Goal: Task Accomplishment & Management: Manage account settings

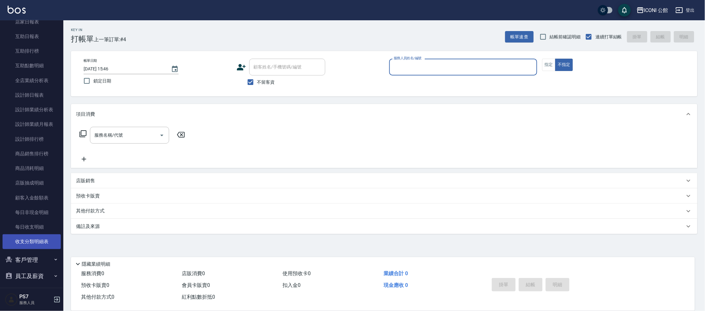
scroll to position [245, 0]
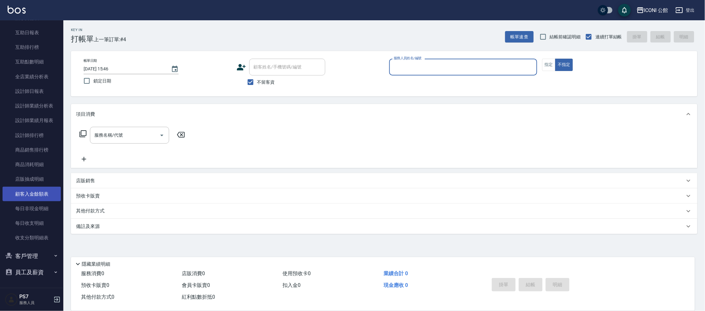
click at [46, 198] on link "顧客入金餘額表" at bounding box center [32, 194] width 58 height 15
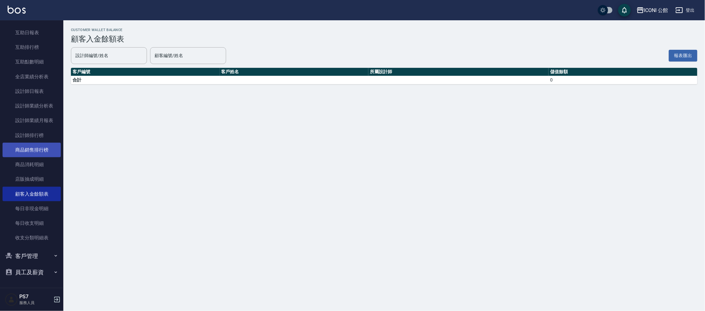
click at [43, 147] on link "商品銷售排行榜" at bounding box center [32, 150] width 58 height 15
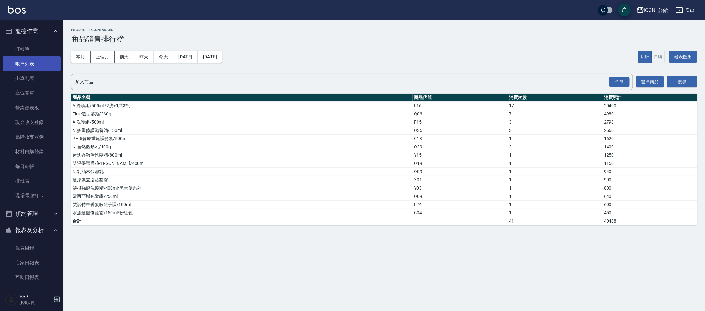
click at [34, 65] on link "帳單列表" at bounding box center [32, 63] width 58 height 15
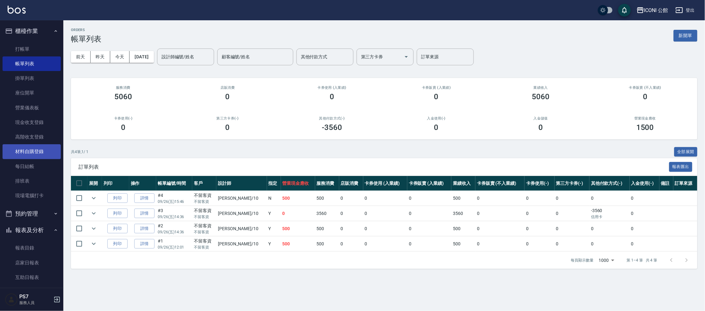
click at [49, 152] on link "材料自購登錄" at bounding box center [32, 151] width 58 height 15
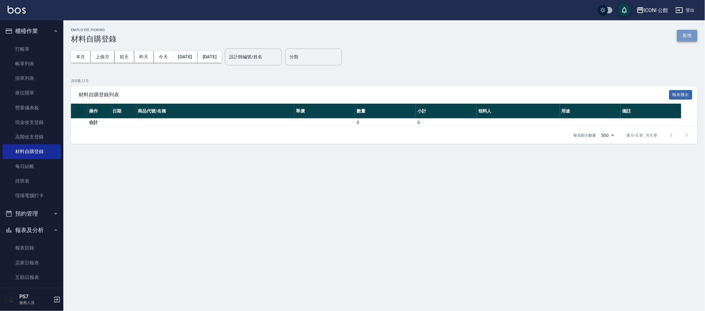
click at [693, 36] on button "新增" at bounding box center [687, 36] width 20 height 12
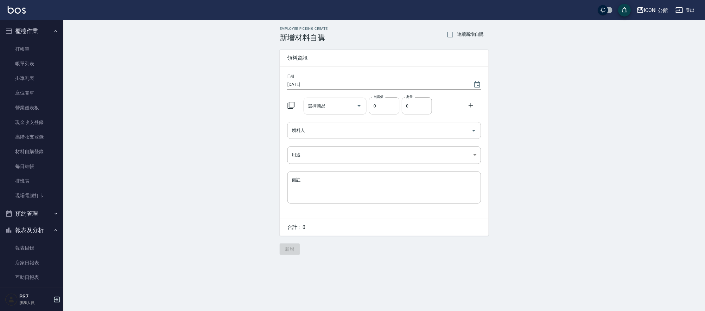
click at [306, 126] on input "領料人" at bounding box center [379, 130] width 179 height 11
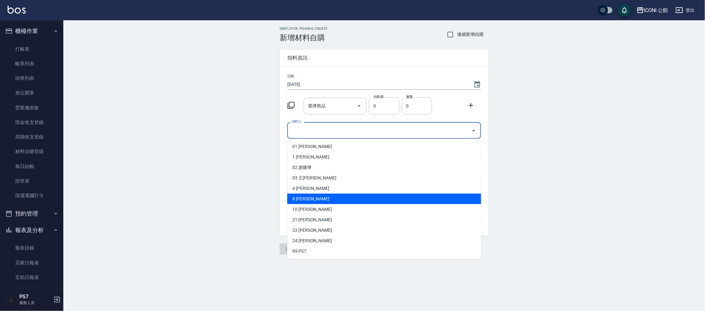
click at [315, 199] on li "8 [PERSON_NAME]" at bounding box center [384, 199] width 194 height 10
type input "[PERSON_NAME]"
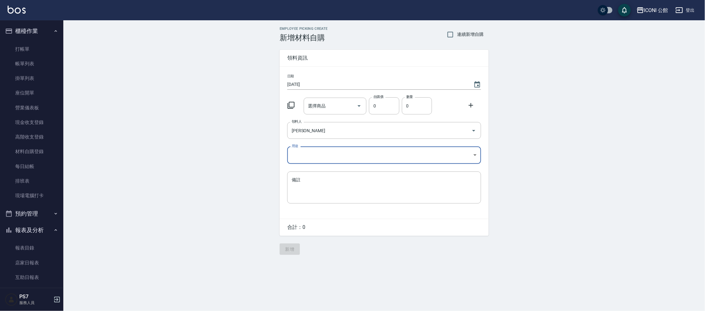
click at [323, 144] on div "日期 [DATE] 選擇商品 選擇商品 自購價 0 自購價 數量 0 數量 領料人 [PERSON_NAME] 領料人 用途 ​ 用途 備註 x 備註" at bounding box center [384, 143] width 209 height 152
click at [321, 152] on body "ICONI 公館 登出 櫃檯作業 打帳單 帳單列表 掛單列表 座位開單 營業儀表板 現金收支登錄 高階收支登錄 材料自購登錄 每日結帳 排班表 現場電腦打卡 …" at bounding box center [352, 155] width 705 height 311
click at [306, 182] on li "自購" at bounding box center [384, 181] width 194 height 10
type input "自購"
click at [294, 106] on icon at bounding box center [291, 105] width 7 height 7
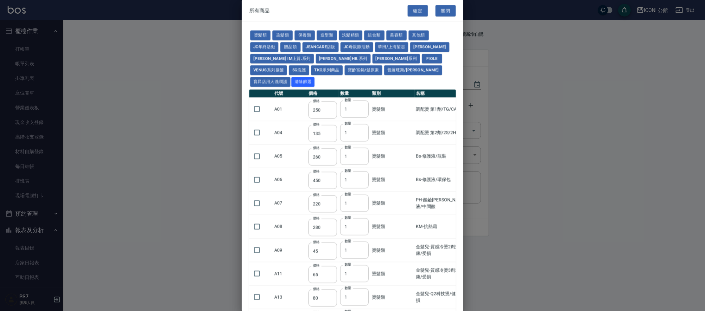
click at [293, 36] on div "燙髮類 染髮類 保養類 造型類 洗髮精類 組合類 美容類 其他類 JC年終活動 贈品類 JeanCare店販 JC母親節活動 華田/上海望志 娜普菈 娜普菈 …" at bounding box center [352, 59] width 207 height 58
click at [289, 36] on button "染髮類" at bounding box center [282, 36] width 20 height 10
type input "120"
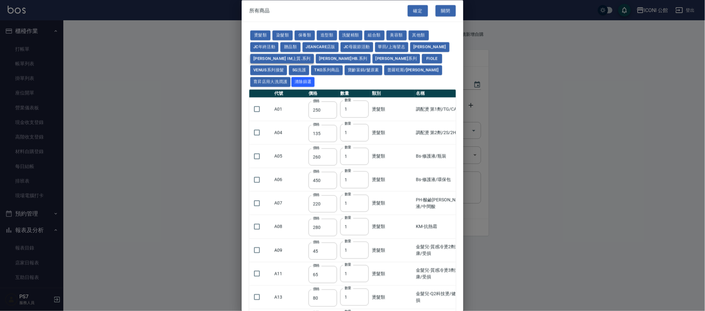
type input "100"
type input "420"
type input "110"
type input "350"
type input "450"
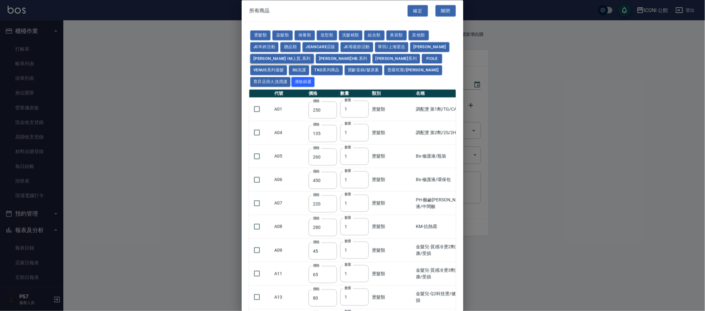
type input "840"
type input "108"
type input "90"
type input "120"
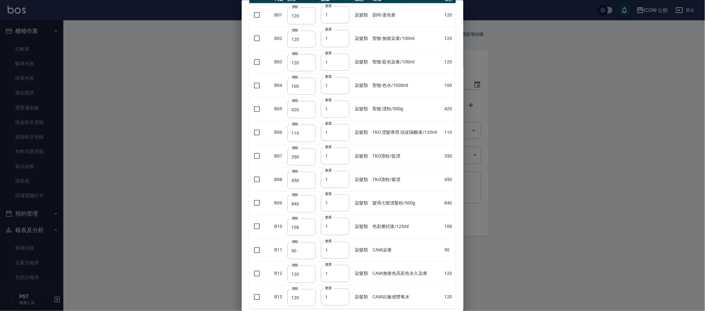
scroll to position [118, 0]
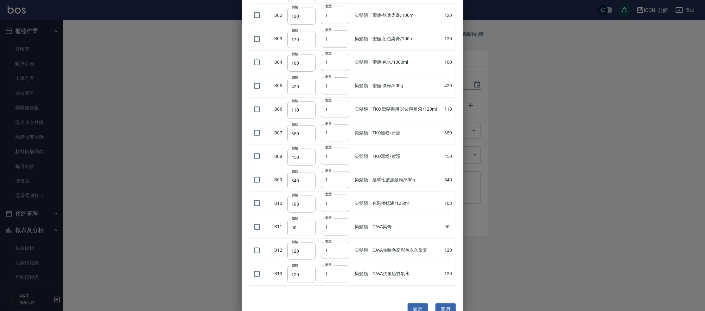
click at [372, 196] on td "色彩擦拭液/125ml" at bounding box center [407, 202] width 72 height 23
click at [264, 238] on td at bounding box center [260, 249] width 23 height 23
click at [256, 243] on input "checkbox" at bounding box center [256, 249] width 13 height 13
checkbox input "true"
click at [341, 241] on input "2" at bounding box center [335, 249] width 29 height 17
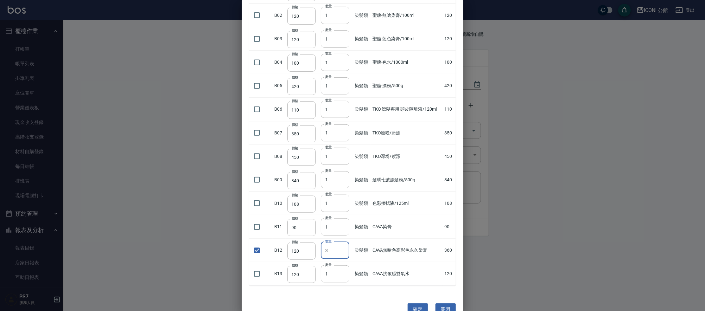
click at [341, 241] on input "3" at bounding box center [335, 249] width 29 height 17
click at [341, 241] on input "4" at bounding box center [335, 249] width 29 height 17
click at [341, 241] on input "5" at bounding box center [335, 249] width 29 height 17
click at [341, 241] on input "6" at bounding box center [335, 249] width 29 height 17
click at [341, 241] on input "7" at bounding box center [335, 249] width 29 height 17
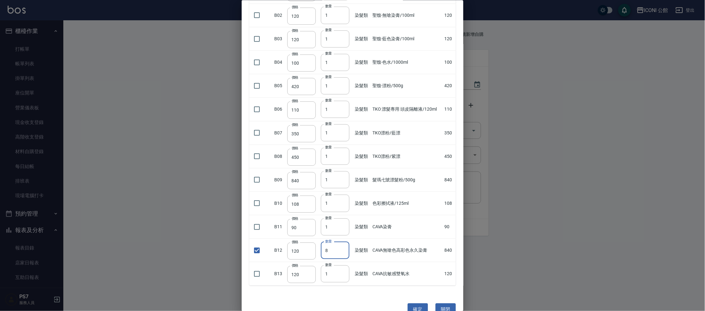
type input "8"
click at [341, 241] on input "8" at bounding box center [335, 249] width 29 height 17
click at [259, 220] on input "checkbox" at bounding box center [256, 226] width 13 height 13
checkbox input "true"
click at [338, 218] on input "1" at bounding box center [335, 226] width 29 height 17
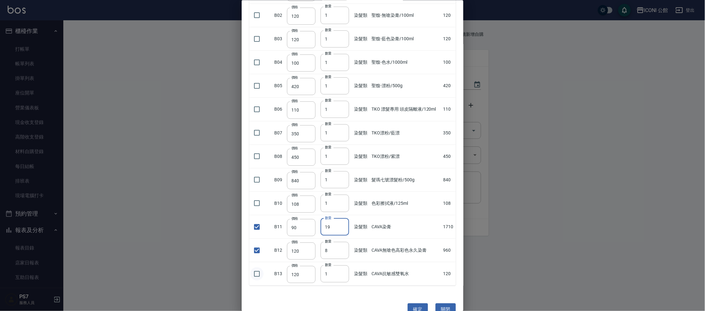
type input "19"
click at [260, 267] on input "checkbox" at bounding box center [256, 273] width 13 height 13
checkbox input "true"
click at [345, 265] on input "1" at bounding box center [335, 273] width 29 height 17
click at [343, 265] on input "2" at bounding box center [335, 273] width 29 height 17
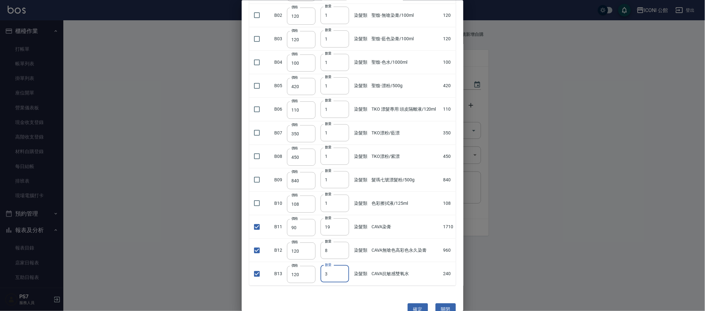
click at [343, 265] on input "3" at bounding box center [335, 273] width 29 height 17
click at [343, 265] on input "4" at bounding box center [335, 273] width 29 height 17
click at [343, 265] on input "5" at bounding box center [335, 273] width 29 height 17
click at [342, 265] on input "6" at bounding box center [335, 273] width 29 height 17
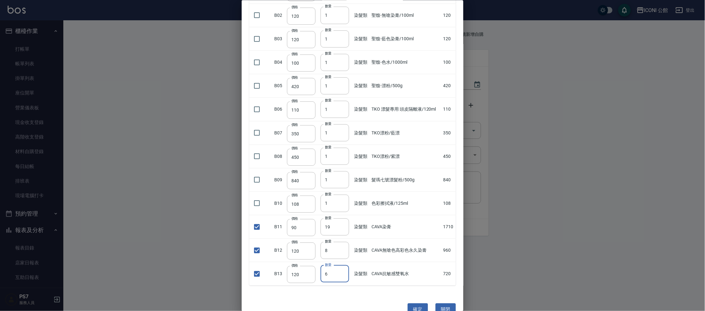
click at [342, 265] on input "6" at bounding box center [335, 273] width 29 height 17
click at [342, 265] on input "5" at bounding box center [335, 273] width 29 height 17
click at [342, 265] on input "4" at bounding box center [335, 273] width 29 height 17
type input "3"
click at [342, 265] on input "3" at bounding box center [335, 273] width 29 height 17
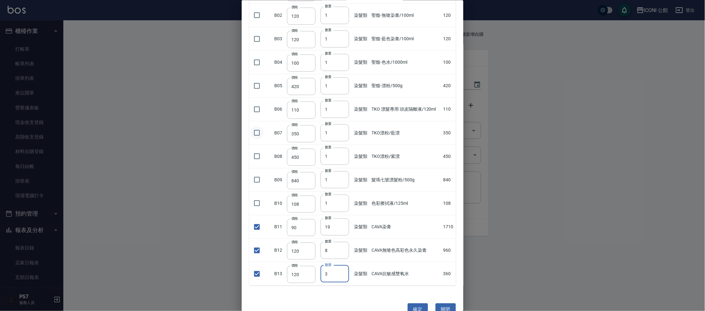
click at [257, 126] on input "checkbox" at bounding box center [256, 132] width 13 height 13
checkbox input "true"
type input "2"
click at [340, 124] on input "2" at bounding box center [335, 132] width 29 height 17
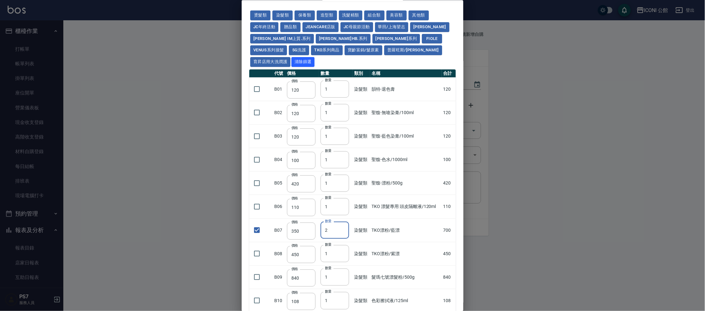
scroll to position [0, 0]
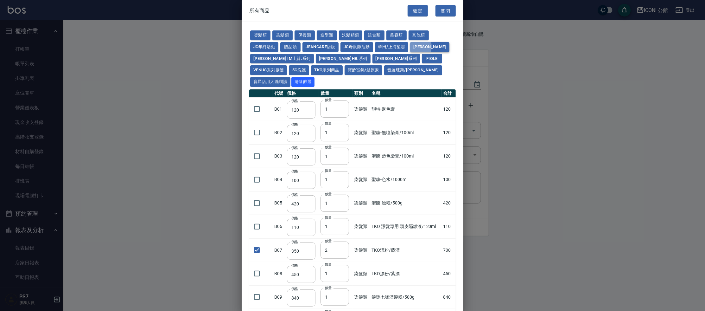
click at [413, 46] on button "娜普菈" at bounding box center [429, 47] width 39 height 10
type input "309"
type input "416"
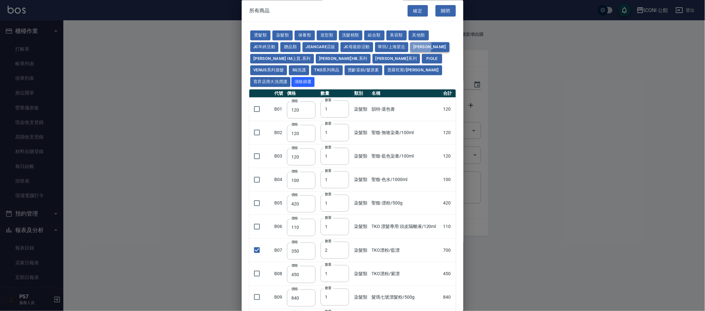
type input "416"
type input "228"
checkbox input "false"
type input "228"
type input "1"
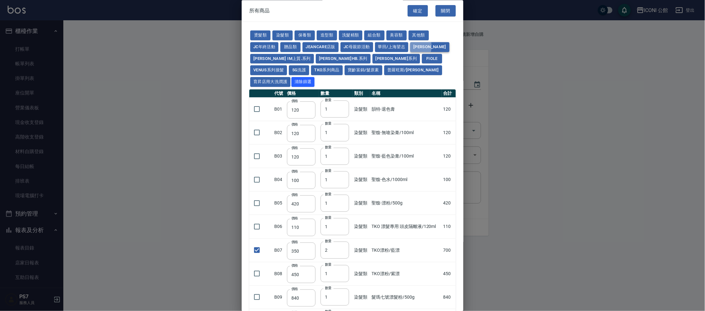
type input "130"
type input "182"
checkbox input "false"
type input "273"
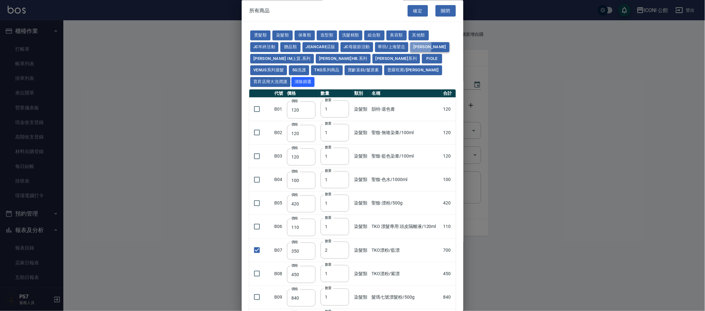
type input "1"
checkbox input "false"
type input "273"
type input "1"
checkbox input "false"
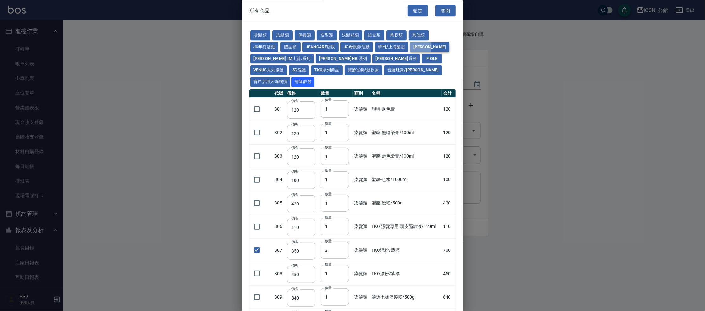
type input "273"
type input "1"
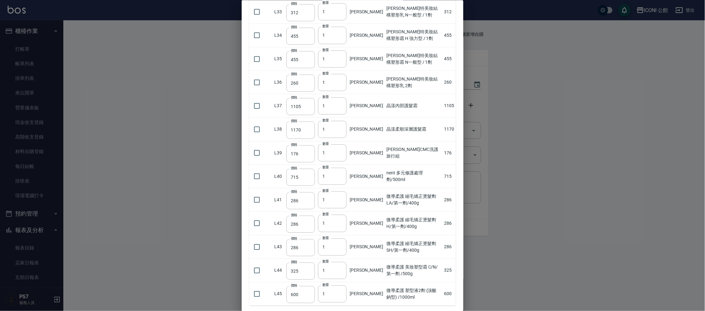
scroll to position [864, 0]
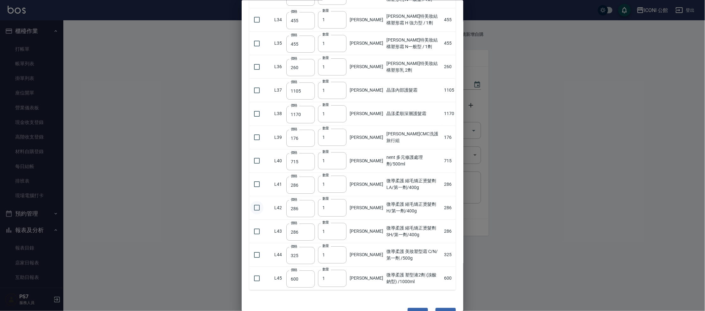
click at [254, 201] on input "checkbox" at bounding box center [256, 207] width 13 height 13
checkbox input "true"
click at [338, 199] on input "1" at bounding box center [332, 207] width 29 height 17
click at [339, 199] on input "1" at bounding box center [332, 207] width 29 height 17
click at [340, 199] on input "2" at bounding box center [332, 207] width 29 height 17
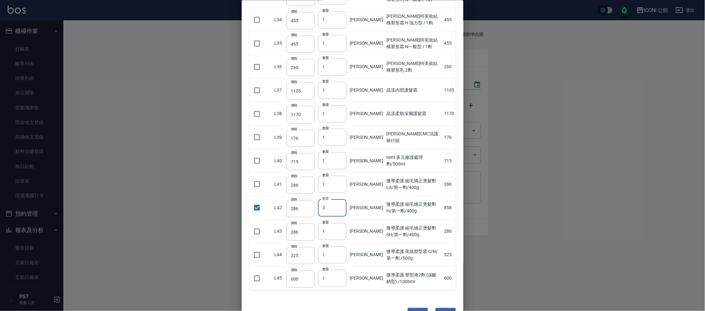
click at [340, 199] on input "3" at bounding box center [332, 207] width 29 height 17
type input "4"
click at [340, 199] on input "4" at bounding box center [332, 207] width 29 height 17
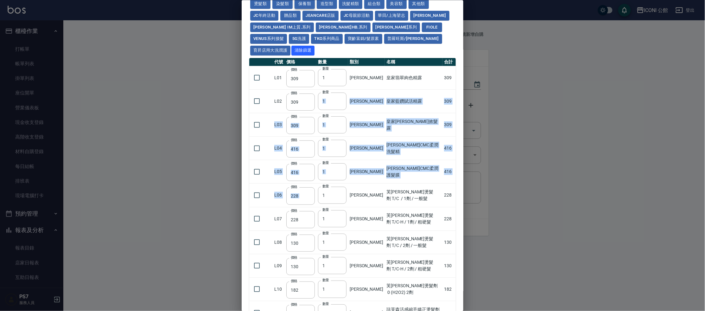
scroll to position [0, 0]
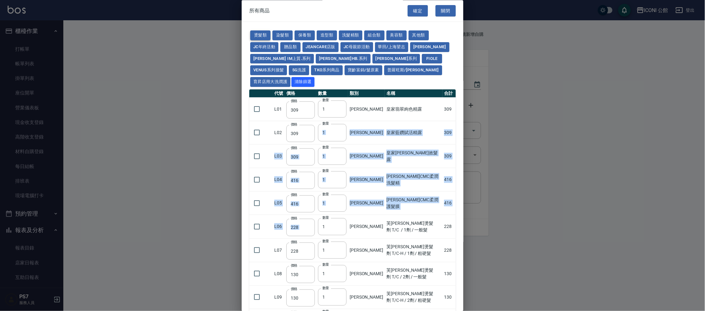
click at [264, 38] on button "燙髮類" at bounding box center [260, 36] width 20 height 10
type input "250"
type input "135"
type input "260"
type input "450"
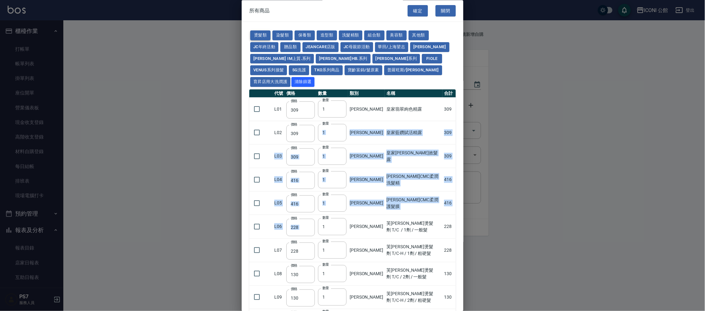
type input "220"
type input "280"
type input "45"
type input "65"
type input "80"
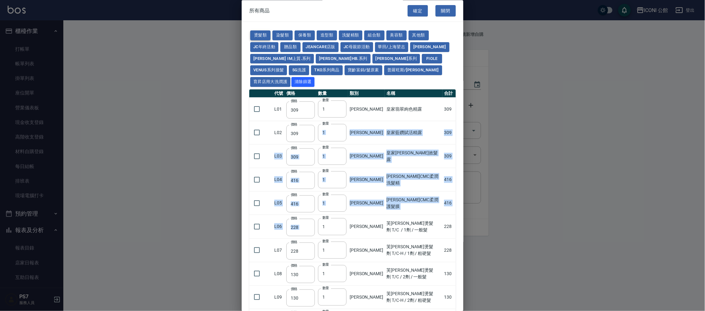
type input "110"
type input "190"
type input "200"
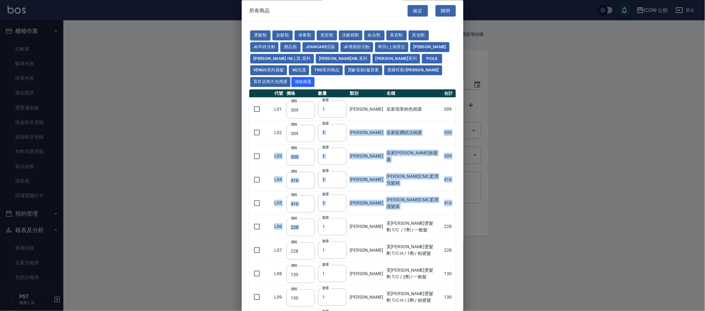
type input "190"
type input "160"
type input "225"
type input "130"
type input "170"
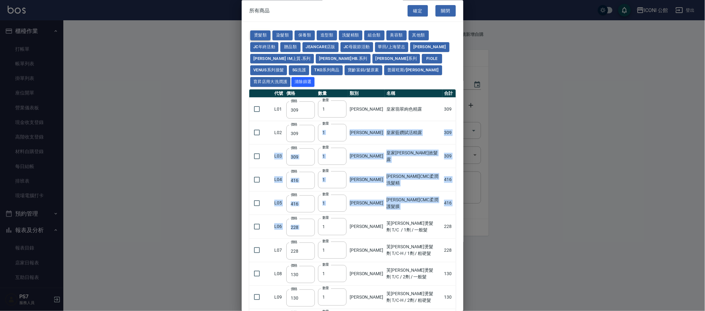
type input "350"
type input "270"
type input "180"
type input "160"
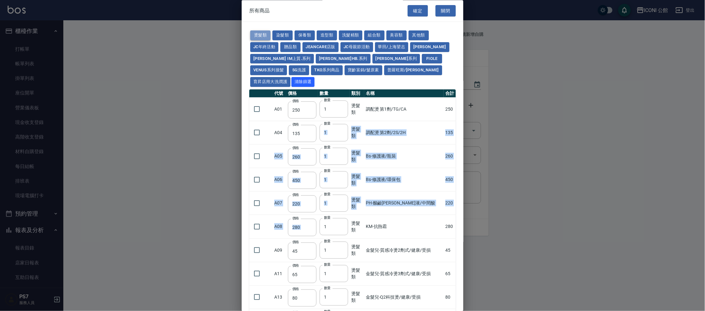
click at [262, 32] on button "燙髮類" at bounding box center [260, 36] width 20 height 10
click at [266, 32] on button "燙髮類" at bounding box center [260, 36] width 20 height 10
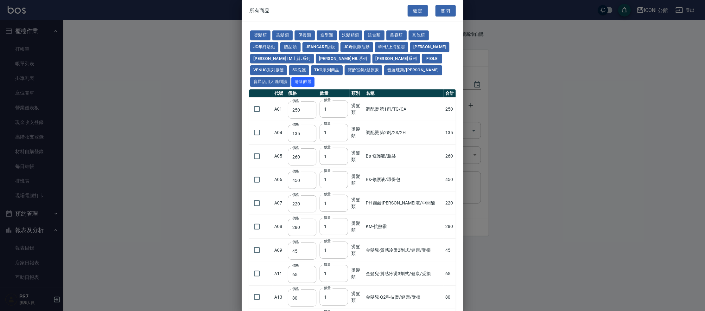
drag, startPoint x: 536, startPoint y: 137, endPoint x: 544, endPoint y: 143, distance: 10.4
click at [544, 143] on div at bounding box center [352, 155] width 705 height 311
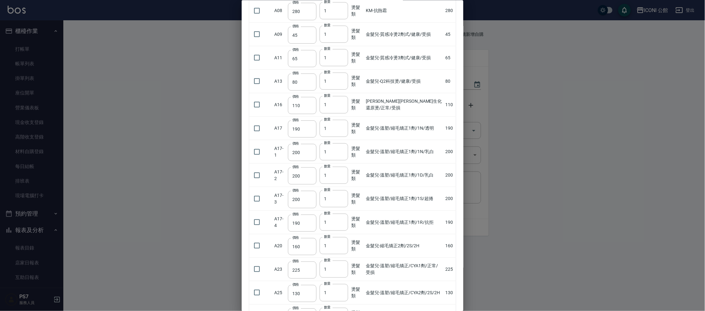
scroll to position [217, 0]
click at [258, 238] on input "checkbox" at bounding box center [256, 244] width 13 height 13
checkbox input "true"
click at [342, 236] on input "1" at bounding box center [334, 244] width 29 height 17
click at [341, 236] on input "2" at bounding box center [334, 244] width 29 height 17
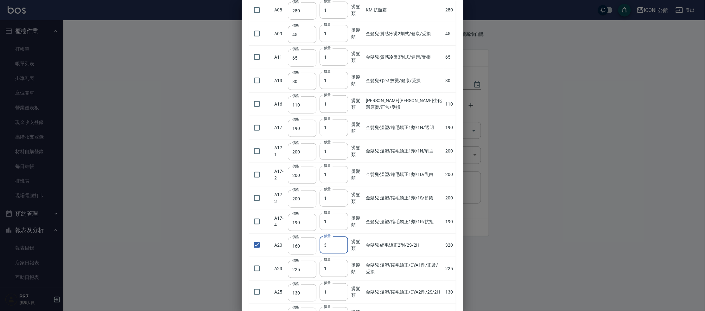
type input "3"
click at [341, 236] on input "3" at bounding box center [334, 244] width 29 height 17
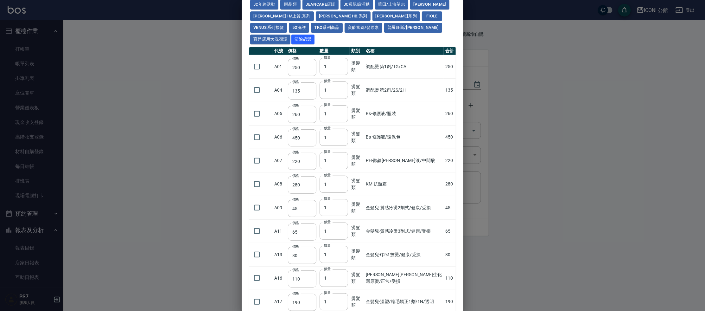
scroll to position [0, 0]
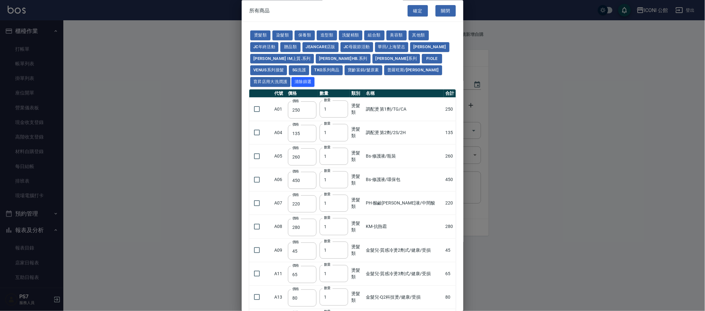
click at [436, 53] on div "燙髮類 染髮類 保養類 造型類 洗髮精類 組合類 美容類 其他類 JC年終活動 贈品類 JeanCare店販 JC母親節活動 華田/上海望志 娜普菈 娜普菈 …" at bounding box center [352, 59] width 207 height 58
click at [429, 45] on button "娜普菈" at bounding box center [429, 47] width 39 height 10
type input "309"
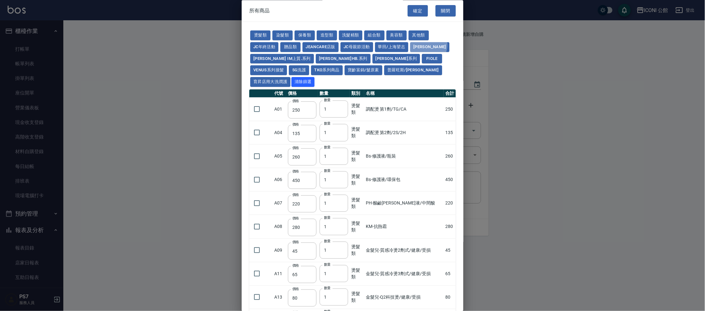
type input "416"
type input "228"
type input "130"
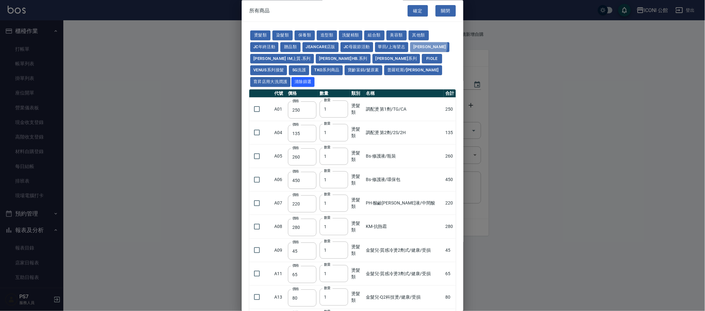
type input "130"
type input "182"
type input "273"
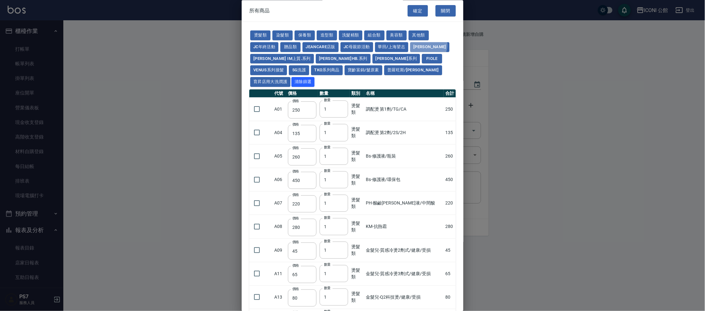
type input "195"
checkbox input "false"
type input "195"
type input "1"
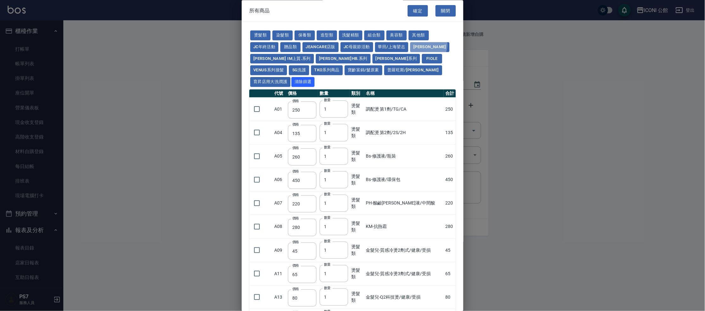
type input "455"
type input "390"
type input "273"
type input "247"
type input "228"
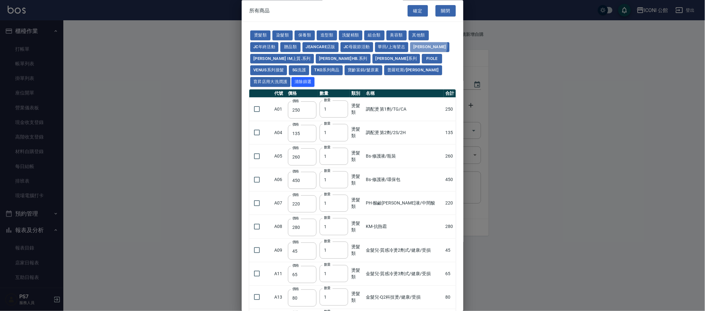
type input "130"
type input "319"
type input "195"
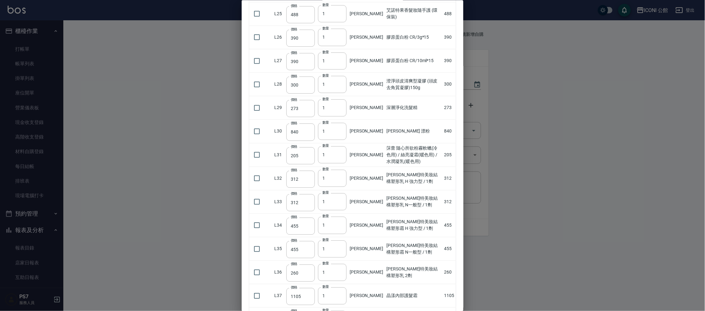
scroll to position [864, 0]
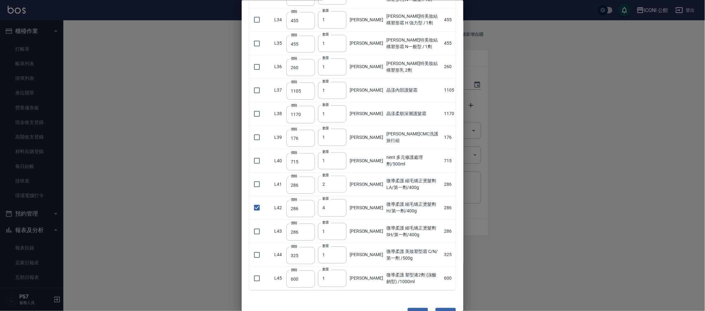
click at [340, 176] on input "2" at bounding box center [332, 184] width 29 height 17
click at [340, 176] on input "3" at bounding box center [332, 184] width 29 height 17
click at [340, 176] on input "4" at bounding box center [332, 184] width 29 height 17
type input "3"
click at [342, 176] on input "3" at bounding box center [332, 184] width 29 height 17
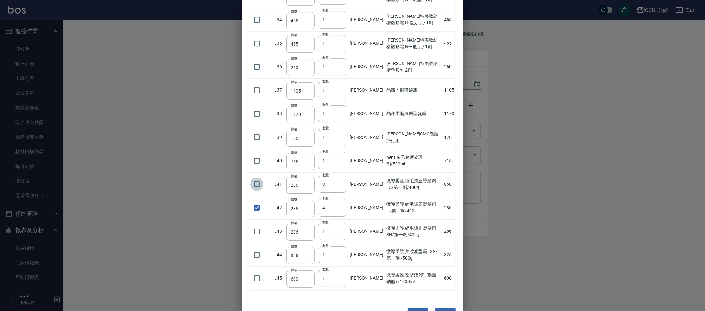
click at [252, 178] on input "checkbox" at bounding box center [256, 184] width 13 height 13
checkbox input "true"
drag, startPoint x: 251, startPoint y: 207, endPoint x: 257, endPoint y: 208, distance: 6.4
click at [251, 225] on input "checkbox" at bounding box center [256, 231] width 13 height 13
checkbox input "true"
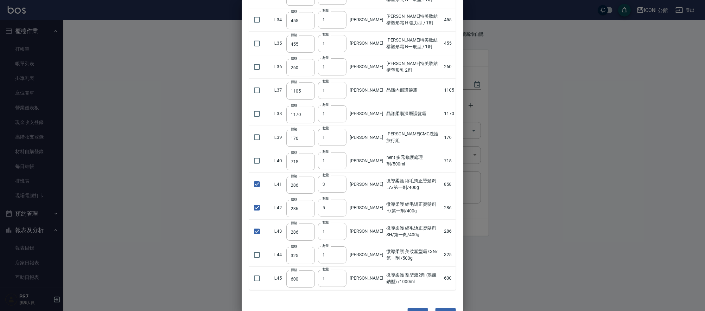
click at [341, 199] on input "5" at bounding box center [332, 207] width 29 height 17
click at [341, 199] on input "6" at bounding box center [332, 207] width 29 height 17
type input "7"
click at [341, 199] on input "7" at bounding box center [332, 207] width 29 height 17
click at [340, 223] on input "2" at bounding box center [332, 231] width 29 height 17
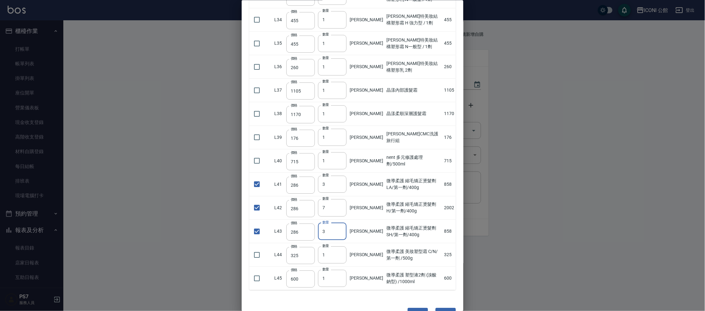
type input "3"
click at [340, 223] on input "3" at bounding box center [332, 231] width 29 height 17
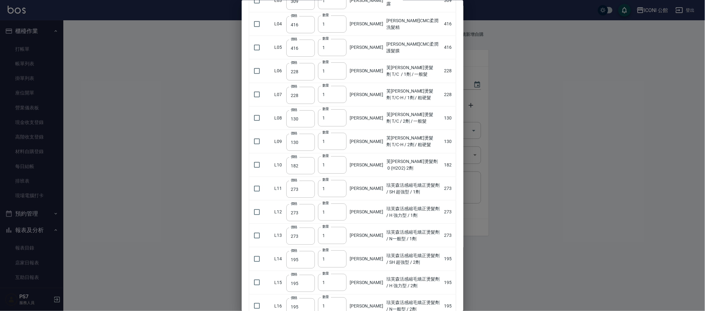
scroll to position [0, 0]
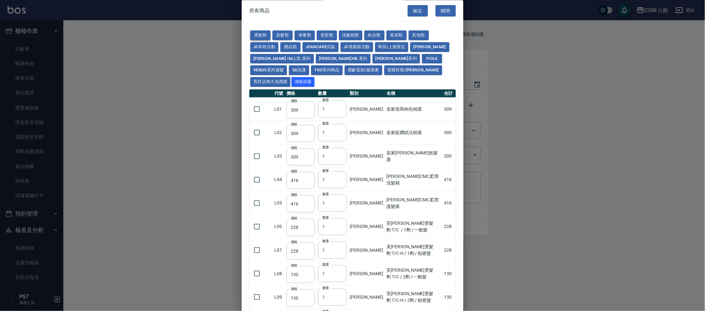
click at [267, 33] on button "燙髮類" at bounding box center [260, 36] width 20 height 10
type input "250"
type input "135"
type input "260"
type input "450"
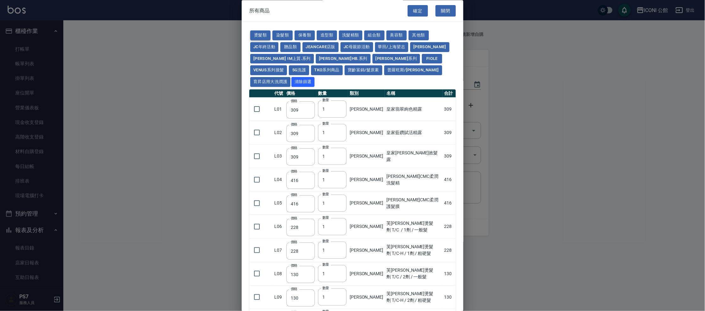
type input "220"
type input "280"
type input "45"
type input "65"
type input "80"
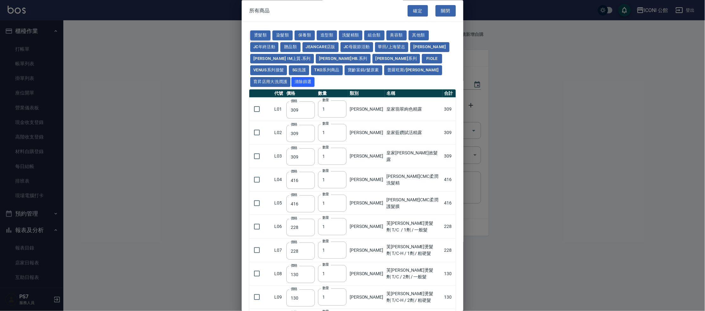
type input "110"
type input "190"
type input "200"
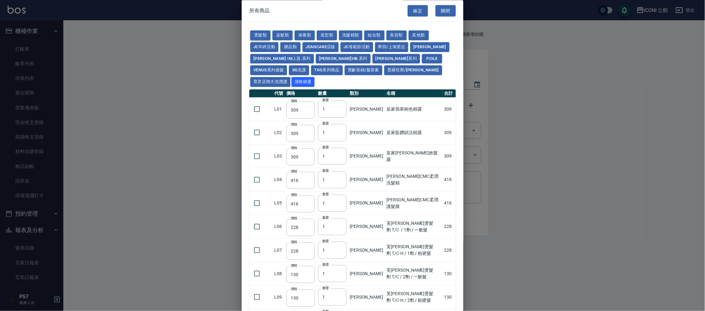
type input "190"
checkbox input "true"
type input "160"
type input "3"
type input "225"
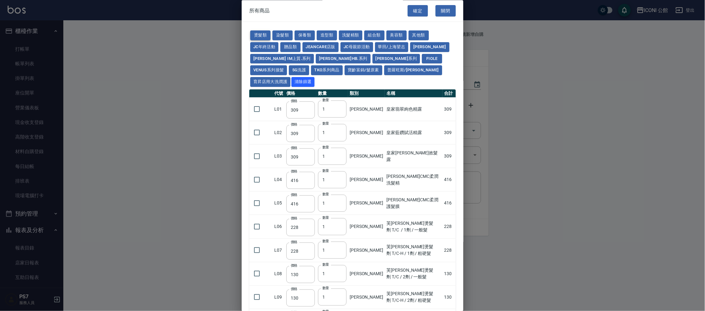
type input "130"
type input "170"
type input "350"
type input "270"
type input "180"
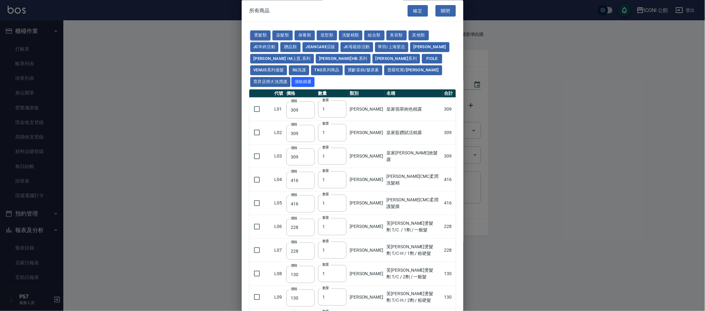
type input "160"
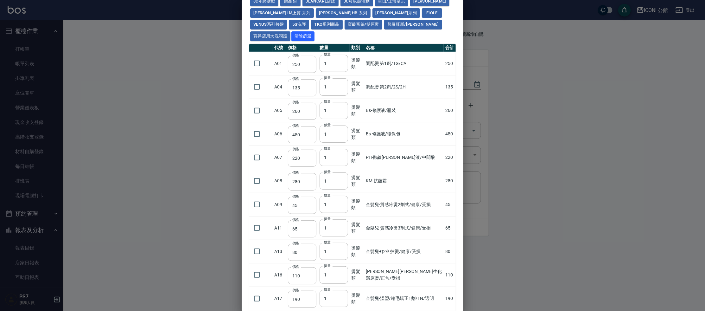
scroll to position [148, 0]
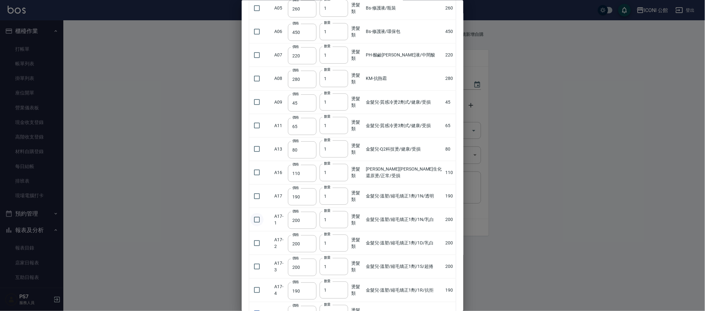
click at [257, 213] on input "checkbox" at bounding box center [256, 219] width 13 height 13
checkbox input "true"
type input "2"
click at [343, 211] on input "2" at bounding box center [334, 219] width 29 height 17
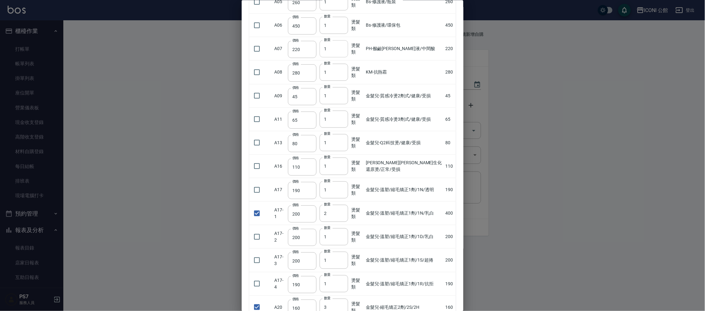
scroll to position [208, 0]
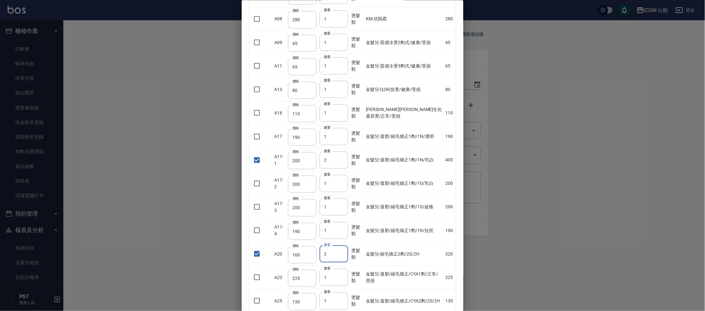
click at [342, 245] on input "2" at bounding box center [334, 253] width 29 height 17
click at [342, 245] on input "3" at bounding box center [334, 253] width 29 height 17
click at [342, 245] on input "4" at bounding box center [334, 253] width 29 height 17
click at [342, 245] on input "5" at bounding box center [334, 253] width 29 height 17
type input "6"
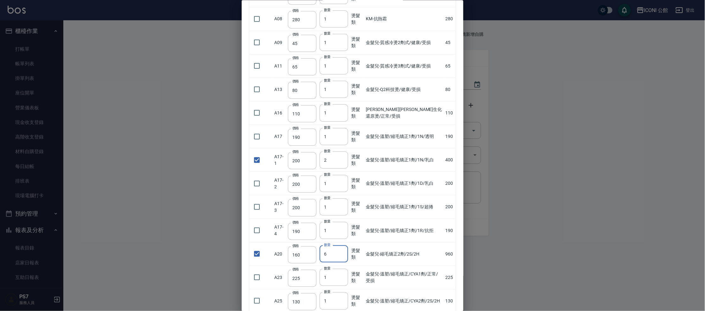
click at [342, 245] on input "6" at bounding box center [334, 253] width 29 height 17
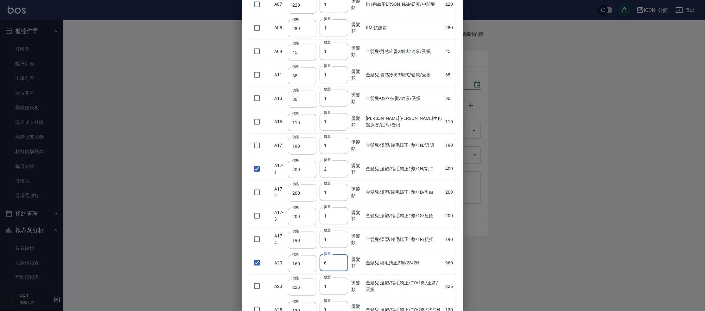
scroll to position [194, 0]
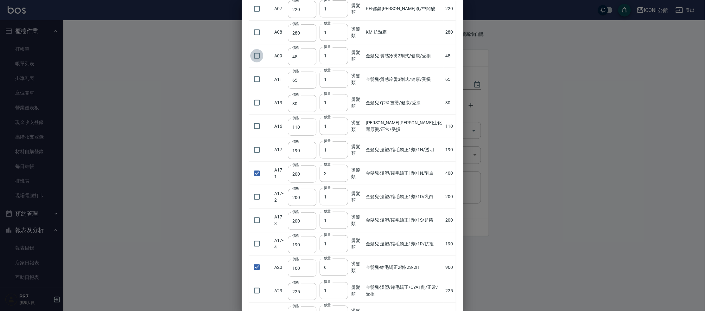
click at [255, 49] on input "checkbox" at bounding box center [256, 55] width 13 height 13
checkbox input "true"
type input "2"
click at [344, 47] on input "2" at bounding box center [334, 55] width 29 height 17
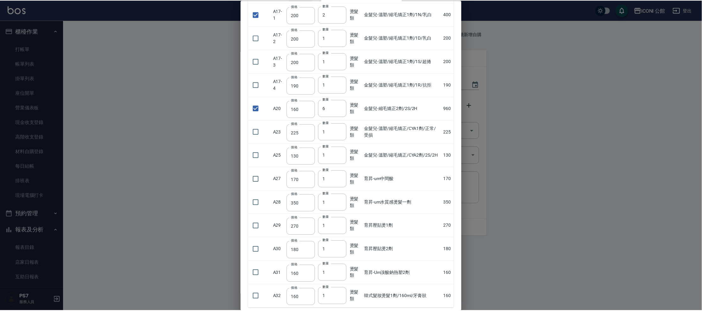
scroll to position [374, 0]
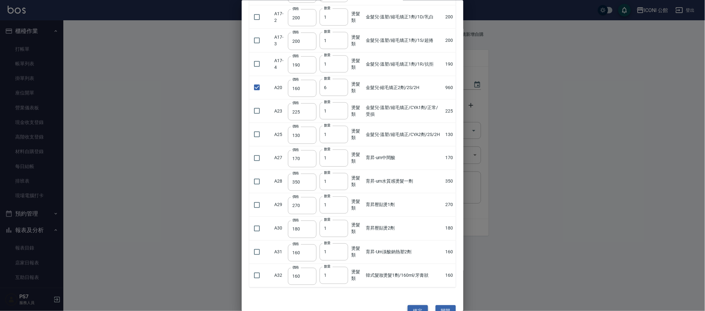
click at [413, 305] on button "確定" at bounding box center [418, 311] width 20 height 12
type input "CAVA無嗆色高彩色永久染膏"
type input "120"
type input "8"
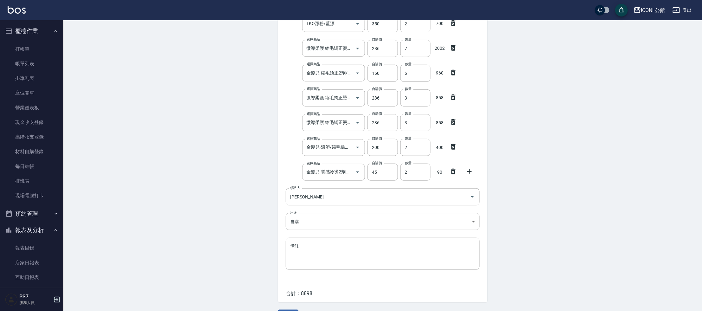
scroll to position [173, 0]
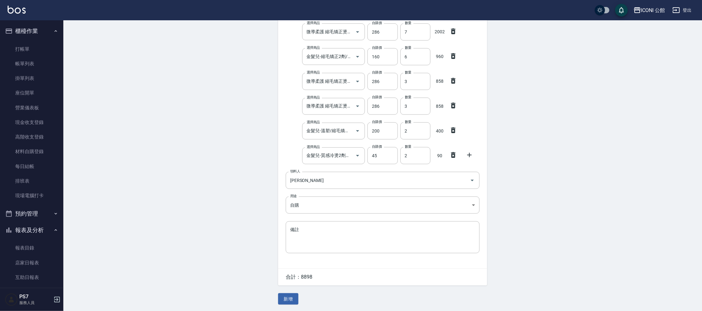
click at [286, 301] on button "新增" at bounding box center [288, 299] width 20 height 12
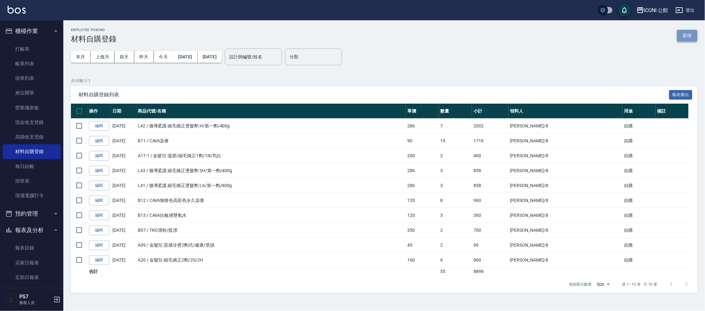
click at [688, 36] on button "新增" at bounding box center [687, 36] width 20 height 12
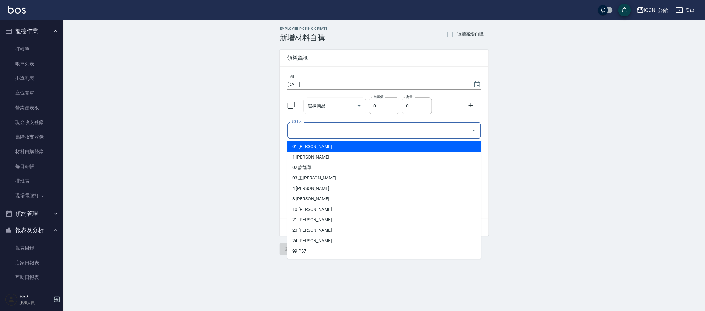
click at [322, 131] on input "領料人" at bounding box center [379, 130] width 179 height 11
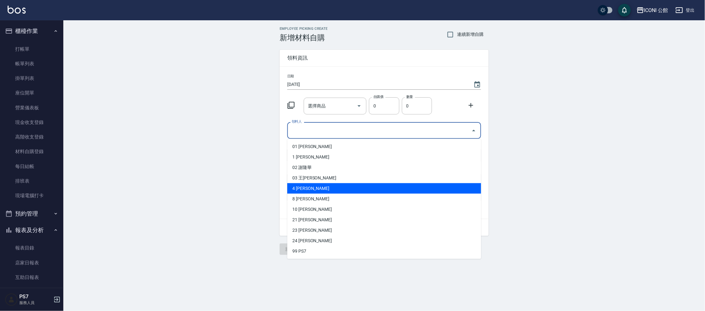
click at [318, 187] on li "4 林育如" at bounding box center [384, 188] width 194 height 10
type input "林育如"
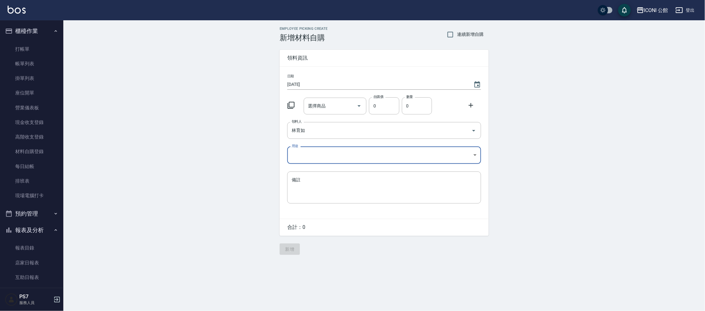
click at [319, 154] on body "ICONI 公館 登出 櫃檯作業 打帳單 帳單列表 掛單列表 座位開單 營業儀表板 現金收支登錄 高階收支登錄 材料自購登錄 每日結帳 排班表 現場電腦打卡 …" at bounding box center [352, 155] width 705 height 311
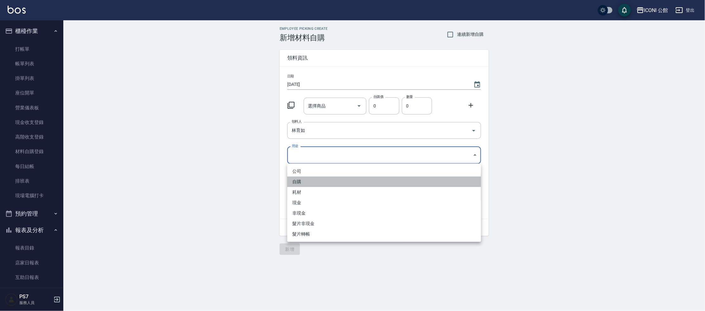
click at [310, 184] on li "自購" at bounding box center [384, 181] width 194 height 10
type input "自購"
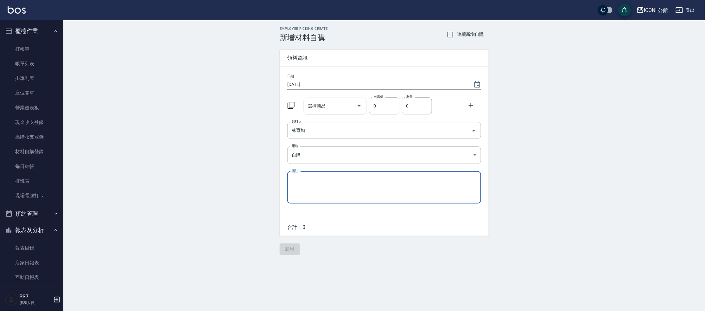
click at [289, 106] on icon at bounding box center [291, 105] width 8 height 8
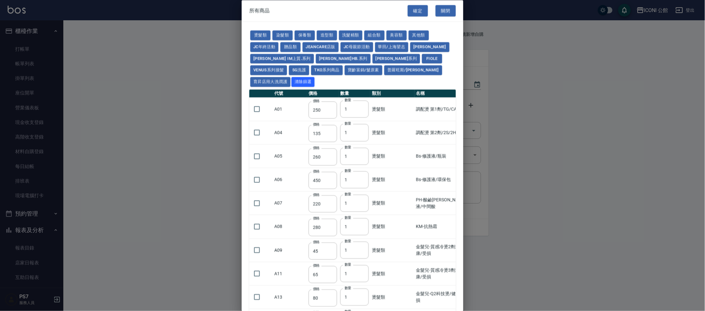
click at [292, 105] on td "A01" at bounding box center [290, 109] width 34 height 23
click at [328, 59] on button "娜普菈 柯雅HB.系列" at bounding box center [343, 59] width 55 height 10
type input "111"
type input "221"
type input "137"
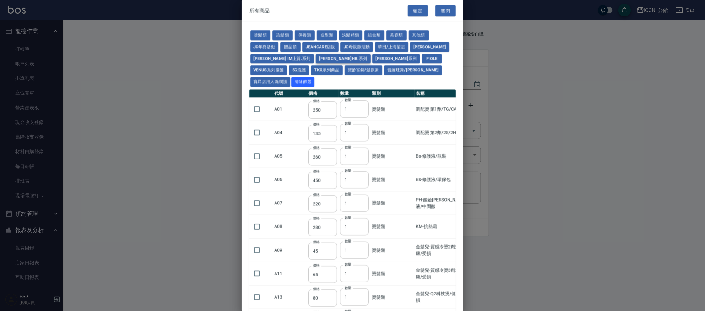
type input "228"
type input "59"
type input "494"
type input "475"
type input "358"
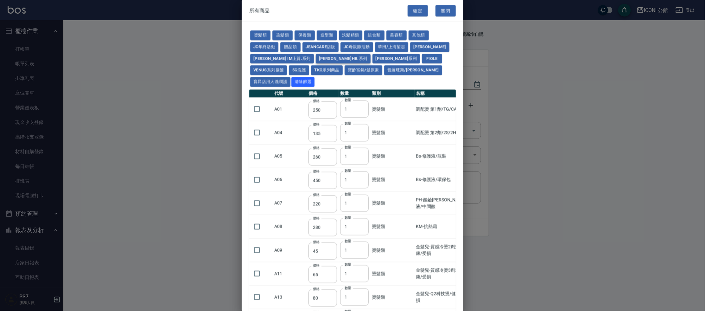
type input "325"
type input "306"
type input "455"
type input "130"
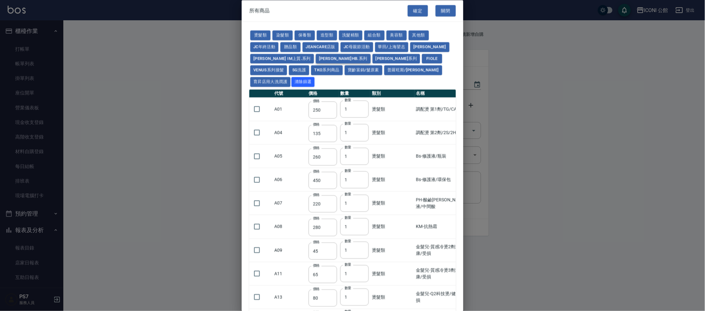
type input "130"
type input "147"
type input "572"
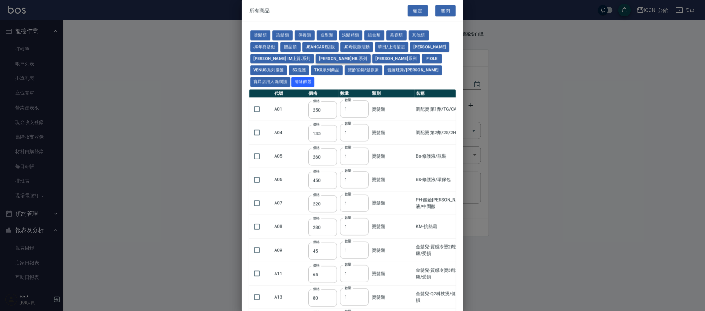
type input "683"
type input "1105"
type input "286"
type input "572"
type input "342"
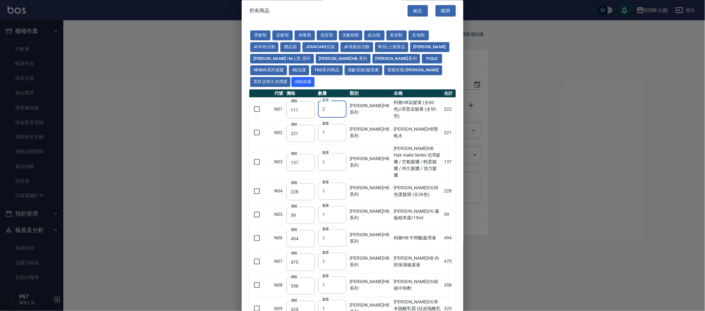
click at [341, 101] on input "2" at bounding box center [332, 109] width 29 height 17
click at [341, 101] on input "3" at bounding box center [332, 109] width 29 height 17
click at [341, 101] on input "4" at bounding box center [332, 109] width 29 height 17
click at [341, 101] on input "5" at bounding box center [332, 109] width 29 height 17
click at [341, 101] on input "6" at bounding box center [332, 109] width 29 height 17
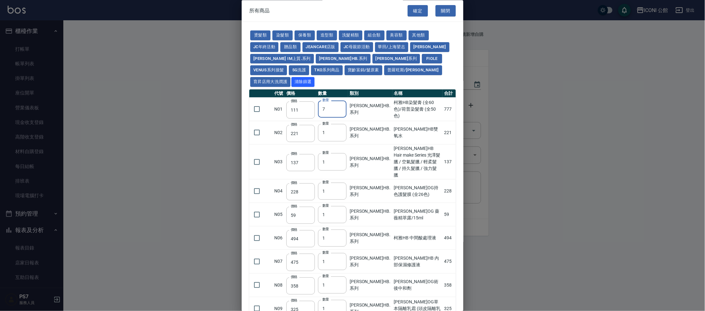
click at [341, 101] on input "7" at bounding box center [332, 109] width 29 height 17
click at [341, 101] on input "8" at bounding box center [332, 109] width 29 height 17
click at [341, 101] on input "9" at bounding box center [332, 109] width 29 height 17
click at [341, 101] on input "10" at bounding box center [332, 109] width 29 height 17
click at [341, 101] on input "11" at bounding box center [332, 109] width 29 height 17
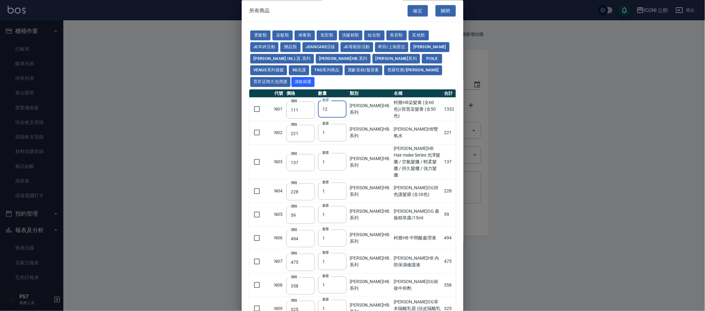
click at [341, 101] on input "12" at bounding box center [332, 109] width 29 height 17
click at [341, 101] on input "13" at bounding box center [332, 109] width 29 height 17
type input "14"
click at [341, 101] on input "14" at bounding box center [332, 109] width 29 height 17
click at [256, 103] on input "checkbox" at bounding box center [256, 109] width 13 height 13
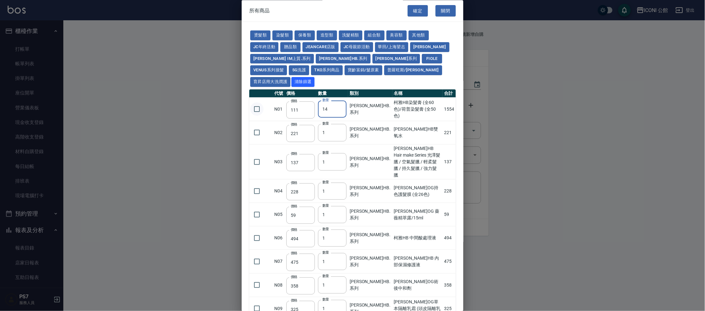
checkbox input "true"
type input "15"
click at [341, 101] on input "15" at bounding box center [332, 109] width 29 height 17
click at [253, 126] on input "checkbox" at bounding box center [256, 132] width 13 height 13
checkbox input "true"
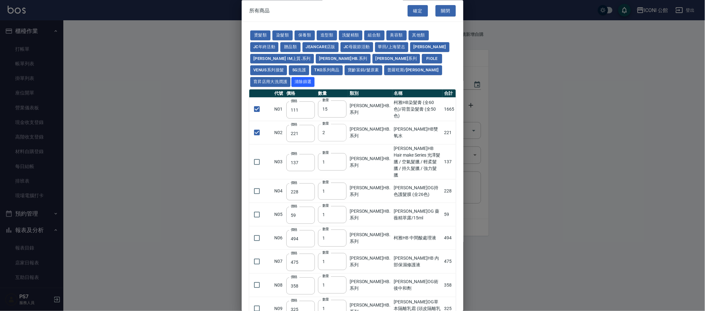
type input "2"
click at [339, 124] on input "2" at bounding box center [332, 132] width 29 height 17
click at [422, 55] on button "Fiole" at bounding box center [432, 59] width 20 height 10
checkbox input "false"
type input "188"
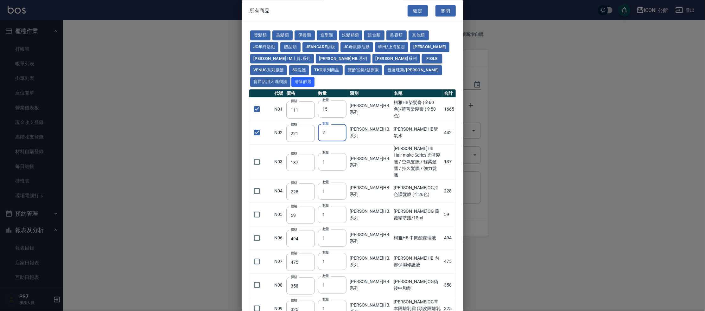
type input "1"
checkbox input "false"
type input "488"
type input "1"
type input "300"
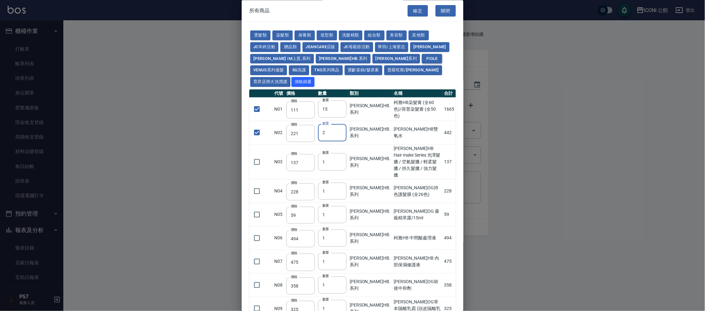
type input "169"
type input "150"
type input "375"
type input "525"
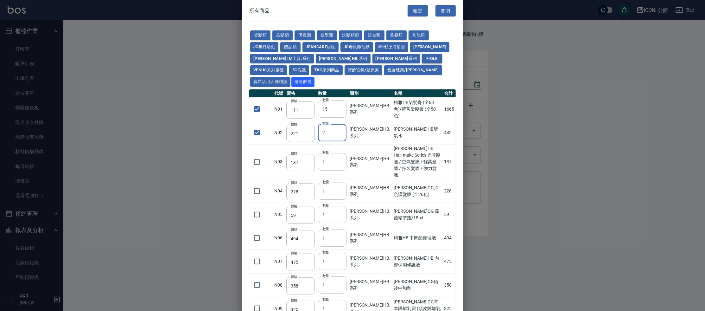
type input "356"
type input "360"
type input "840"
type input "900"
type input "330"
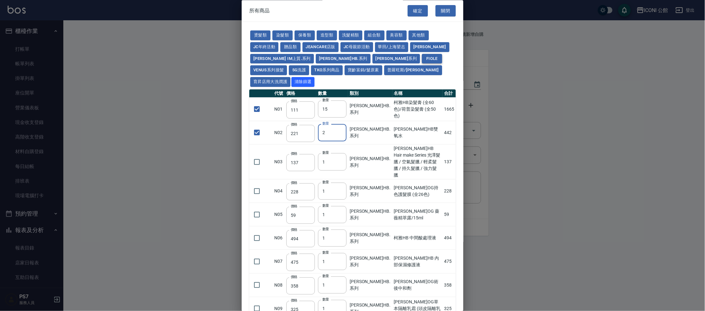
type input "375"
type input "540"
type input "221"
type input "338"
type input "413"
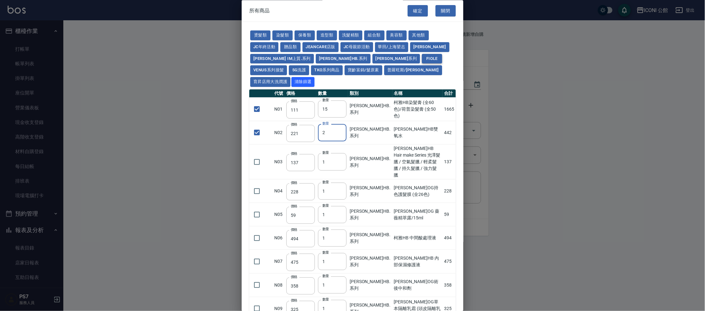
type input "23"
type input "184"
type input "432"
type input "600"
type input "300"
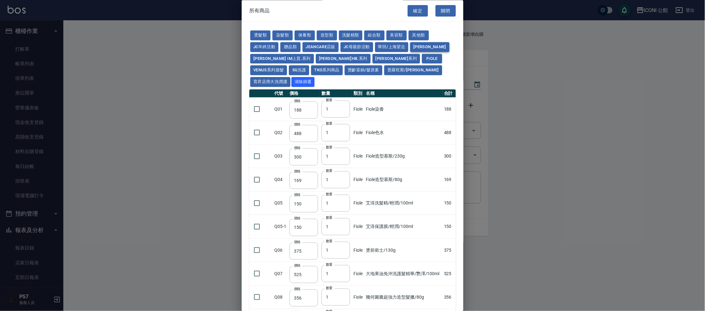
click at [427, 45] on button "娜普菈" at bounding box center [429, 47] width 39 height 10
type input "309"
type input "416"
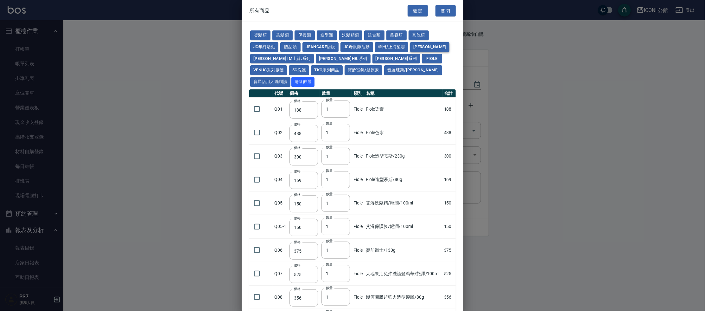
type input "416"
type input "228"
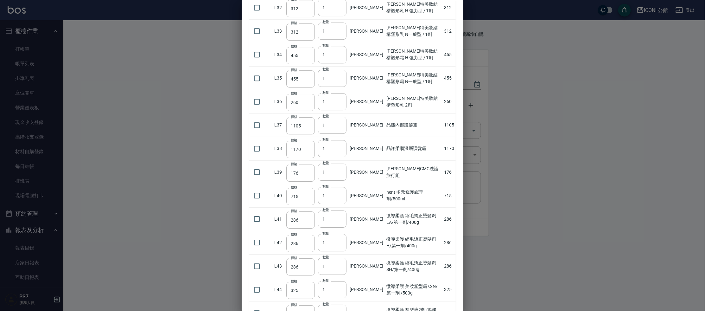
scroll to position [864, 0]
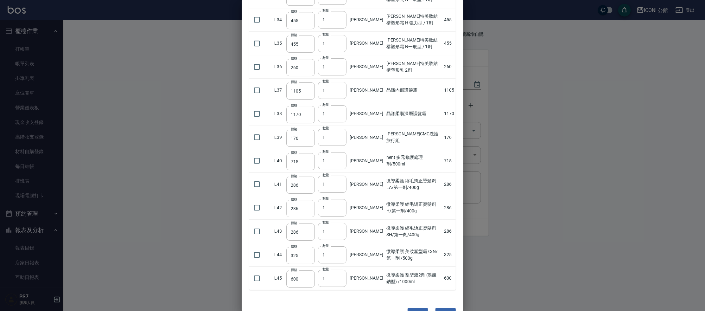
click at [254, 201] on input "checkbox" at bounding box center [256, 207] width 13 height 13
click at [340, 199] on input "2" at bounding box center [332, 207] width 29 height 17
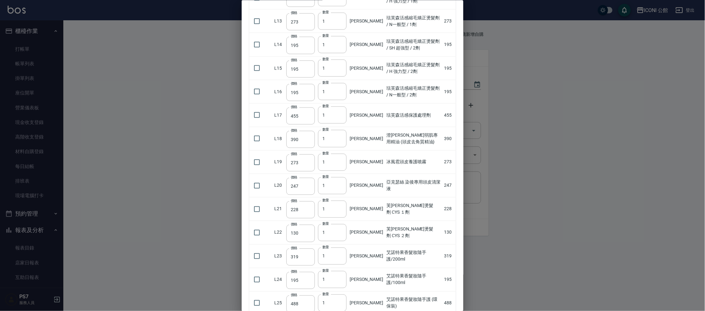
scroll to position [330, 0]
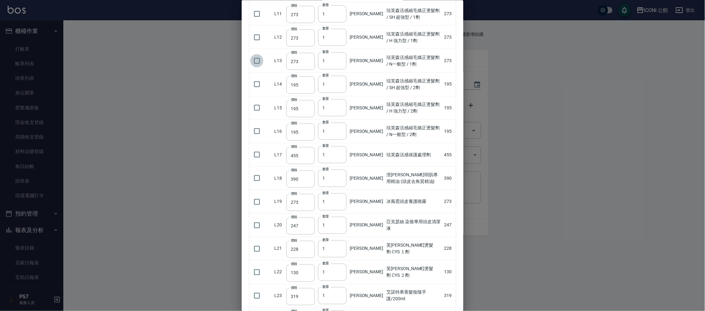
click at [254, 54] on input "checkbox" at bounding box center [256, 60] width 13 height 13
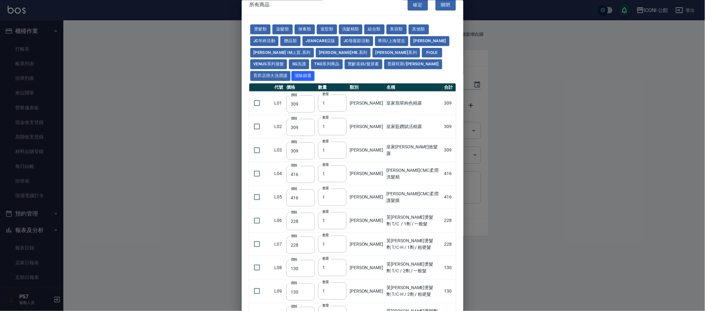
scroll to position [0, 0]
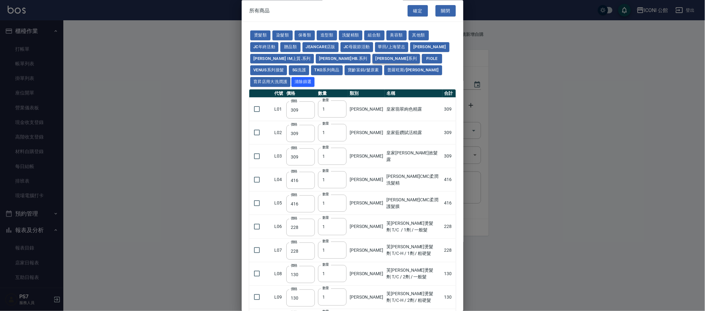
click at [372, 57] on button "娜普菈 N.系列" at bounding box center [396, 59] width 48 height 10
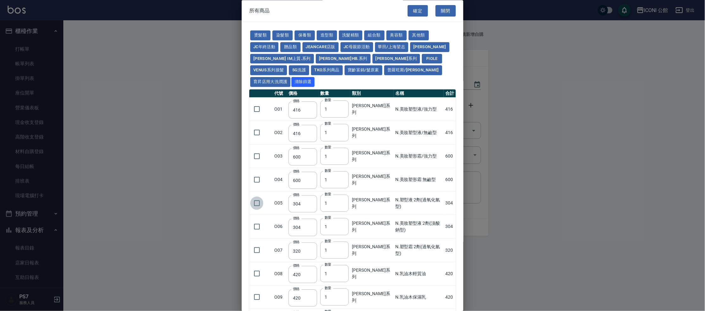
click at [259, 196] on input "checkbox" at bounding box center [256, 202] width 13 height 13
click at [342, 194] on input "2" at bounding box center [334, 202] width 29 height 17
click at [343, 194] on input "3" at bounding box center [334, 202] width 29 height 17
click at [343, 194] on input "4" at bounding box center [334, 202] width 29 height 17
click at [343, 194] on input "5" at bounding box center [334, 202] width 29 height 17
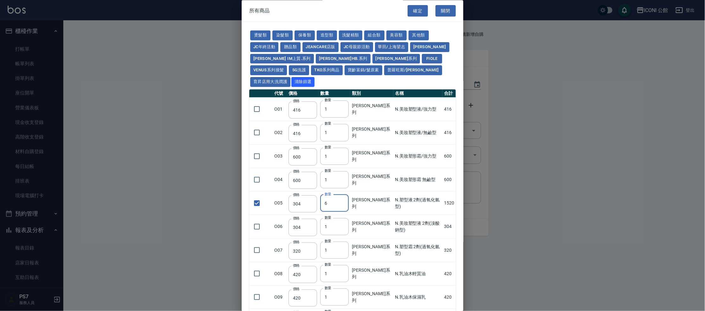
click at [343, 194] on input "6" at bounding box center [334, 202] width 29 height 17
click at [343, 194] on input "7" at bounding box center [334, 202] width 29 height 17
click at [343, 194] on input "8" at bounding box center [334, 202] width 29 height 17
click at [343, 194] on input "9" at bounding box center [334, 202] width 29 height 17
click at [343, 194] on input "10" at bounding box center [334, 202] width 29 height 17
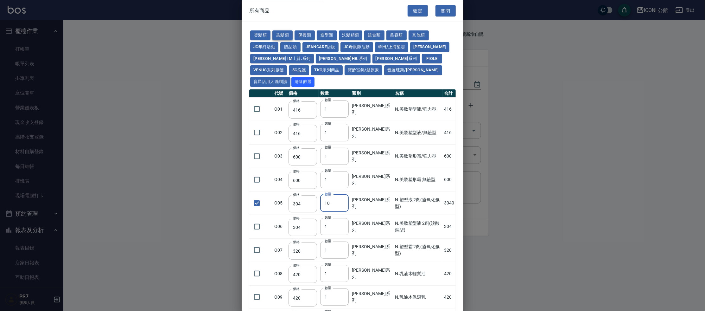
click at [288, 38] on button "染髮類" at bounding box center [282, 36] width 20 height 10
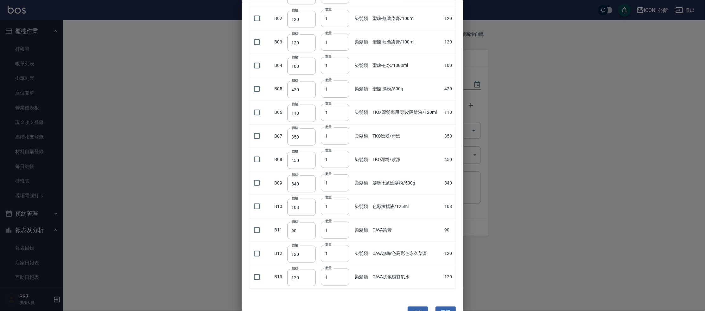
scroll to position [118, 0]
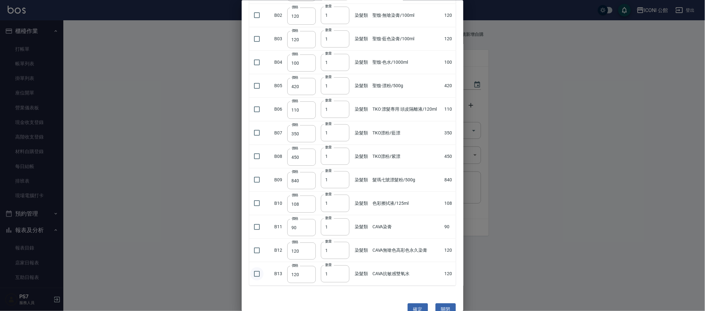
click at [261, 267] on input "checkbox" at bounding box center [256, 273] width 13 height 13
click at [342, 265] on input "2" at bounding box center [335, 273] width 29 height 17
click at [342, 265] on input "3" at bounding box center [335, 273] width 29 height 17
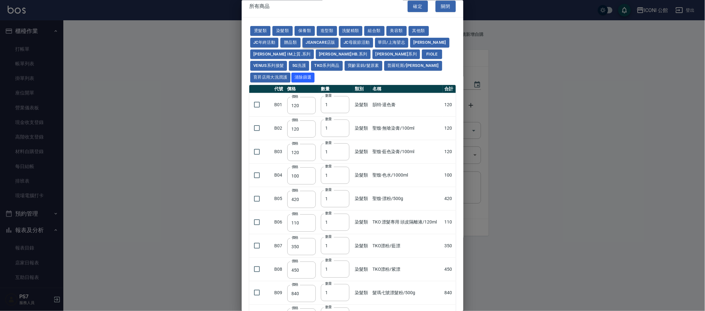
scroll to position [0, 0]
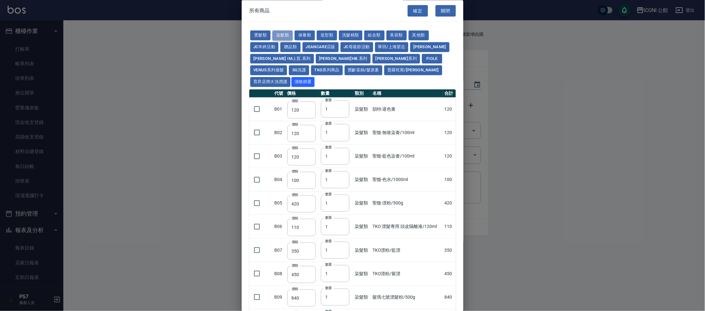
click at [280, 34] on button "染髮類" at bounding box center [282, 36] width 20 height 10
click at [257, 35] on button "燙髮類" at bounding box center [260, 36] width 20 height 10
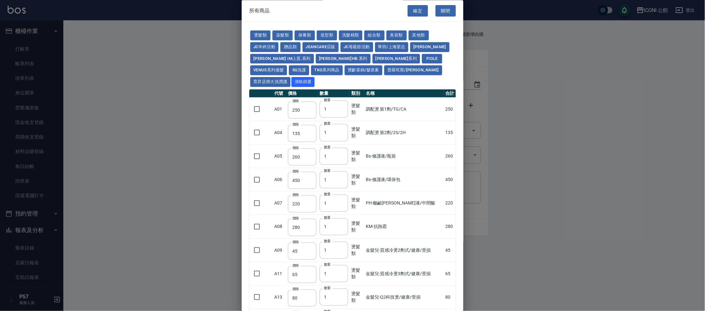
click at [261, 103] on input "checkbox" at bounding box center [256, 109] width 13 height 13
click at [343, 101] on input "2" at bounding box center [334, 109] width 29 height 17
click at [415, 44] on button "娜普菈" at bounding box center [429, 47] width 39 height 10
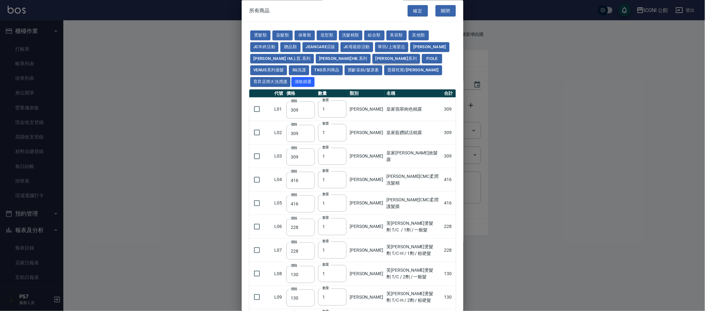
click at [372, 55] on button "娜普菈 N.系列" at bounding box center [396, 59] width 48 height 10
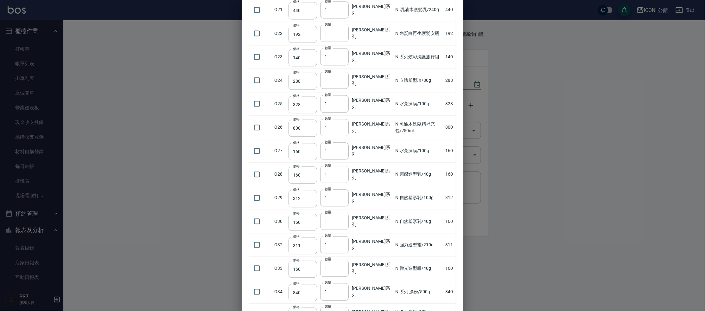
scroll to position [631, 0]
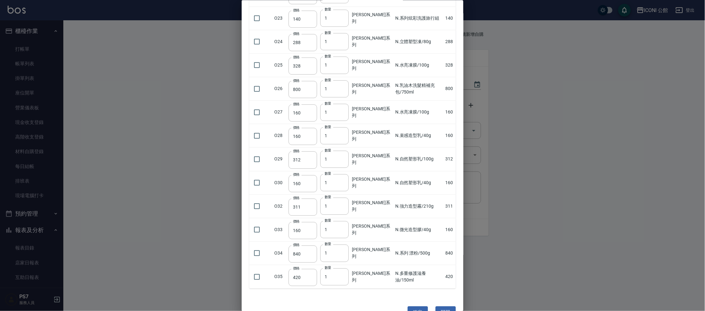
click at [254, 270] on td at bounding box center [260, 276] width 23 height 23
click at [259, 270] on input "checkbox" at bounding box center [256, 276] width 13 height 13
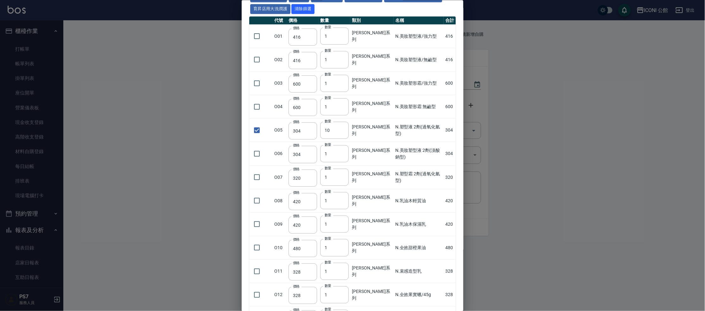
scroll to position [0, 0]
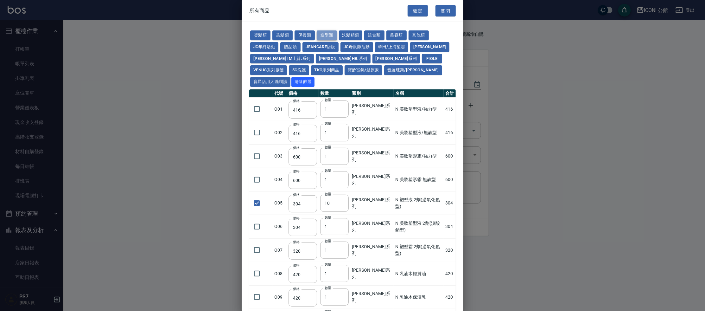
click at [321, 36] on button "造型類" at bounding box center [327, 36] width 20 height 10
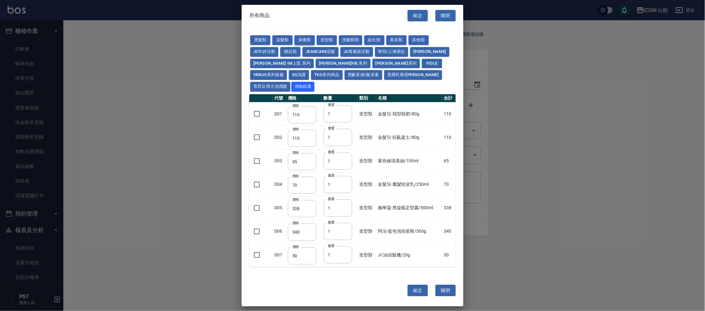
click at [312, 41] on button "保養類" at bounding box center [305, 40] width 20 height 10
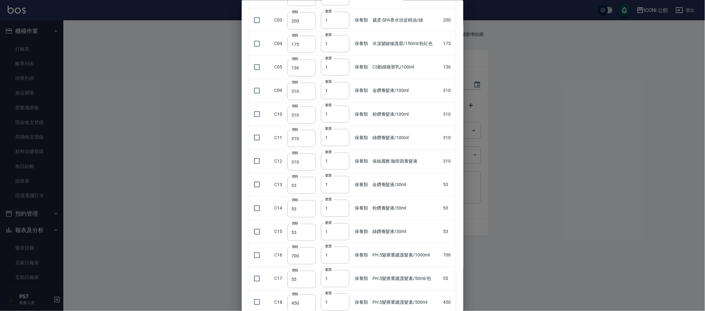
scroll to position [404, 0]
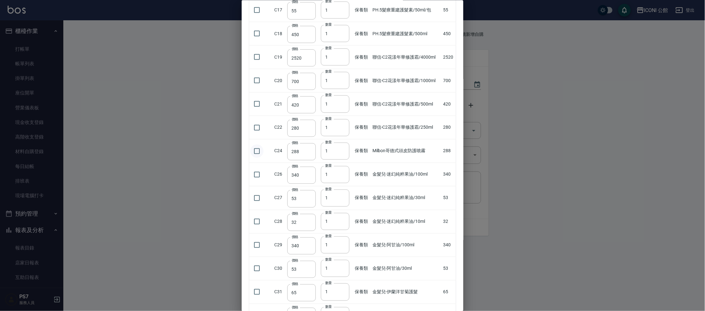
click at [263, 144] on input "checkbox" at bounding box center [256, 150] width 13 height 13
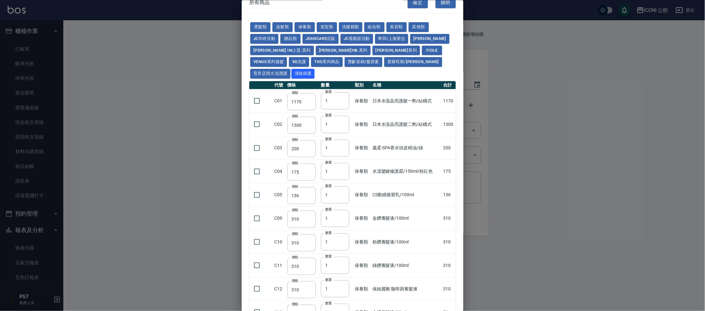
scroll to position [0, 0]
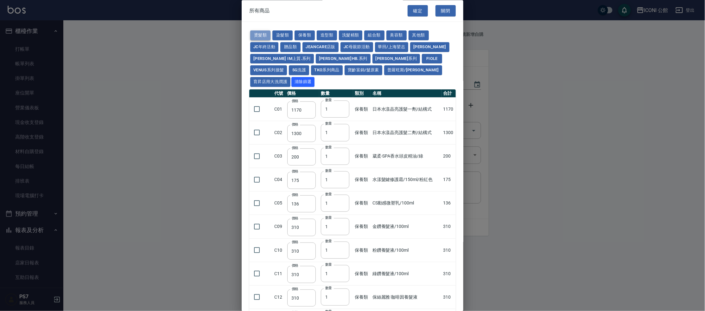
click at [259, 34] on button "燙髮類" at bounding box center [260, 36] width 20 height 10
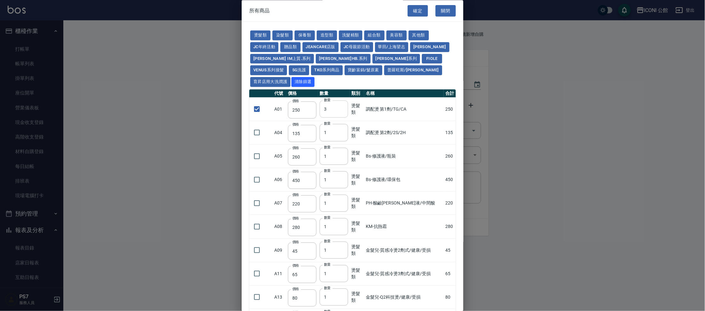
click at [342, 101] on input "3" at bounding box center [334, 109] width 29 height 17
click at [342, 101] on input "4" at bounding box center [334, 109] width 29 height 17
click at [342, 101] on input "5" at bounding box center [334, 109] width 29 height 17
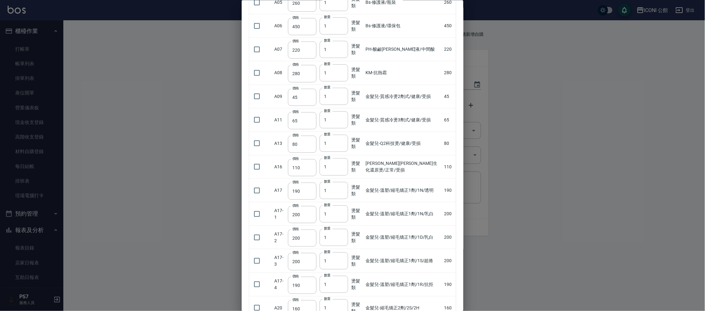
scroll to position [276, 0]
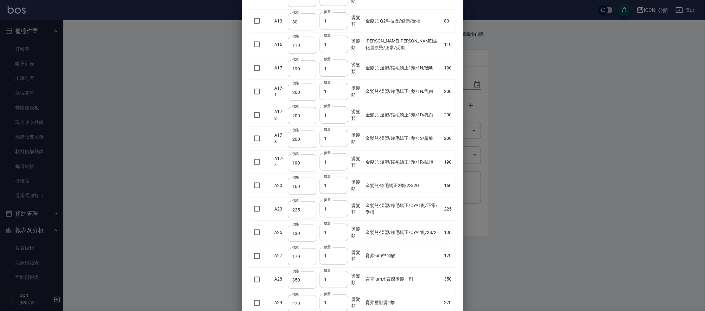
click at [249, 168] on div "燙髮類 染髮類 保養類 造型類 洗髮精類 組合類 美容類 其他類 JC年終活動 贈品類 JeanCare店販 JC母親節活動 華田/上海望志 娜普菈 娜普菈 …" at bounding box center [353, 69] width 222 height 647
click at [253, 179] on input "checkbox" at bounding box center [256, 185] width 13 height 13
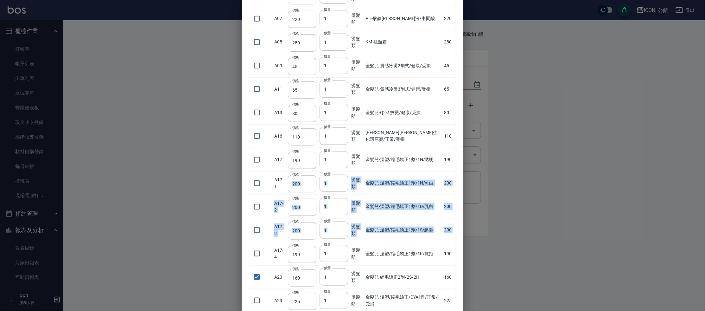
click at [292, 154] on tbody "A01 價格 250 價格 數量 5 數量 燙髮類 調配燙 第1劑/TG/CA 1250 A04 價格 135 價格 數量 1 數量 燙髮類 調配燙 第2劑/…" at bounding box center [352, 194] width 207 height 563
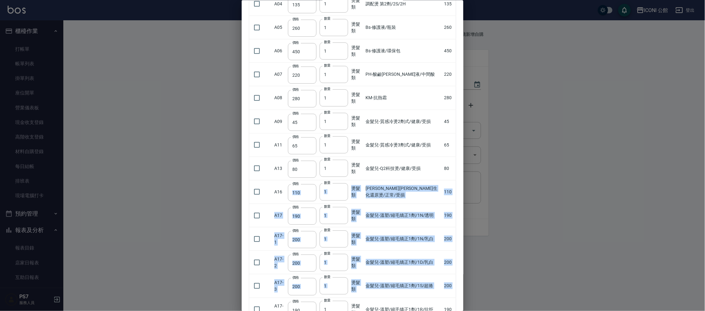
scroll to position [0, 0]
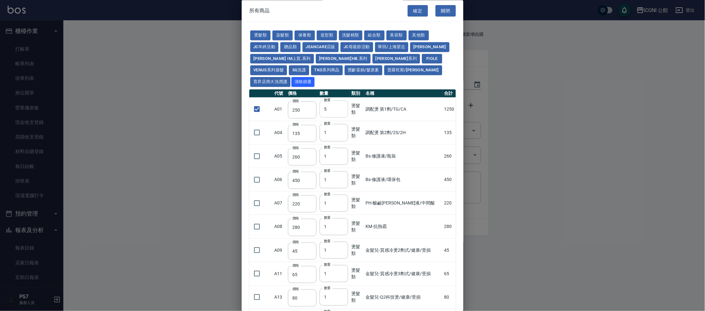
click at [342, 101] on input "5" at bounding box center [334, 109] width 29 height 17
click at [342, 101] on input "6" at bounding box center [334, 109] width 29 height 17
click at [342, 101] on input "7" at bounding box center [334, 109] width 29 height 17
click at [422, 54] on button "Fiole" at bounding box center [432, 59] width 20 height 10
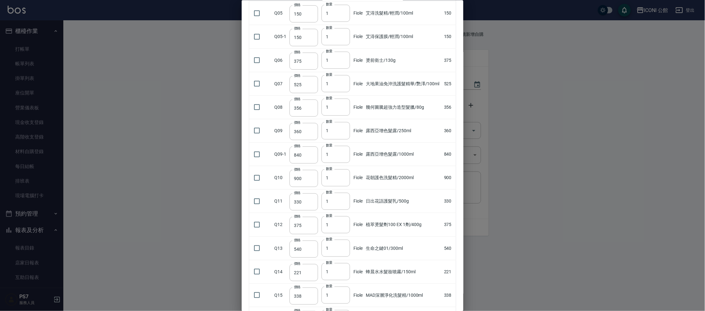
scroll to position [207, 0]
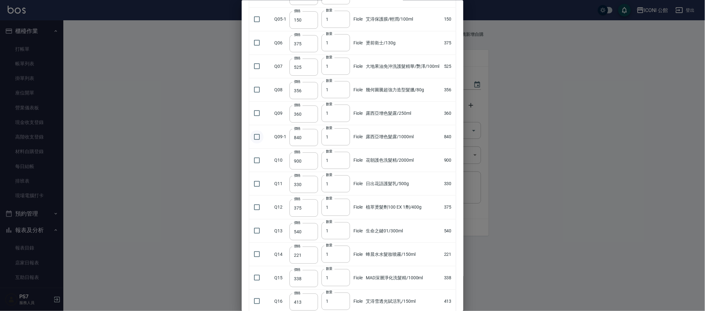
click at [257, 130] on input "checkbox" at bounding box center [256, 136] width 13 height 13
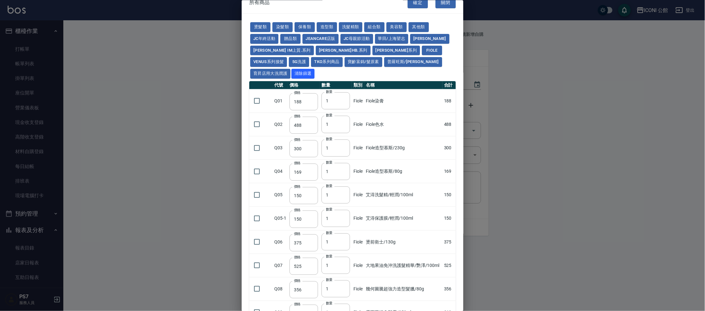
scroll to position [0, 0]
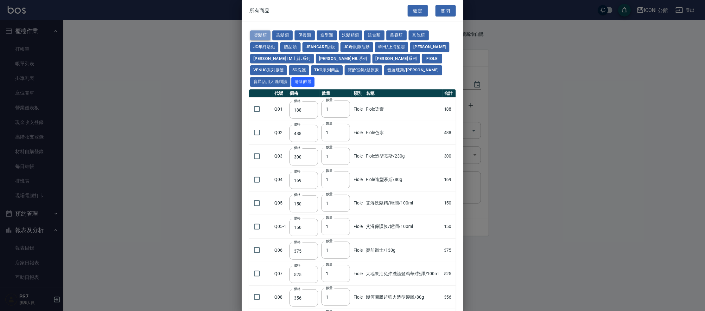
click at [263, 31] on button "燙髮類" at bounding box center [260, 36] width 20 height 10
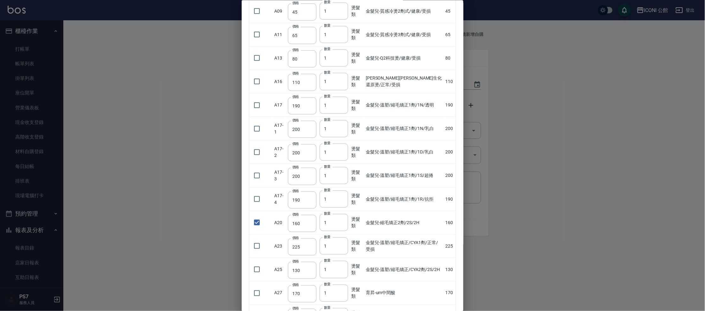
scroll to position [293, 0]
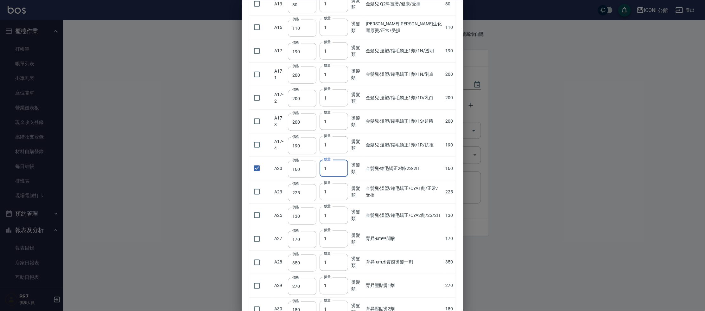
click at [341, 160] on input "1" at bounding box center [334, 168] width 29 height 17
click at [343, 160] on input "2" at bounding box center [334, 168] width 29 height 17
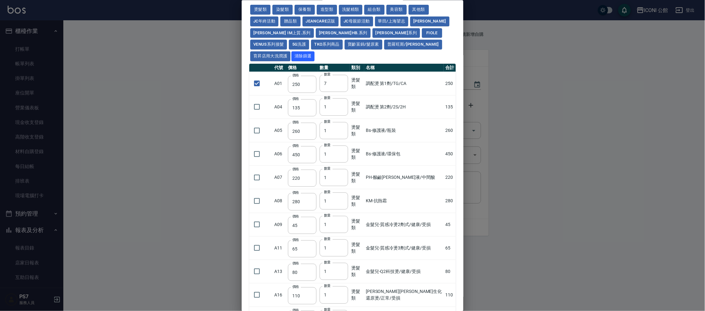
scroll to position [0, 0]
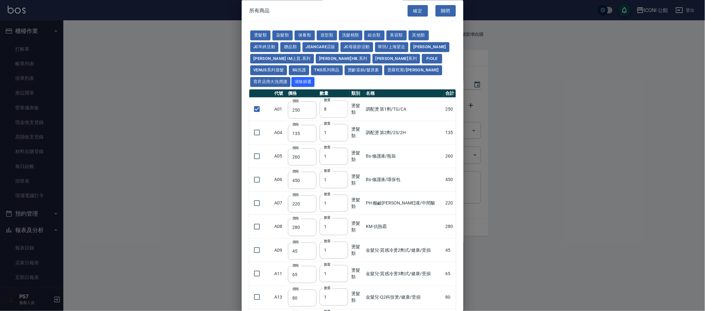
click at [342, 101] on input "8" at bounding box center [334, 109] width 29 height 17
click at [342, 101] on input "9" at bounding box center [334, 109] width 29 height 17
click at [343, 101] on input "10" at bounding box center [334, 109] width 29 height 17
click at [257, 244] on input "checkbox" at bounding box center [256, 250] width 13 height 13
click at [422, 55] on button "Fiole" at bounding box center [432, 59] width 20 height 10
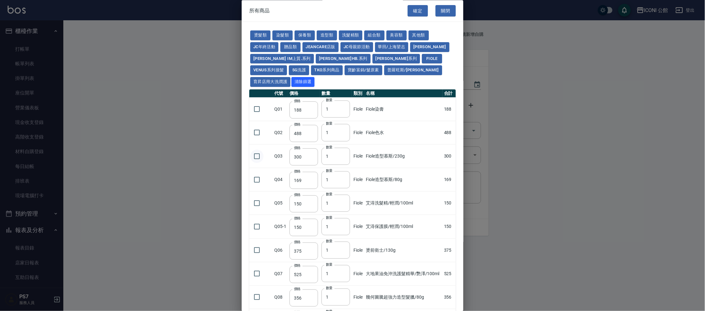
click at [258, 149] on input "checkbox" at bounding box center [256, 155] width 13 height 13
click at [264, 35] on button "燙髮類" at bounding box center [260, 36] width 20 height 10
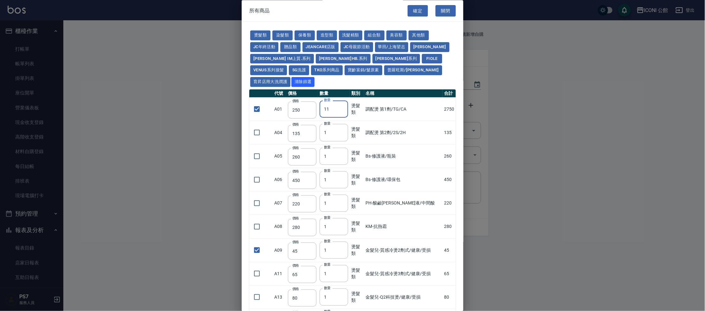
click at [343, 101] on input "11" at bounding box center [334, 109] width 29 height 17
click at [341, 101] on input "12" at bounding box center [334, 109] width 29 height 17
click at [341, 101] on input "13" at bounding box center [334, 109] width 29 height 17
click at [307, 33] on button "保養類" at bounding box center [305, 36] width 20 height 10
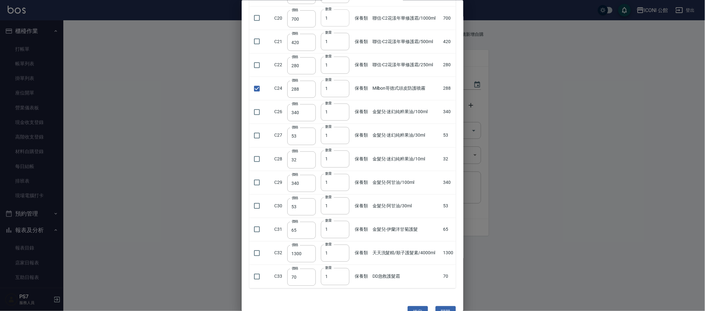
scroll to position [467, 0]
click at [261, 128] on input "checkbox" at bounding box center [256, 134] width 13 height 13
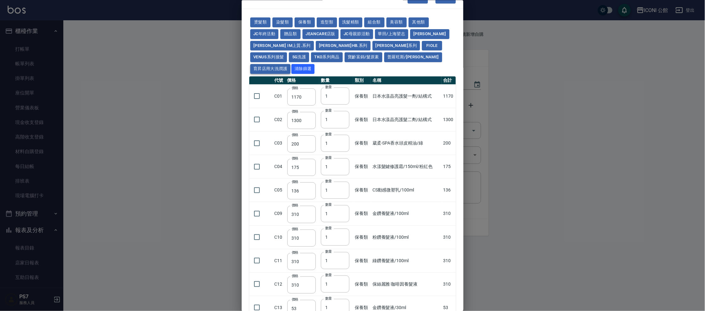
scroll to position [0, 0]
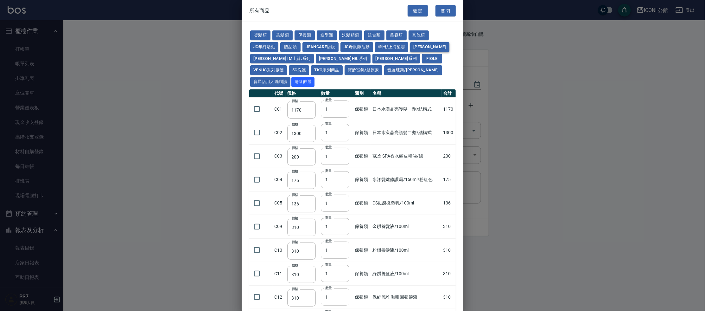
click at [424, 46] on button "娜普菈" at bounding box center [429, 47] width 39 height 10
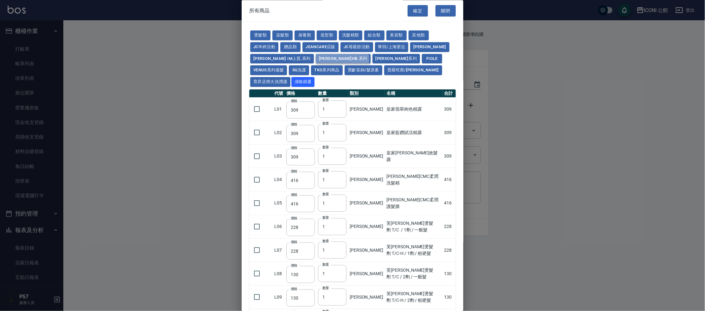
click at [322, 60] on button "娜普菈 柯雅HB.系列" at bounding box center [343, 59] width 55 height 10
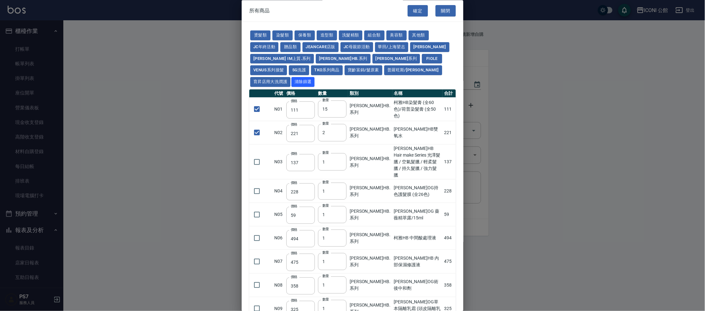
drag, startPoint x: 322, startPoint y: 57, endPoint x: 536, endPoint y: 134, distance: 226.7
click at [570, 141] on div "所有商品 確定 關閉 燙髮類 染髮類 保養類 造型類 洗髮精類 組合類 美容類 其他類 JC年終活動 贈品類 JeanCare店販 JC母親節活動 華田/上海…" at bounding box center [352, 155] width 705 height 311
drag, startPoint x: 563, startPoint y: 112, endPoint x: 452, endPoint y: 341, distance: 254.4
click at [452, 310] on html "ICONI 公館 登出 櫃檯作業 打帳單 帳單列表 掛單列表 座位開單 營業儀表板 現金收支登錄 高階收支登錄 材料自購登錄 每日結帳 排班表 現場電腦打卡 …" at bounding box center [352, 155] width 705 height 311
click at [340, 101] on input "16" at bounding box center [332, 109] width 29 height 17
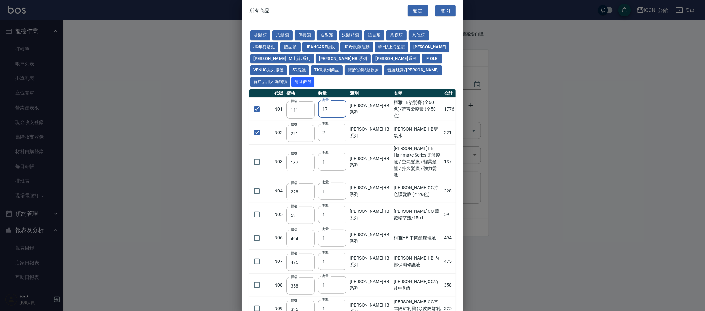
click at [340, 101] on input "17" at bounding box center [332, 109] width 29 height 17
click at [341, 124] on input "1" at bounding box center [332, 132] width 29 height 17
click at [340, 124] on input "2" at bounding box center [332, 132] width 29 height 17
click at [340, 124] on input "3" at bounding box center [332, 132] width 29 height 17
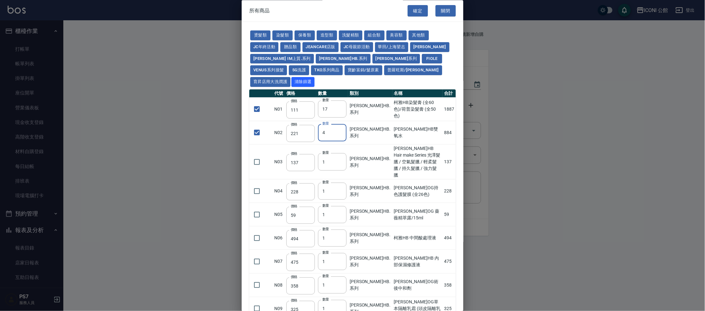
click at [340, 124] on input "4" at bounding box center [332, 132] width 29 height 17
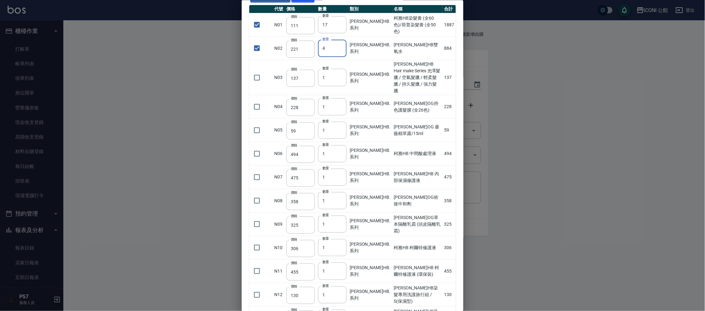
scroll to position [147, 0]
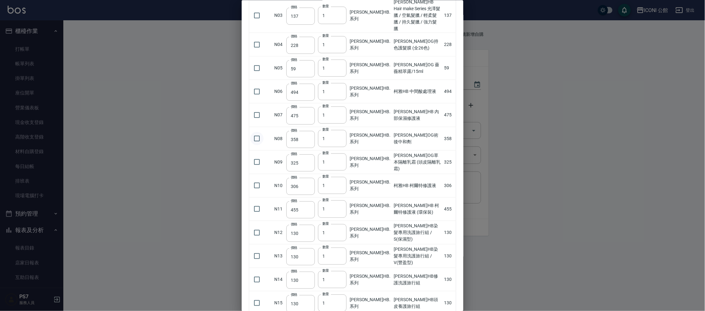
click at [254, 132] on input "checkbox" at bounding box center [256, 138] width 13 height 13
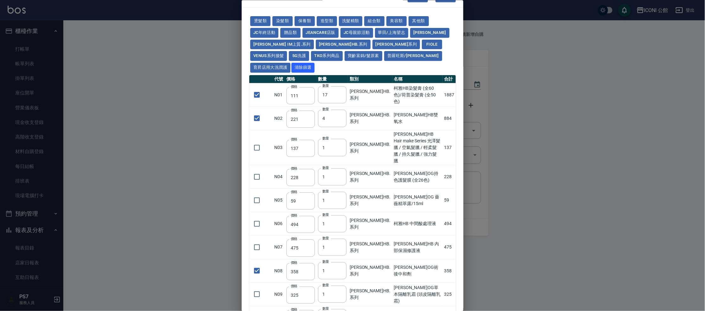
scroll to position [0, 0]
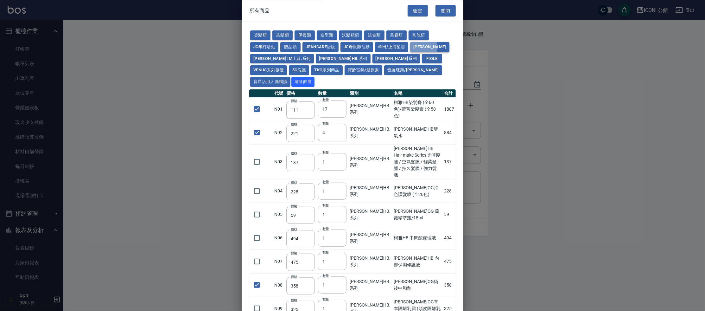
click at [424, 48] on button "娜普菈" at bounding box center [429, 47] width 39 height 10
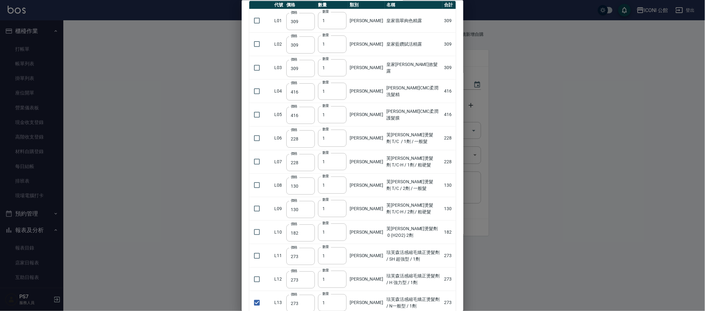
scroll to position [236, 0]
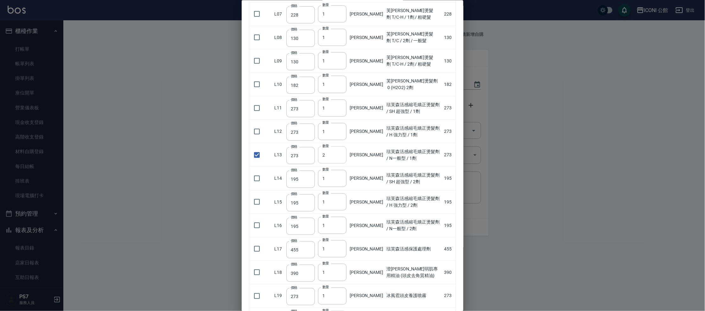
click at [342, 146] on input "2" at bounding box center [332, 154] width 29 height 17
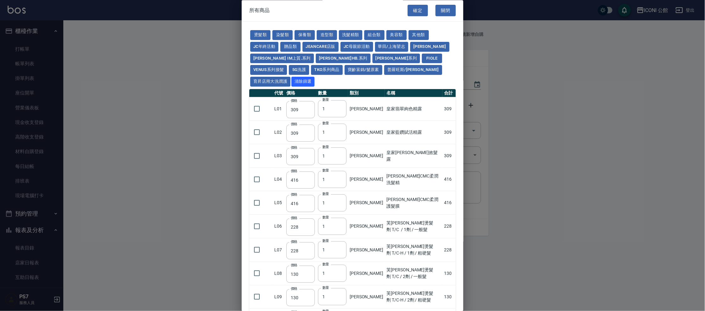
scroll to position [0, 0]
click at [372, 57] on button "娜普菈 N.系列" at bounding box center [396, 59] width 48 height 10
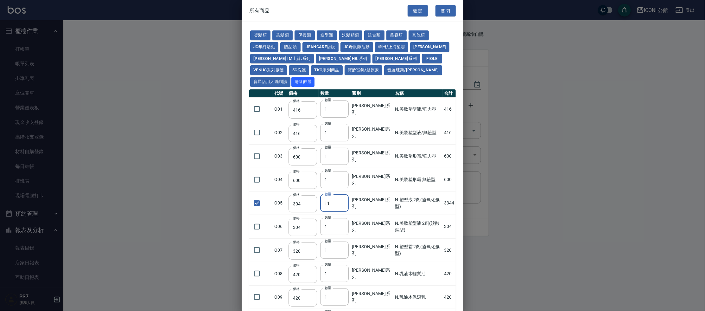
click at [344, 194] on input "11" at bounding box center [334, 202] width 29 height 17
click at [344, 194] on input "12" at bounding box center [334, 202] width 29 height 17
click at [423, 46] on button "娜普菈" at bounding box center [429, 47] width 39 height 10
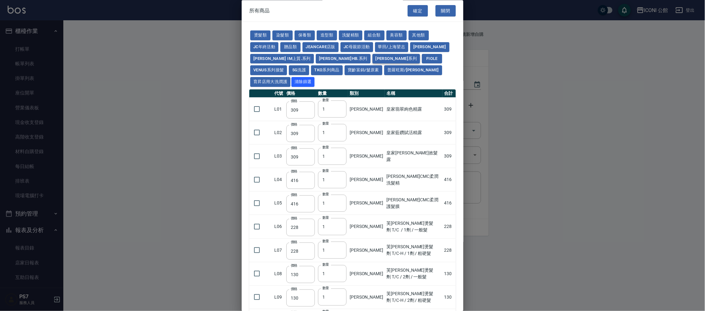
click at [372, 58] on button "娜普菈 N.系列" at bounding box center [396, 59] width 48 height 10
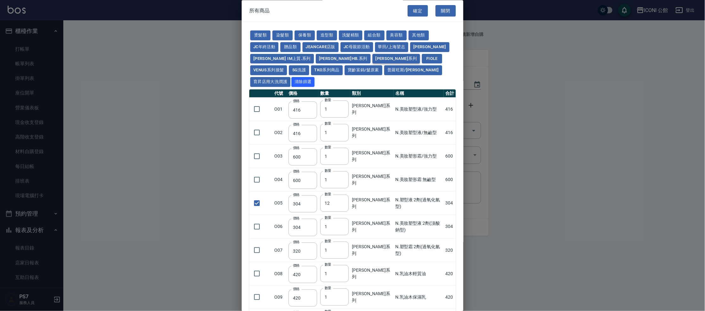
click at [372, 55] on button "娜普菈 N.系列" at bounding box center [396, 59] width 48 height 10
drag, startPoint x: 420, startPoint y: 47, endPoint x: 413, endPoint y: 53, distance: 8.6
click at [420, 47] on button "娜普菈" at bounding box center [429, 47] width 39 height 10
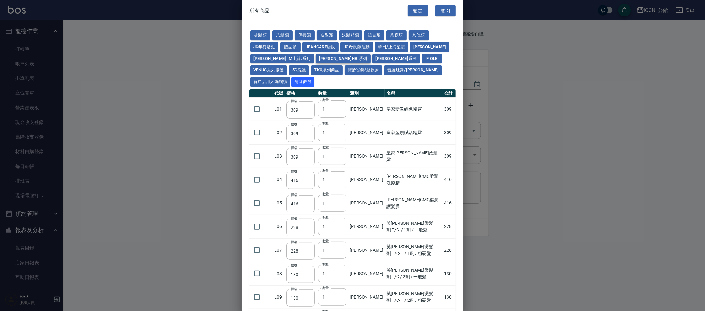
drag, startPoint x: 327, startPoint y: 54, endPoint x: 331, endPoint y: 57, distance: 4.1
click at [328, 55] on button "娜普菈 柯雅HB.系列" at bounding box center [343, 59] width 55 height 10
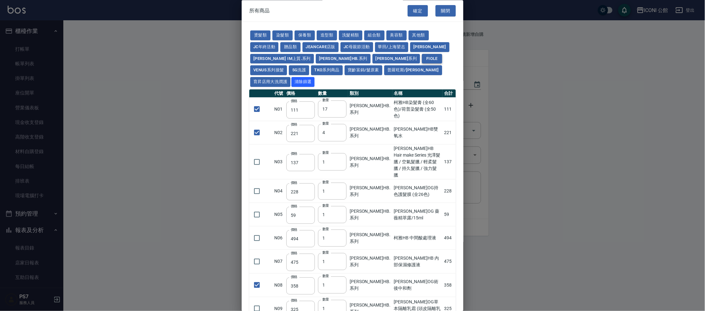
click at [422, 56] on button "Fiole" at bounding box center [432, 59] width 20 height 10
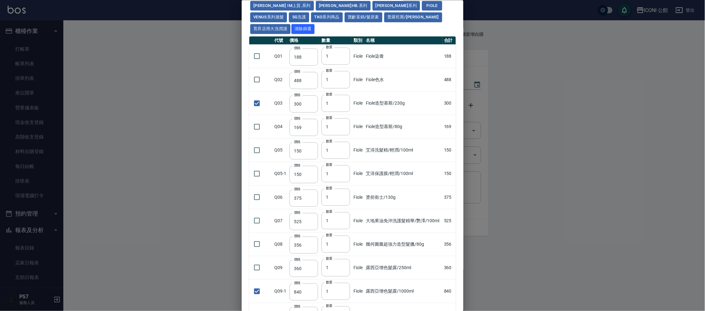
scroll to position [54, 0]
click at [344, 282] on input "2" at bounding box center [335, 290] width 29 height 17
click at [344, 282] on input "3" at bounding box center [335, 290] width 29 height 17
click at [344, 282] on input "4" at bounding box center [335, 290] width 29 height 17
click at [343, 47] on input "1" at bounding box center [335, 55] width 29 height 17
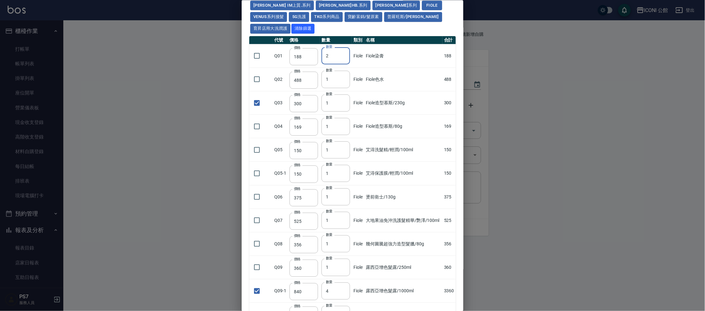
click at [342, 47] on input "2" at bounding box center [335, 55] width 29 height 17
drag, startPoint x: 259, startPoint y: 42, endPoint x: 261, endPoint y: 66, distance: 24.2
click at [259, 49] on input "checkbox" at bounding box center [256, 55] width 13 height 13
click at [255, 73] on input "checkbox" at bounding box center [256, 79] width 13 height 13
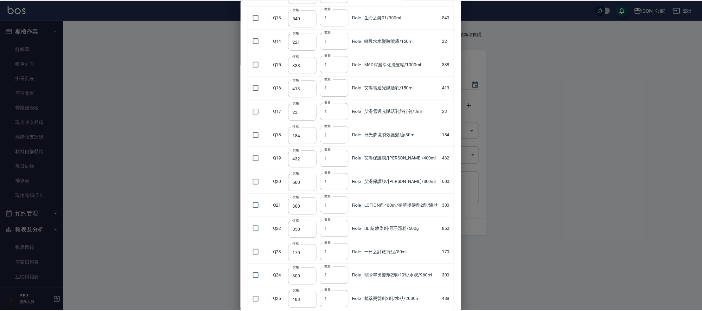
scroll to position [514, 0]
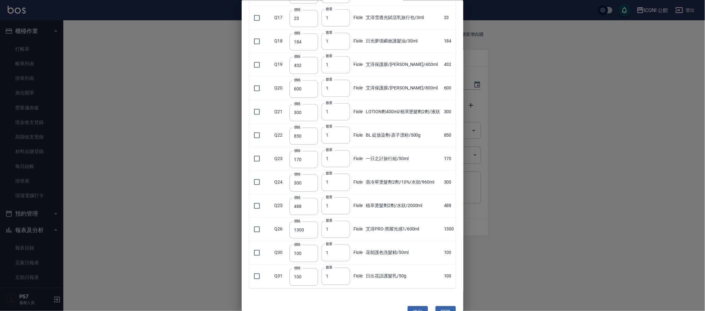
click at [411, 296] on div "確定 關閉" at bounding box center [353, 312] width 222 height 32
click at [411, 306] on button "確定" at bounding box center [418, 312] width 20 height 12
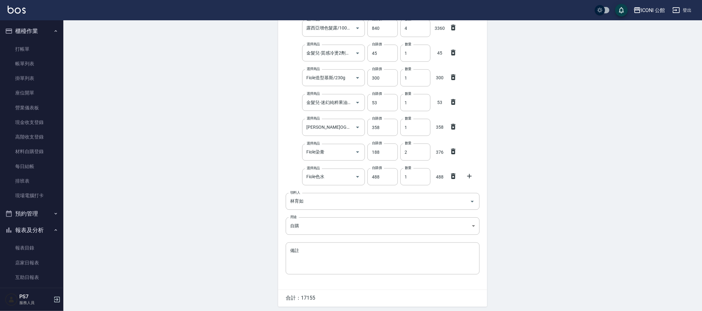
scroll to position [346, 0]
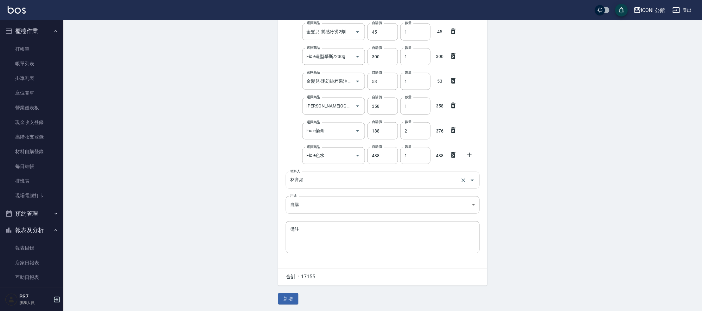
click at [308, 183] on input "林育如" at bounding box center [374, 180] width 170 height 11
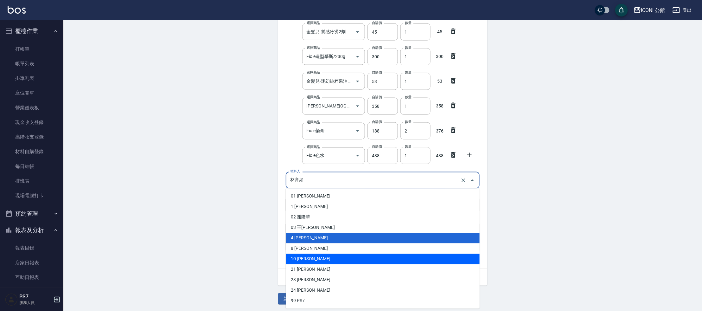
click at [308, 256] on li "10 陳心如" at bounding box center [383, 259] width 194 height 10
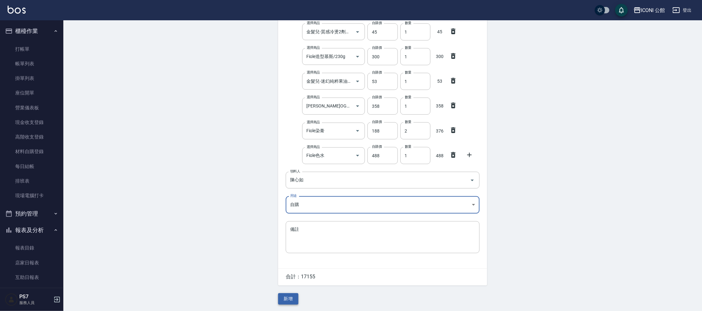
click at [291, 297] on button "新增" at bounding box center [288, 299] width 20 height 12
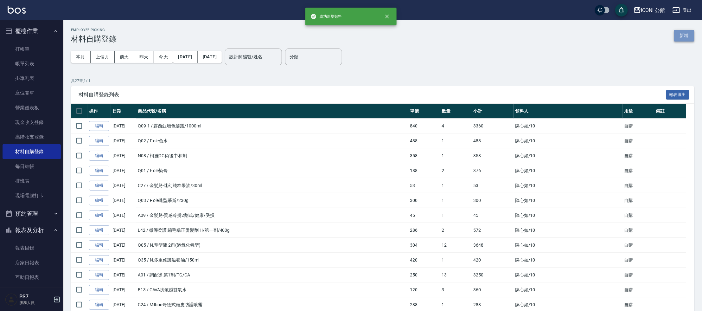
click at [688, 38] on button "新增" at bounding box center [684, 36] width 20 height 12
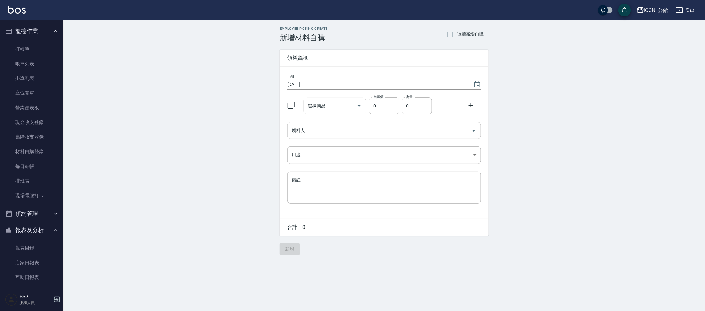
click at [349, 130] on input "領料人" at bounding box center [379, 130] width 179 height 11
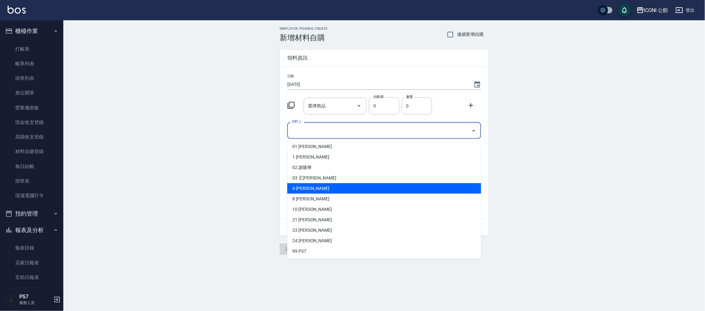
click at [305, 183] on li "4 林育如" at bounding box center [384, 188] width 194 height 10
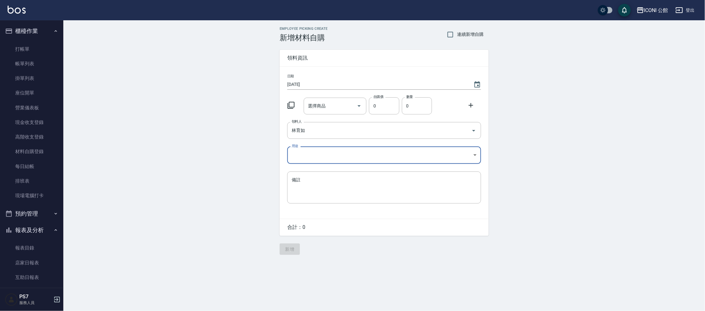
click at [313, 155] on body "ICONI 公館 登出 櫃檯作業 打帳單 帳單列表 掛單列表 座位開單 營業儀表板 現金收支登錄 高階收支登錄 材料自購登錄 每日結帳 排班表 現場電腦打卡 …" at bounding box center [352, 155] width 705 height 311
click at [310, 182] on li "自購" at bounding box center [384, 181] width 194 height 10
click at [294, 103] on icon at bounding box center [291, 105] width 7 height 7
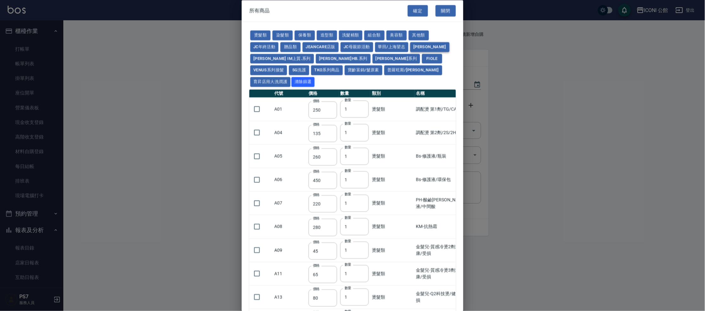
click at [417, 44] on button "娜普菈" at bounding box center [429, 47] width 39 height 10
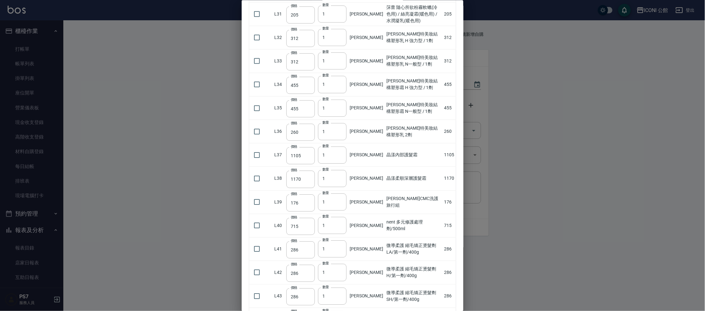
scroll to position [864, 0]
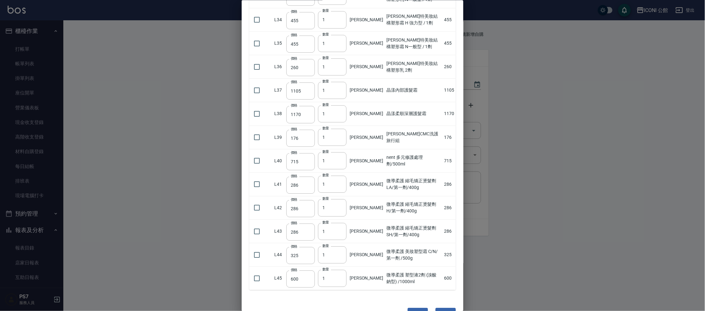
click at [265, 219] on td at bounding box center [260, 230] width 23 height 23
drag, startPoint x: 253, startPoint y: 215, endPoint x: 260, endPoint y: 201, distance: 15.3
click at [254, 225] on input "checkbox" at bounding box center [256, 231] width 13 height 13
click at [263, 196] on td at bounding box center [260, 207] width 23 height 23
click at [258, 201] on input "checkbox" at bounding box center [256, 207] width 13 height 13
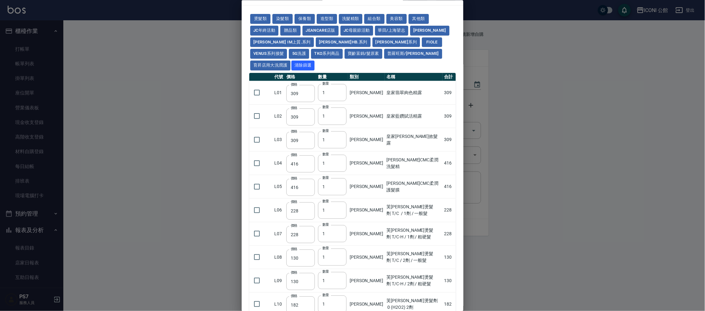
scroll to position [0, 0]
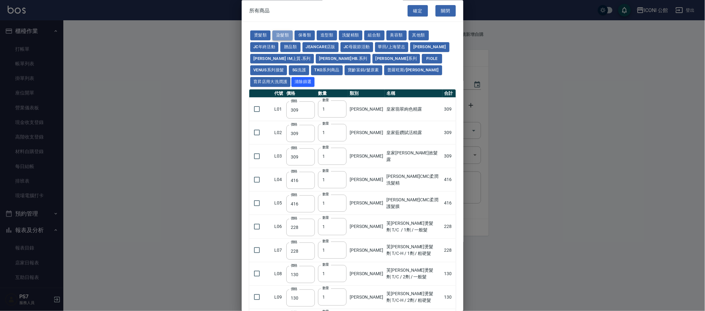
click at [283, 31] on button "染髮類" at bounding box center [282, 36] width 20 height 10
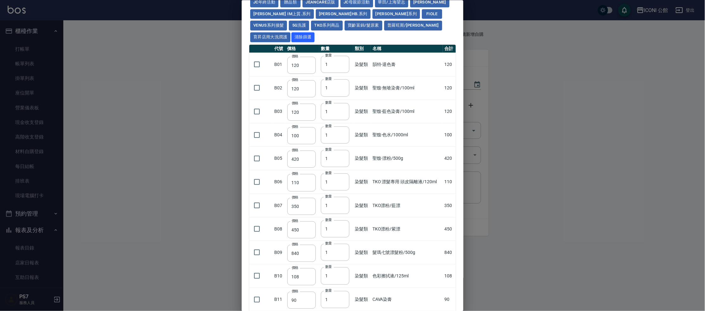
scroll to position [118, 0]
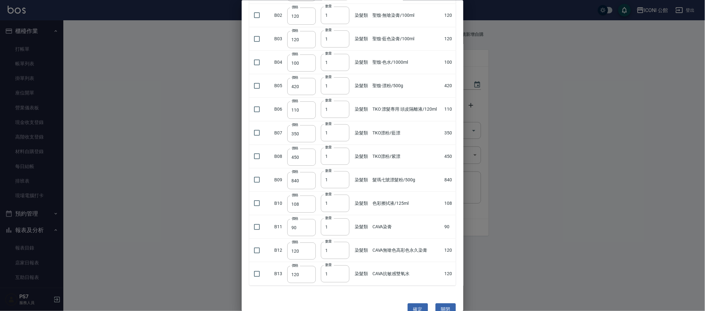
drag, startPoint x: 260, startPoint y: 215, endPoint x: 270, endPoint y: 215, distance: 10.5
click at [260, 220] on input "checkbox" at bounding box center [256, 226] width 13 height 13
click at [341, 218] on input "2" at bounding box center [335, 226] width 29 height 17
click at [341, 218] on input "3" at bounding box center [335, 226] width 29 height 17
click at [341, 218] on input "4" at bounding box center [335, 226] width 29 height 17
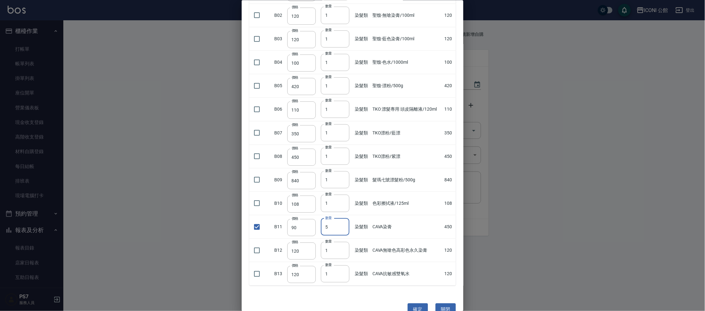
click at [341, 218] on input "5" at bounding box center [335, 226] width 29 height 17
click at [341, 218] on input "6" at bounding box center [335, 226] width 29 height 17
click at [341, 218] on input "7" at bounding box center [335, 226] width 29 height 17
click at [341, 218] on input "8" at bounding box center [335, 226] width 29 height 17
click at [344, 241] on input "2" at bounding box center [335, 249] width 29 height 17
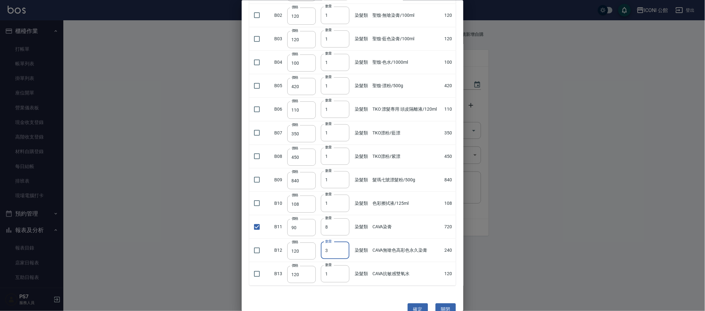
click at [344, 241] on input "3" at bounding box center [335, 249] width 29 height 17
click at [344, 241] on input "4" at bounding box center [335, 249] width 29 height 17
click at [344, 241] on input "5" at bounding box center [335, 249] width 29 height 17
click at [259, 243] on input "checkbox" at bounding box center [256, 249] width 13 height 13
click at [260, 267] on input "checkbox" at bounding box center [256, 273] width 13 height 13
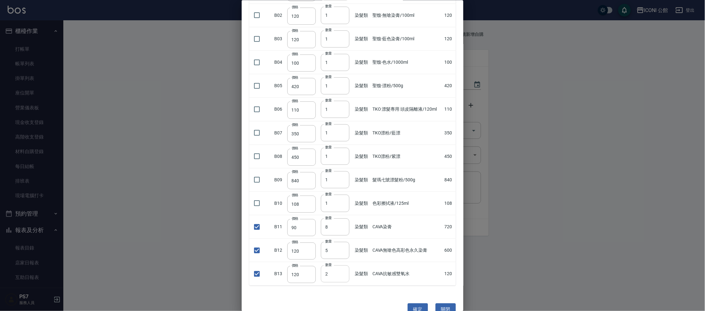
click at [342, 265] on input "2" at bounding box center [335, 273] width 29 height 17
click at [342, 265] on input "3" at bounding box center [335, 273] width 29 height 17
click at [254, 126] on input "checkbox" at bounding box center [256, 132] width 13 height 13
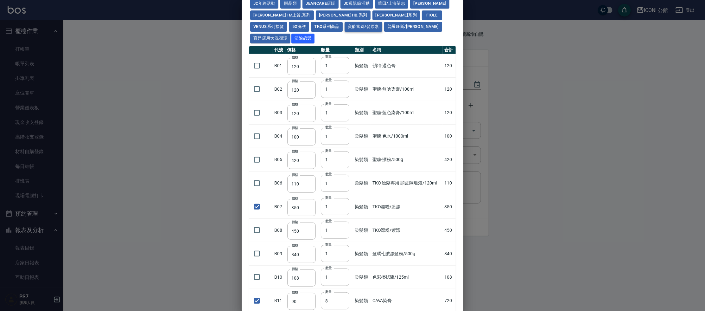
scroll to position [0, 0]
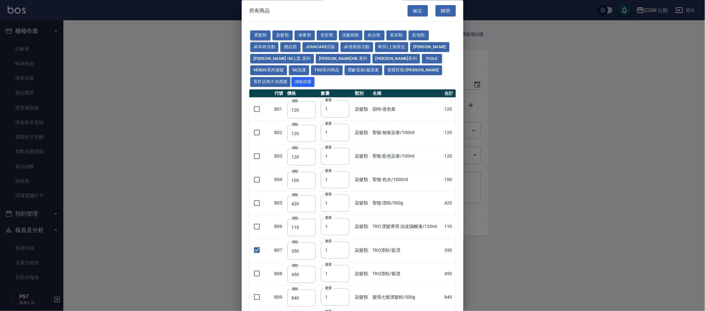
click at [253, 35] on button "燙髮類" at bounding box center [260, 36] width 20 height 10
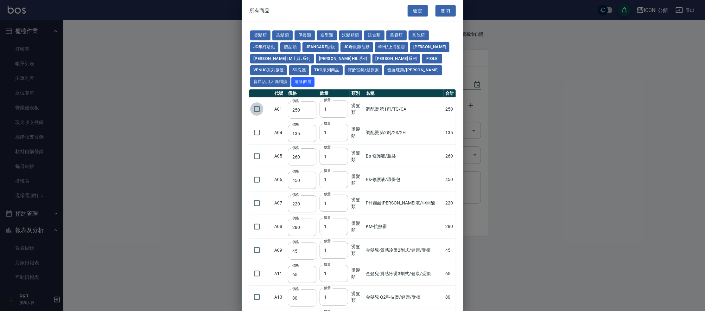
click at [256, 103] on input "checkbox" at bounding box center [256, 109] width 13 height 13
click at [342, 101] on input "2" at bounding box center [334, 109] width 29 height 17
click at [341, 101] on input "1" at bounding box center [334, 109] width 29 height 17
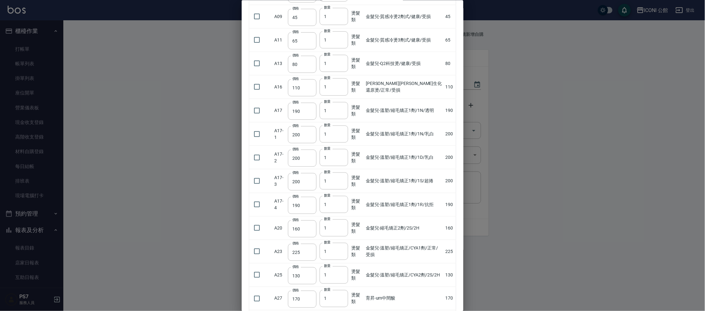
scroll to position [374, 0]
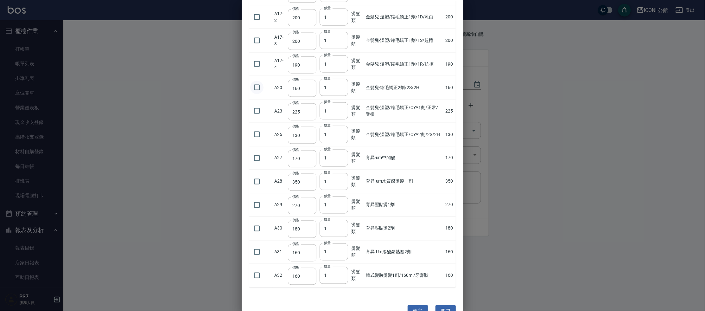
click at [263, 81] on input "checkbox" at bounding box center [256, 87] width 13 height 13
click at [341, 79] on input "2" at bounding box center [334, 87] width 29 height 17
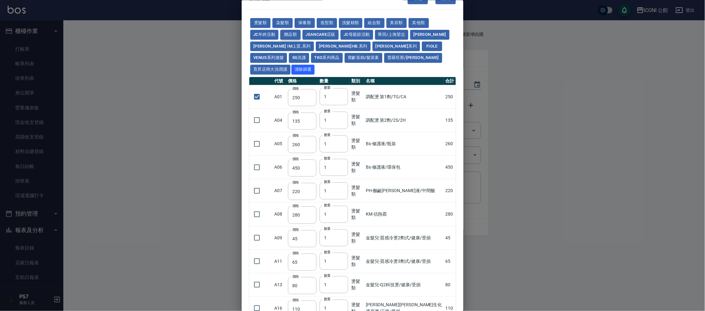
scroll to position [0, 0]
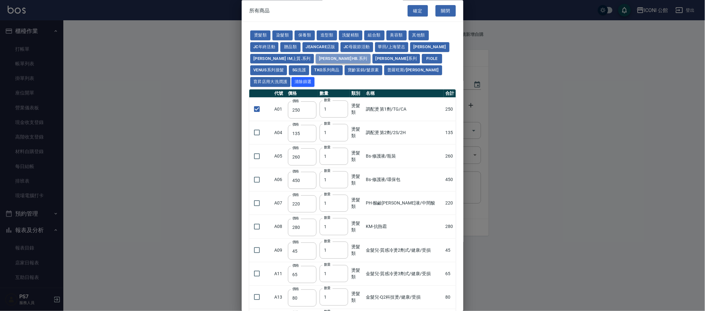
click at [323, 55] on button "娜普菈 柯雅HB.系列" at bounding box center [343, 59] width 55 height 10
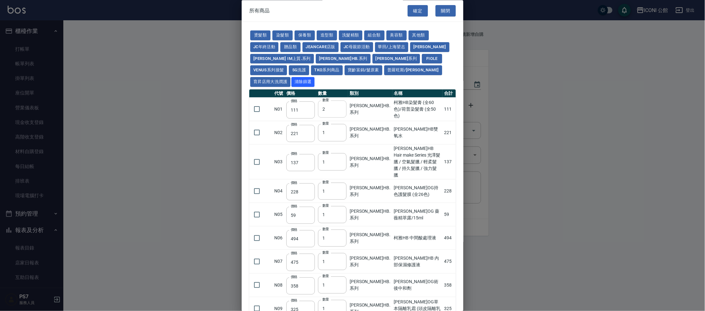
click at [342, 101] on input "2" at bounding box center [332, 109] width 29 height 17
click at [342, 101] on input "3" at bounding box center [332, 109] width 29 height 17
click at [342, 101] on input "4" at bounding box center [332, 109] width 29 height 17
click at [342, 101] on input "5" at bounding box center [332, 109] width 29 height 17
click at [259, 103] on input "checkbox" at bounding box center [256, 109] width 13 height 13
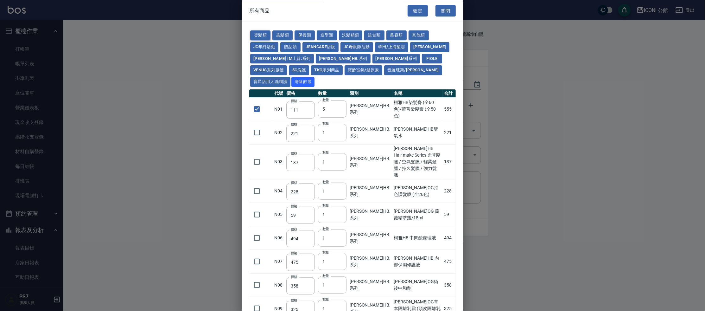
click at [265, 32] on button "燙髮類" at bounding box center [260, 36] width 20 height 10
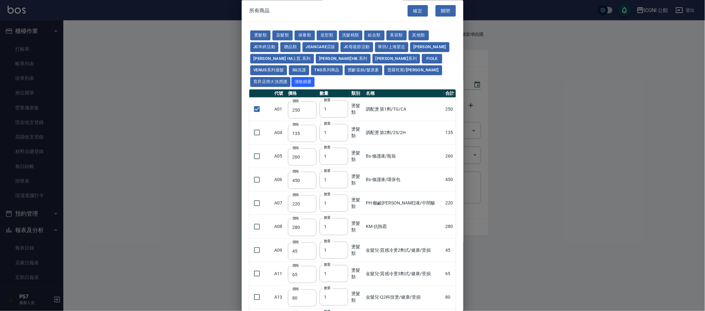
click at [253, 244] on input "checkbox" at bounding box center [256, 250] width 13 height 13
drag, startPoint x: 422, startPoint y: 45, endPoint x: 402, endPoint y: 82, distance: 41.2
click at [422, 45] on button "娜普菈" at bounding box center [429, 47] width 39 height 10
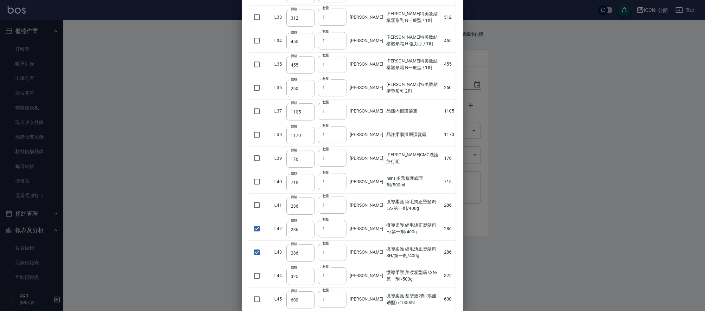
scroll to position [864, 0]
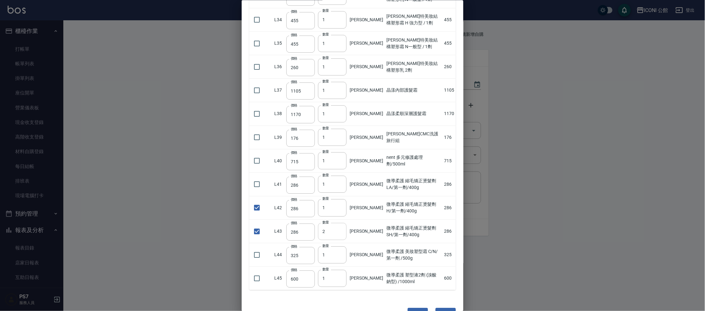
click at [340, 223] on input "2" at bounding box center [332, 231] width 29 height 17
click at [340, 223] on input "3" at bounding box center [332, 231] width 29 height 17
click at [340, 199] on input "2" at bounding box center [332, 207] width 29 height 17
click at [340, 199] on input "3" at bounding box center [332, 207] width 29 height 17
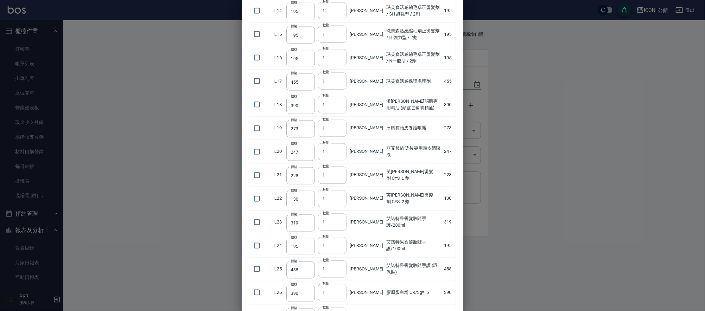
scroll to position [222, 0]
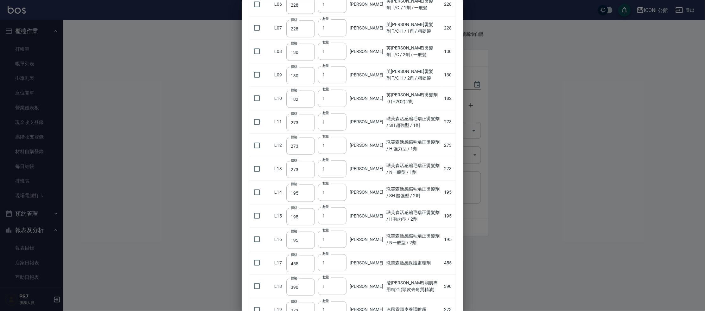
drag, startPoint x: 261, startPoint y: 103, endPoint x: 277, endPoint y: 108, distance: 16.2
click at [261, 115] on input "checkbox" at bounding box center [256, 121] width 13 height 13
click at [340, 113] on input "2" at bounding box center [332, 121] width 29 height 17
click at [342, 137] on input "2" at bounding box center [332, 145] width 29 height 17
click at [252, 138] on input "checkbox" at bounding box center [256, 144] width 13 height 13
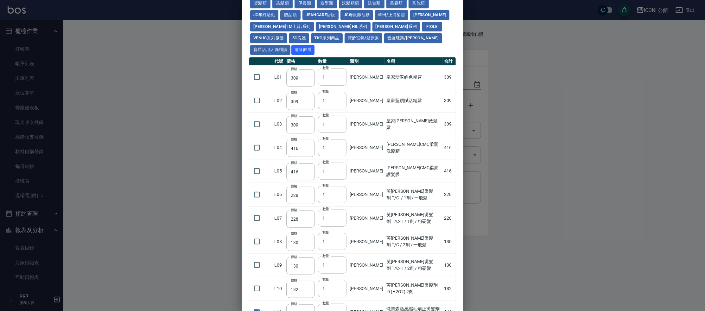
scroll to position [0, 0]
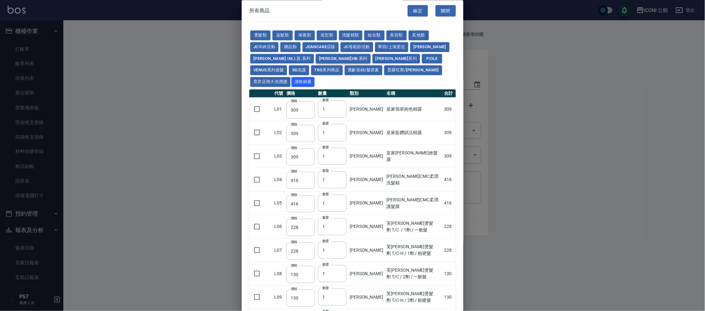
click at [316, 58] on button "娜普菈 柯雅HB.系列" at bounding box center [343, 59] width 55 height 10
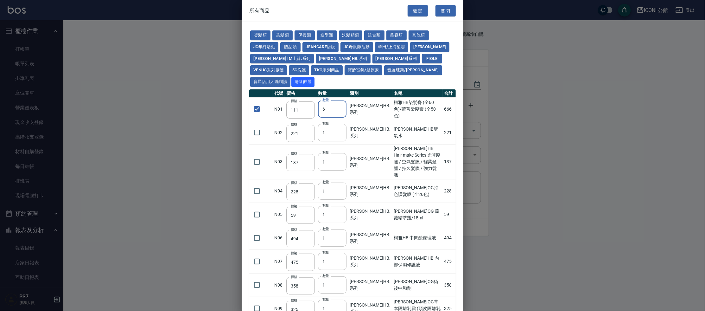
click at [339, 101] on input "6" at bounding box center [332, 109] width 29 height 17
click at [339, 101] on input "7" at bounding box center [332, 109] width 29 height 17
click at [339, 101] on input "8" at bounding box center [332, 109] width 29 height 17
click at [339, 101] on input "9" at bounding box center [332, 109] width 29 height 17
click at [262, 33] on button "燙髮類" at bounding box center [260, 36] width 20 height 10
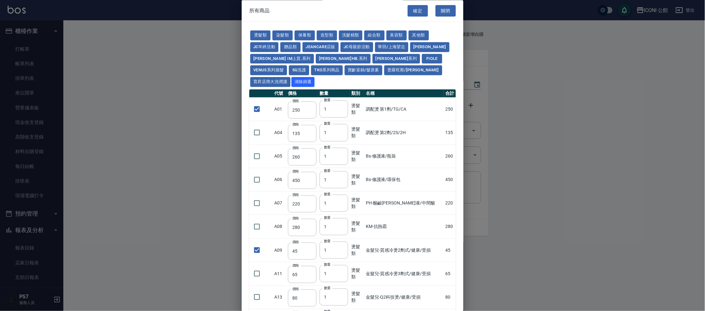
scroll to position [228, 0]
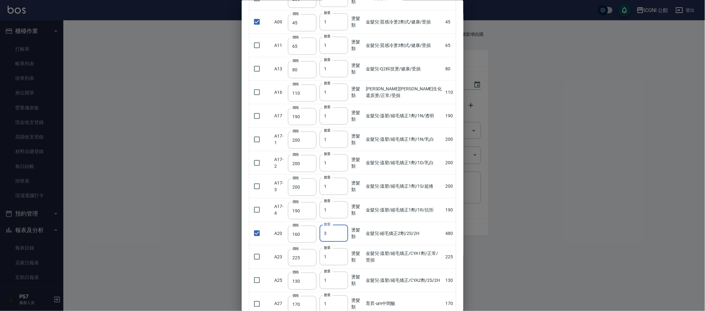
click at [343, 225] on input "3" at bounding box center [334, 233] width 29 height 17
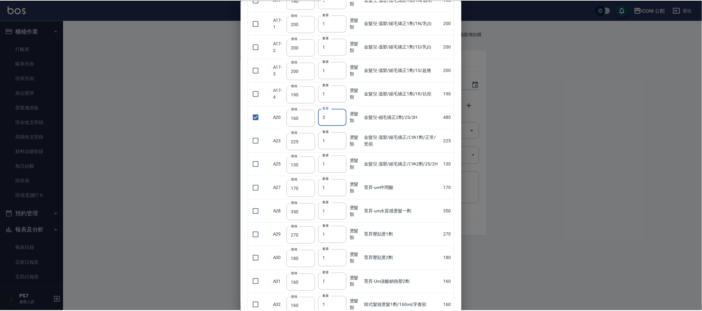
scroll to position [374, 0]
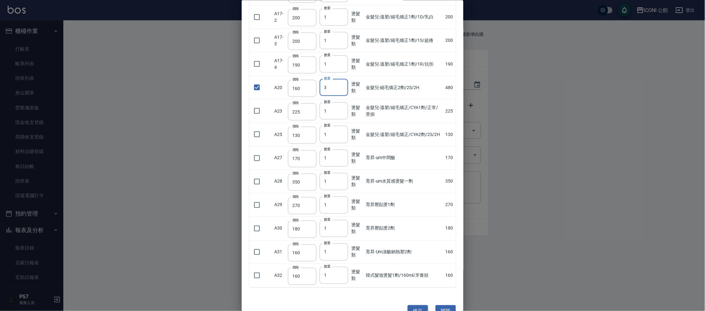
click at [417, 305] on button "確定" at bounding box center [418, 311] width 20 height 12
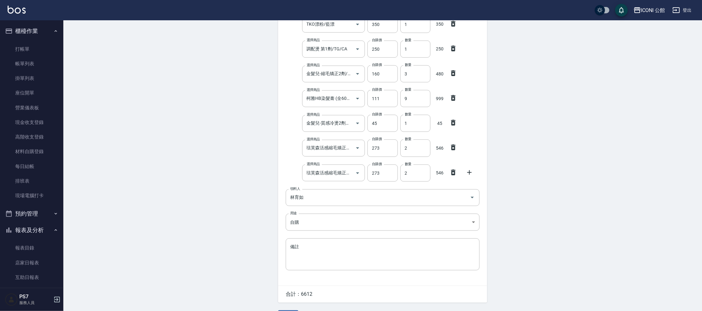
scroll to position [213, 0]
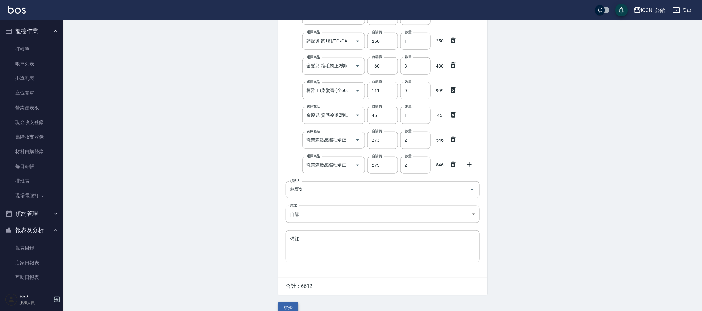
click at [293, 304] on button "新增" at bounding box center [288, 308] width 20 height 12
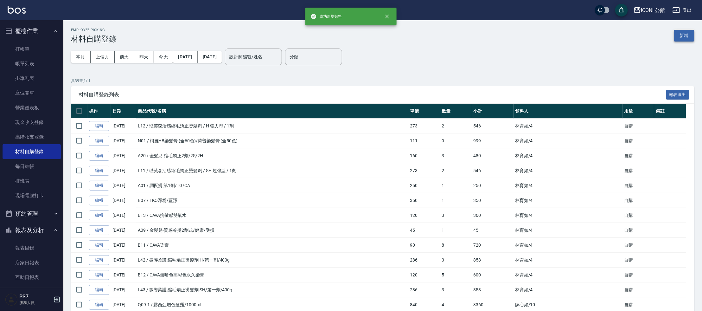
click at [688, 35] on button "新增" at bounding box center [684, 36] width 20 height 12
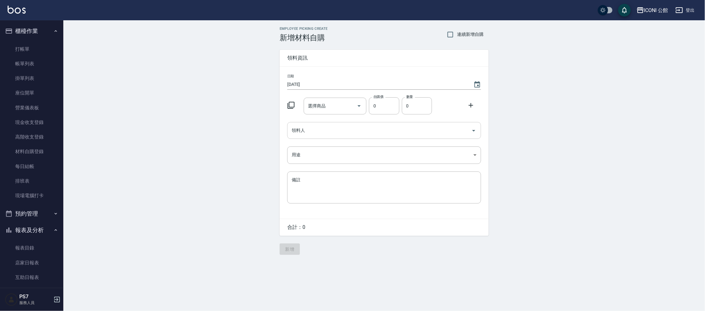
click at [373, 126] on input "領料人" at bounding box center [379, 130] width 179 height 11
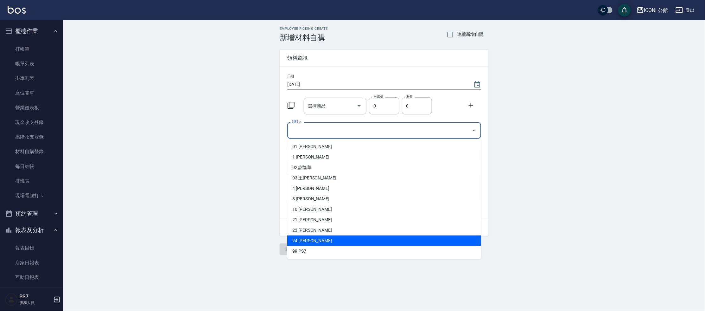
click at [315, 238] on li "24 羅可歆" at bounding box center [384, 240] width 194 height 10
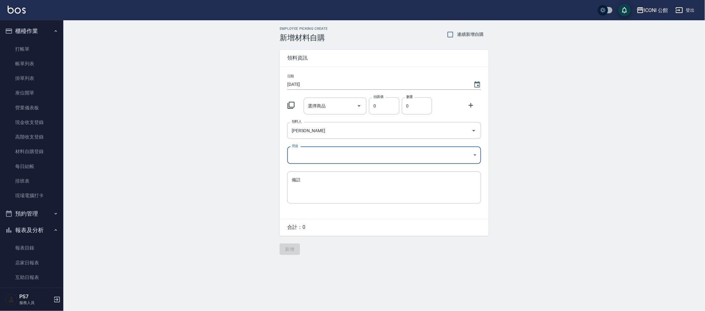
click at [309, 152] on body "ICONI 公館 登出 櫃檯作業 打帳單 帳單列表 掛單列表 座位開單 營業儀表板 現金收支登錄 高階收支登錄 材料自購登錄 每日結帳 排班表 現場電腦打卡 …" at bounding box center [352, 155] width 705 height 311
click at [306, 183] on li "自購" at bounding box center [384, 181] width 194 height 10
click at [288, 105] on icon at bounding box center [291, 105] width 7 height 7
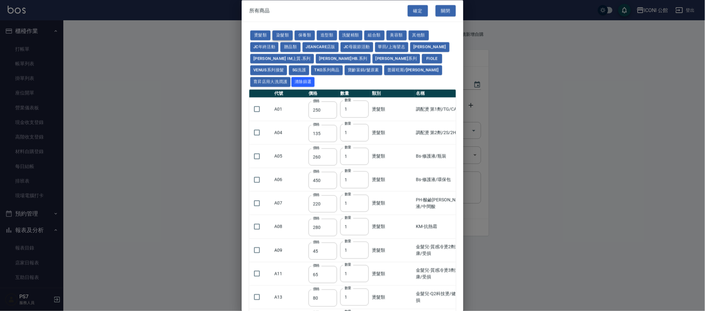
click at [287, 31] on button "染髮類" at bounding box center [282, 36] width 20 height 10
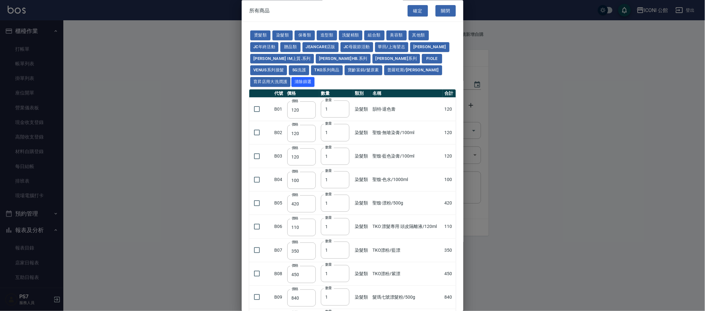
scroll to position [118, 0]
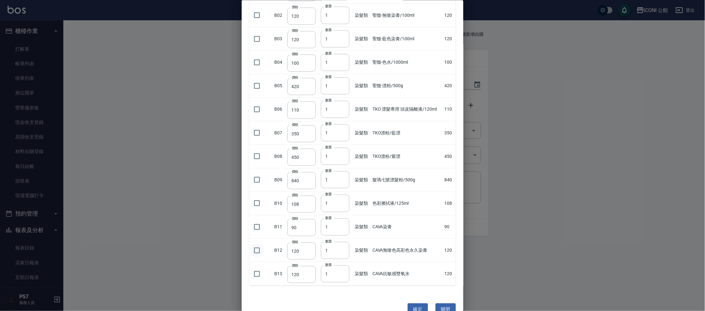
click at [255, 243] on input "checkbox" at bounding box center [256, 249] width 13 height 13
click at [339, 241] on input "1" at bounding box center [335, 249] width 29 height 17
click at [340, 241] on input "2" at bounding box center [335, 249] width 29 height 17
click at [340, 241] on input "3" at bounding box center [335, 249] width 29 height 17
click at [263, 220] on input "checkbox" at bounding box center [256, 226] width 13 height 13
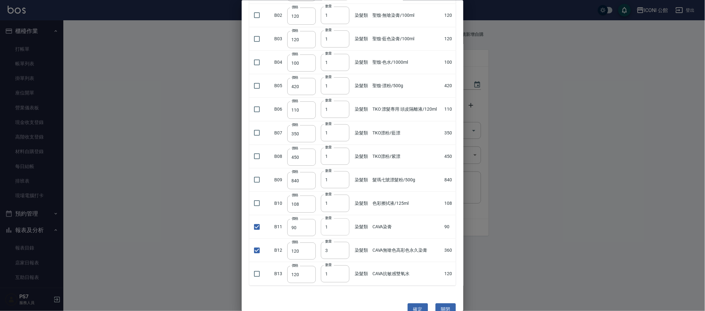
click at [342, 218] on input "1" at bounding box center [335, 226] width 29 height 17
click at [342, 218] on input "2" at bounding box center [335, 226] width 29 height 17
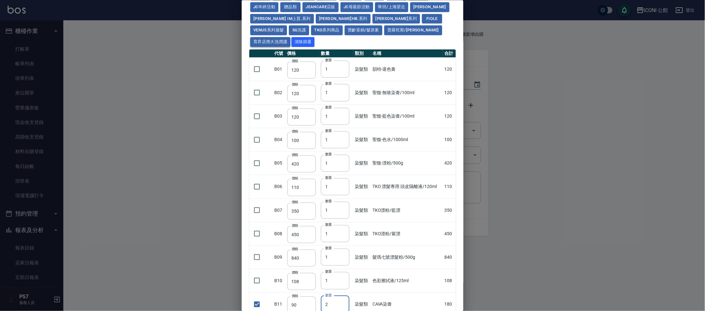
scroll to position [0, 0]
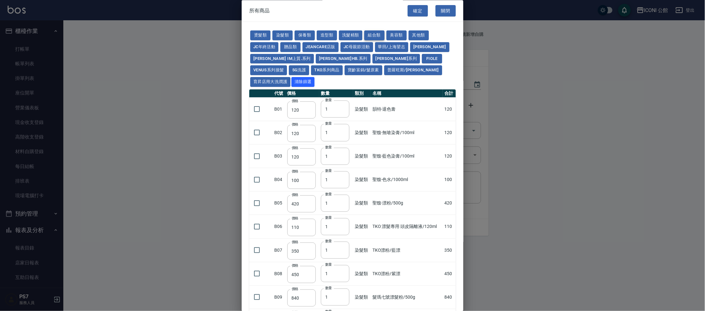
click at [375, 36] on button "組合類" at bounding box center [374, 36] width 20 height 10
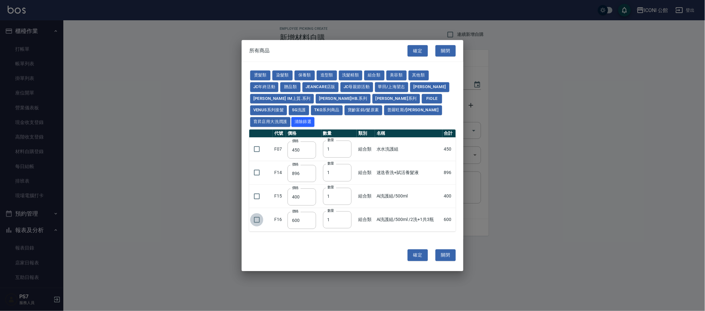
click at [254, 213] on input "checkbox" at bounding box center [256, 219] width 13 height 13
click at [412, 249] on button "確定" at bounding box center [418, 255] width 20 height 12
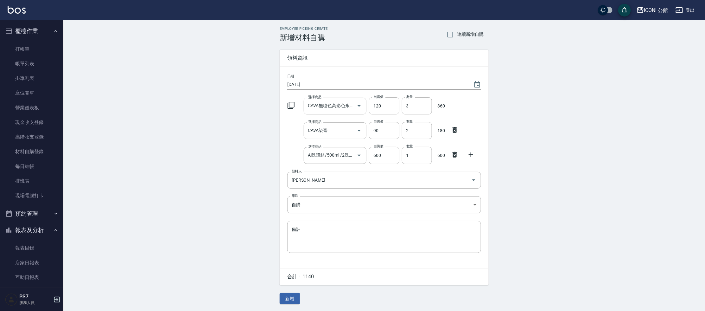
click at [292, 104] on icon at bounding box center [291, 105] width 8 height 8
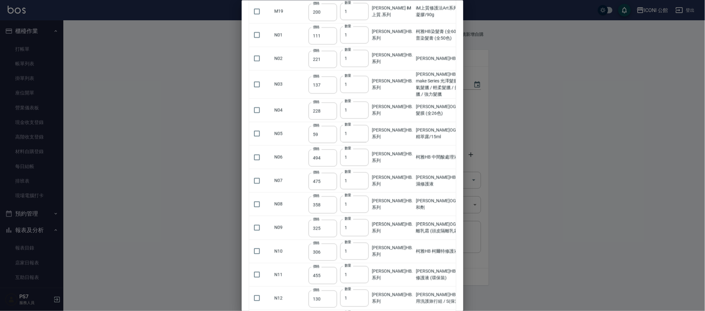
scroll to position [3973, 0]
click at [512, 204] on div at bounding box center [352, 155] width 705 height 311
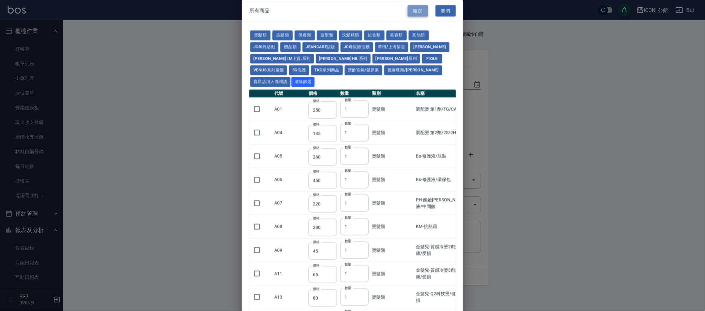
click at [408, 12] on button "確定" at bounding box center [418, 11] width 20 height 12
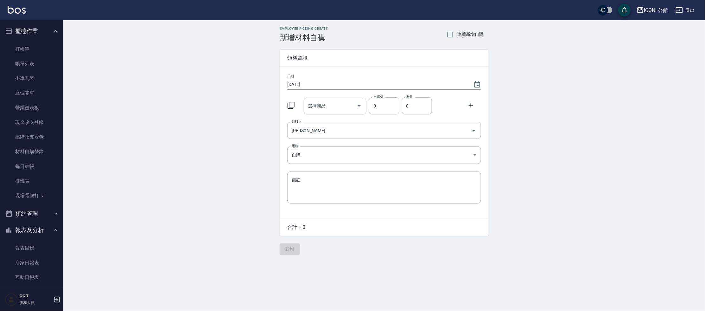
click at [291, 107] on icon at bounding box center [291, 105] width 8 height 8
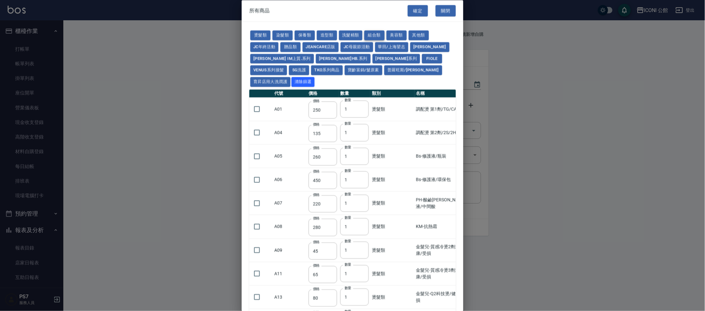
click at [382, 32] on button "組合類" at bounding box center [374, 36] width 20 height 10
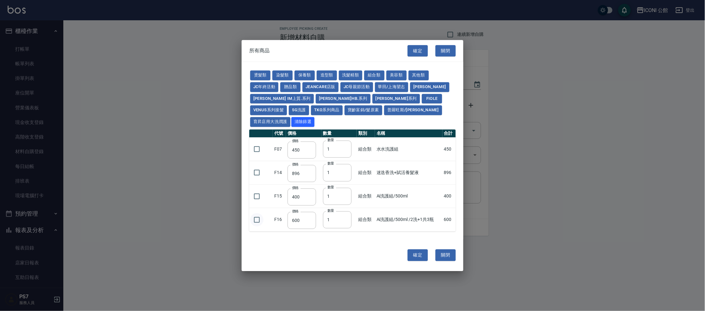
click at [257, 213] on input "checkbox" at bounding box center [256, 219] width 13 height 13
click at [283, 80] on button "染髮類" at bounding box center [282, 75] width 20 height 10
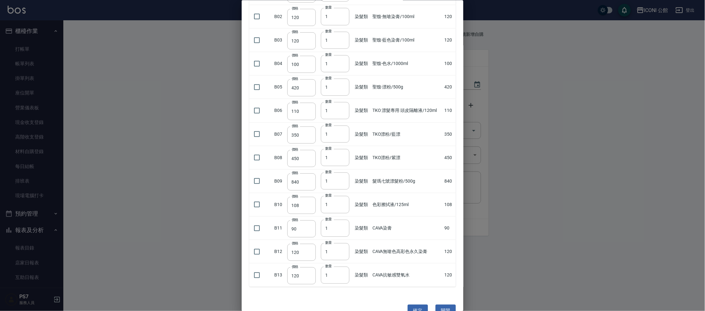
scroll to position [118, 0]
drag, startPoint x: 259, startPoint y: 234, endPoint x: 266, endPoint y: 231, distance: 7.5
click at [259, 243] on input "checkbox" at bounding box center [256, 249] width 13 height 13
click at [341, 241] on input "1" at bounding box center [335, 249] width 29 height 17
click at [342, 241] on input "2" at bounding box center [335, 249] width 29 height 17
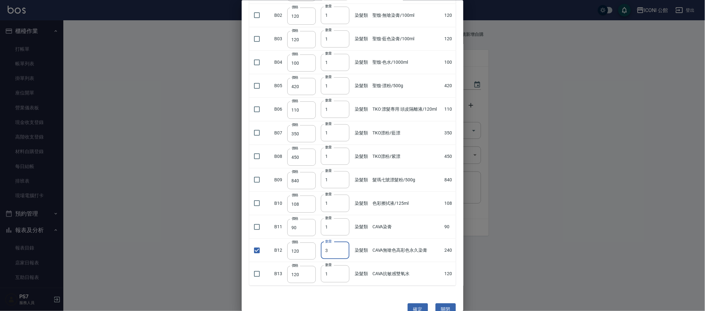
click at [342, 241] on input "3" at bounding box center [335, 249] width 29 height 17
drag, startPoint x: 257, startPoint y: 219, endPoint x: 279, endPoint y: 212, distance: 23.9
click at [257, 220] on input "checkbox" at bounding box center [256, 226] width 13 height 13
click at [343, 218] on input "2" at bounding box center [335, 226] width 29 height 17
click at [260, 267] on td at bounding box center [260, 273] width 23 height 23
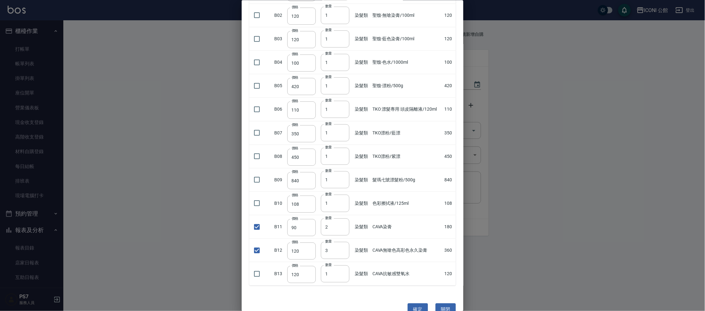
click at [260, 267] on td at bounding box center [260, 273] width 23 height 23
click at [417, 303] on button "確定" at bounding box center [418, 309] width 20 height 12
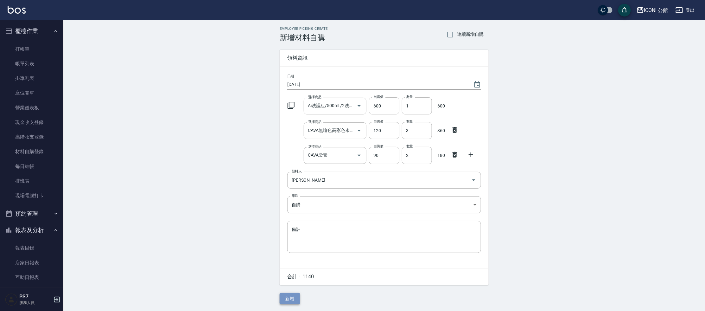
click at [292, 296] on button "新增" at bounding box center [290, 299] width 20 height 12
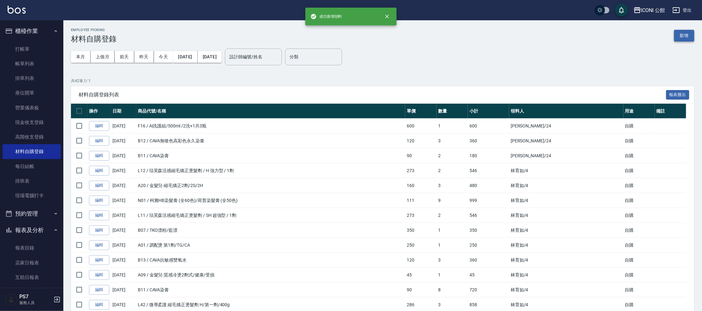
click at [687, 35] on button "新增" at bounding box center [684, 36] width 20 height 12
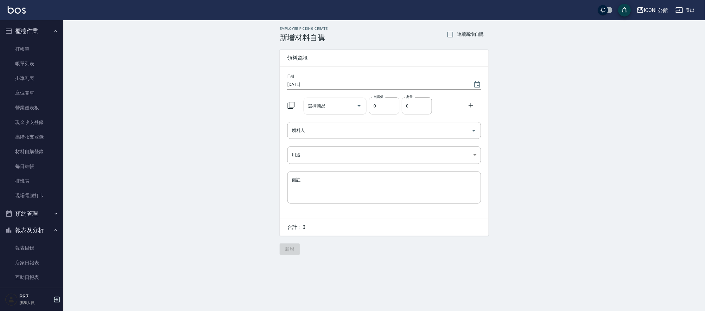
click at [307, 144] on div "日期 2025/09/26 選擇商品 選擇商品 自購價 0 自購價 數量 0 數量 領料人 領料人 用途 ​ 用途 備註 x 備註" at bounding box center [384, 143] width 209 height 152
click at [306, 131] on input "領料人" at bounding box center [379, 130] width 179 height 11
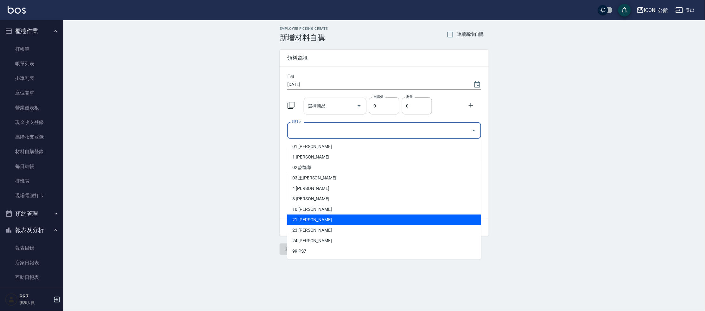
click at [318, 219] on li "21 陳建廷" at bounding box center [384, 219] width 194 height 10
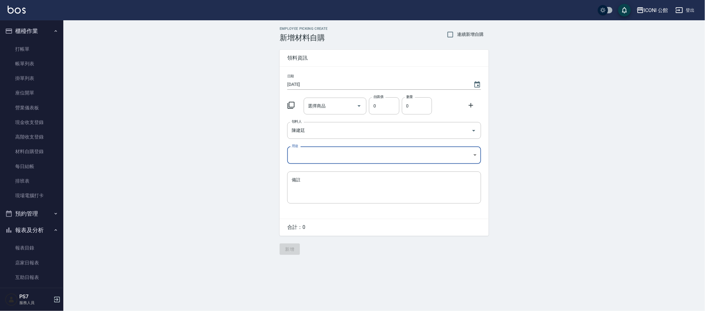
click at [298, 151] on body "ICONI 公館 登出 櫃檯作業 打帳單 帳單列表 掛單列表 座位開單 營業儀表板 現金收支登錄 高階收支登錄 材料自購登錄 每日結帳 排班表 現場電腦打卡 …" at bounding box center [352, 155] width 705 height 311
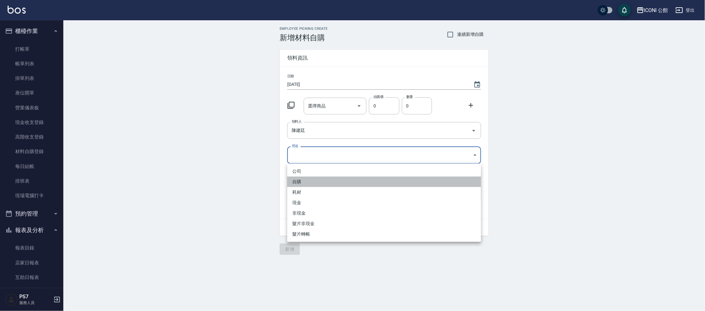
click at [302, 182] on li "自購" at bounding box center [384, 181] width 194 height 10
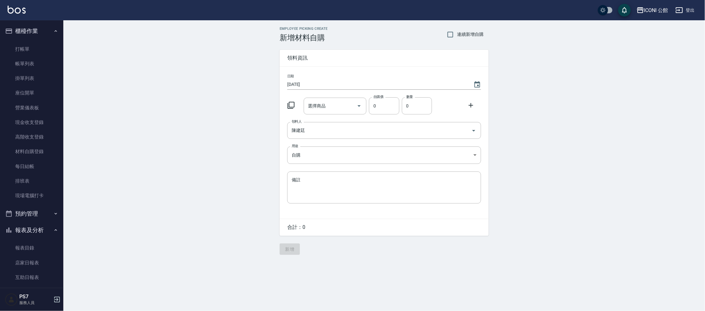
click at [290, 107] on icon at bounding box center [291, 105] width 7 height 7
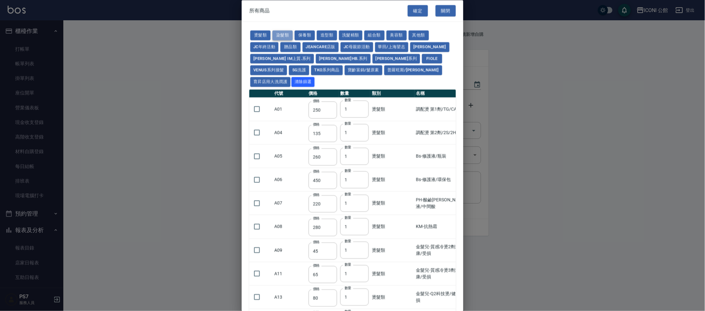
click at [291, 35] on button "染髮類" at bounding box center [282, 36] width 20 height 10
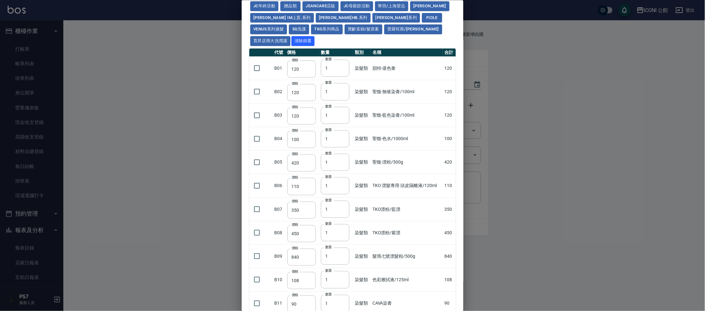
scroll to position [118, 0]
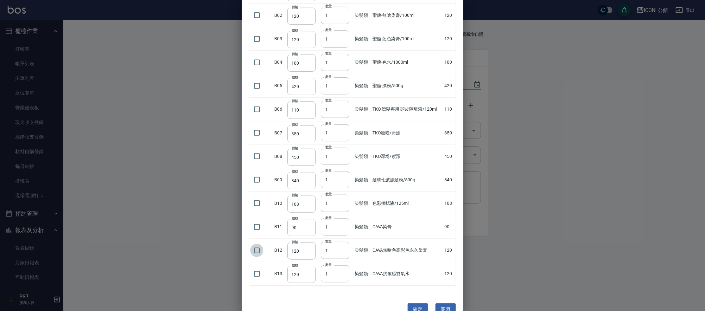
drag, startPoint x: 257, startPoint y: 238, endPoint x: 275, endPoint y: 235, distance: 17.8
click at [257, 243] on input "checkbox" at bounding box center [256, 249] width 13 height 13
click at [343, 241] on input "2" at bounding box center [335, 249] width 29 height 17
click at [342, 218] on input "2" at bounding box center [335, 226] width 29 height 17
click at [344, 218] on input "2" at bounding box center [335, 226] width 29 height 17
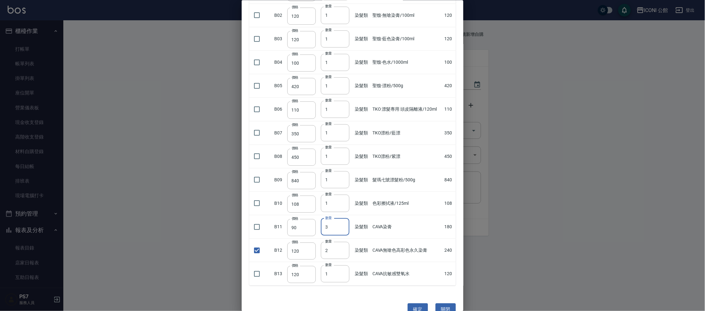
click at [342, 218] on input "3" at bounding box center [335, 226] width 29 height 17
click at [337, 218] on input "3" at bounding box center [335, 226] width 29 height 17
click at [342, 218] on input "2" at bounding box center [335, 226] width 29 height 17
click at [342, 218] on input "1" at bounding box center [335, 226] width 29 height 17
click at [258, 220] on input "checkbox" at bounding box center [256, 226] width 13 height 13
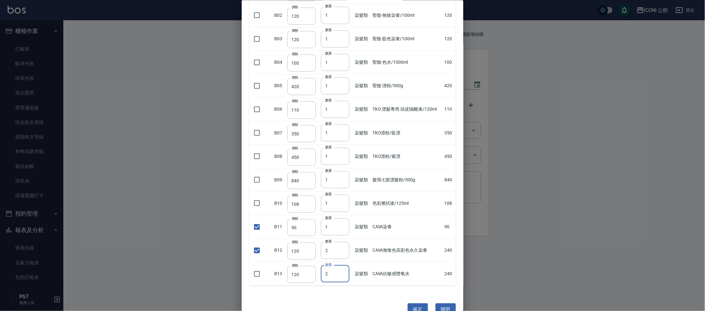
click at [343, 265] on input "2" at bounding box center [335, 273] width 29 height 17
click at [257, 267] on input "checkbox" at bounding box center [256, 273] width 13 height 13
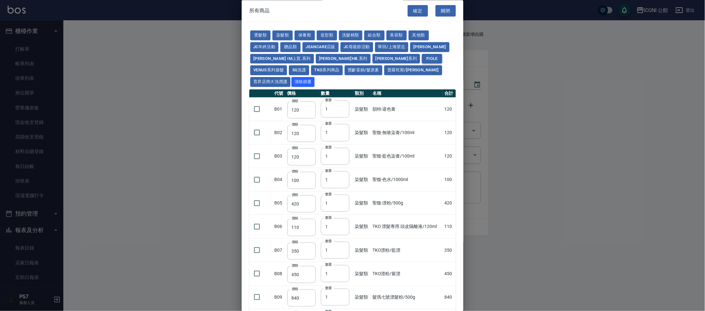
click at [422, 60] on button "Fiole" at bounding box center [432, 59] width 20 height 10
click at [340, 101] on input "1" at bounding box center [335, 109] width 29 height 17
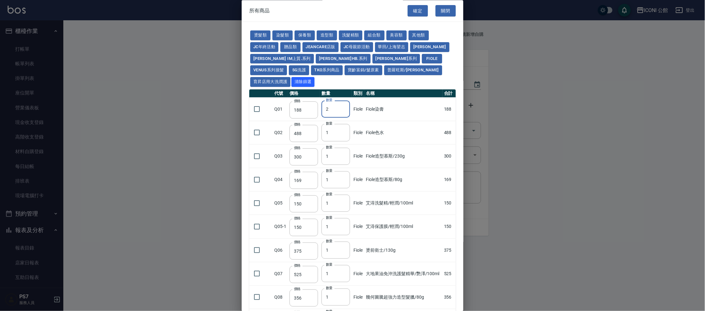
click at [342, 101] on input "2" at bounding box center [335, 109] width 29 height 17
click at [342, 101] on input "3" at bounding box center [335, 109] width 29 height 17
click at [254, 103] on input "checkbox" at bounding box center [256, 109] width 13 height 13
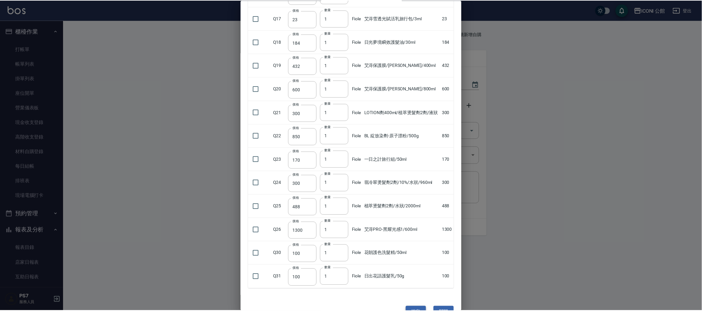
scroll to position [514, 0]
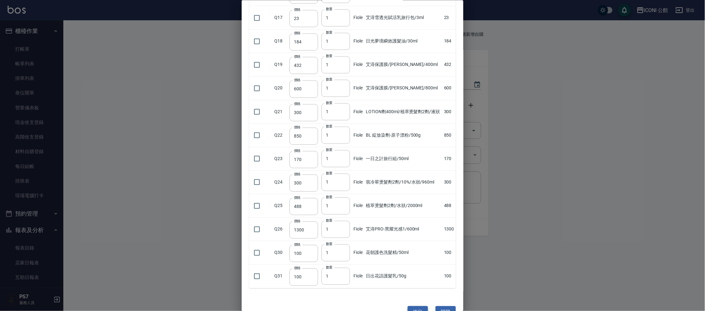
click at [418, 306] on button "確定" at bounding box center [418, 312] width 20 height 12
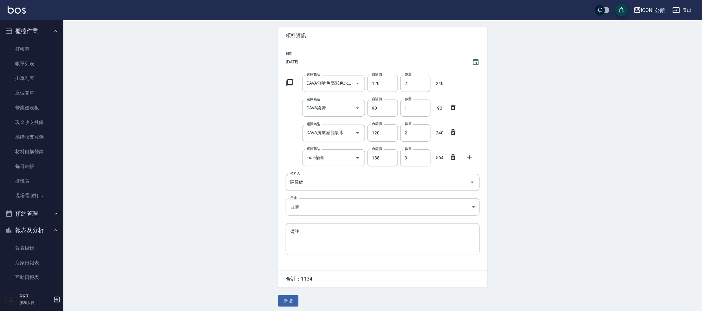
scroll to position [24, 0]
click at [292, 303] on button "新增" at bounding box center [288, 299] width 20 height 12
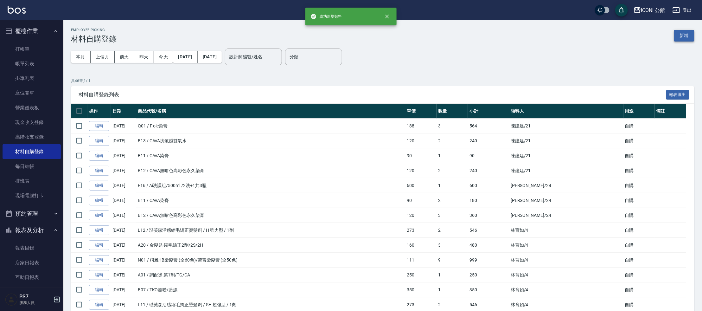
click at [685, 37] on button "新增" at bounding box center [684, 36] width 20 height 12
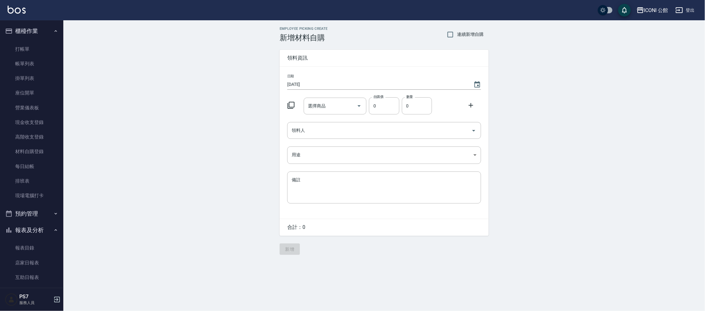
click at [300, 128] on input "領料人" at bounding box center [379, 130] width 179 height 11
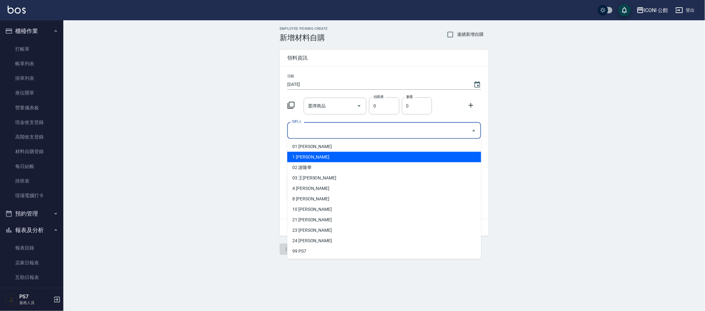
click at [319, 156] on li "1 謝宗汶" at bounding box center [384, 157] width 194 height 10
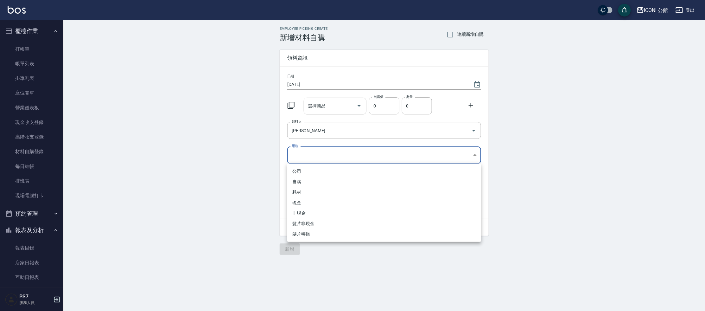
click at [314, 158] on body "ICONI 公館 登出 櫃檯作業 打帳單 帳單列表 掛單列表 座位開單 營業儀表板 現金收支登錄 高階收支登錄 材料自購登錄 每日結帳 排班表 現場電腦打卡 …" at bounding box center [352, 155] width 705 height 311
drag, startPoint x: 297, startPoint y: 179, endPoint x: 296, endPoint y: 156, distance: 22.9
click at [297, 179] on li "自購" at bounding box center [384, 181] width 194 height 10
click at [289, 104] on icon at bounding box center [291, 105] width 7 height 7
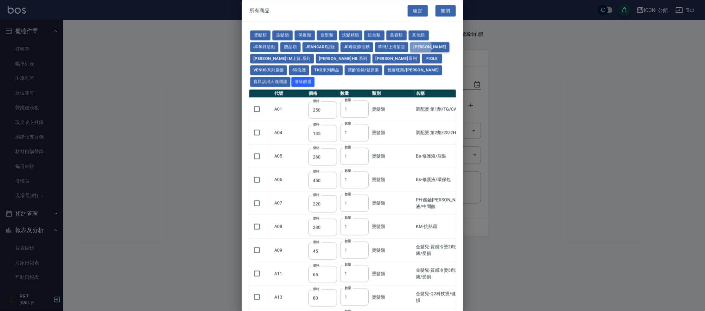
click at [420, 47] on button "娜普菈" at bounding box center [429, 47] width 39 height 10
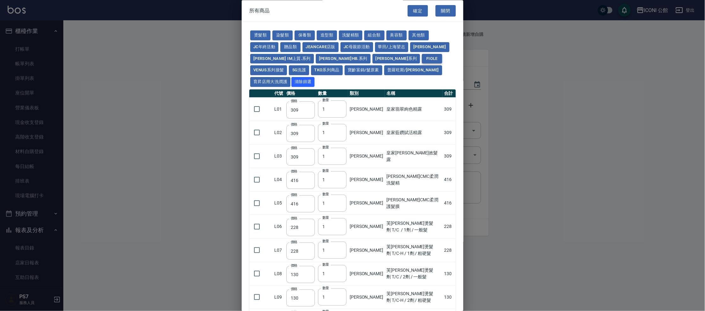
click at [422, 58] on button "Fiole" at bounding box center [432, 59] width 20 height 10
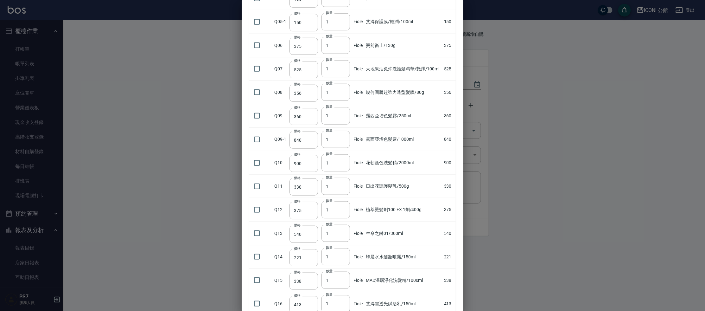
scroll to position [205, 0]
click at [258, 202] on input "checkbox" at bounding box center [256, 208] width 13 height 13
click at [329, 200] on input "1" at bounding box center [335, 208] width 29 height 17
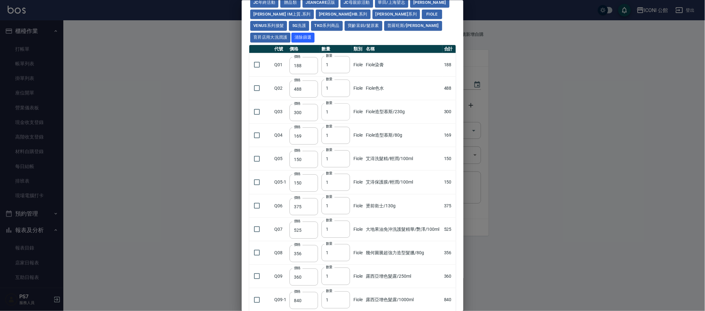
scroll to position [0, 0]
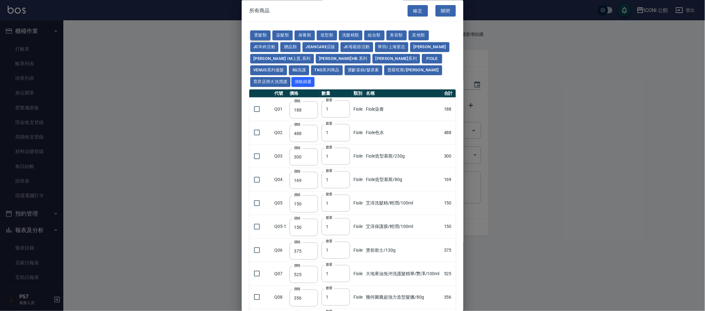
click at [269, 35] on button "燙髮類" at bounding box center [260, 36] width 20 height 10
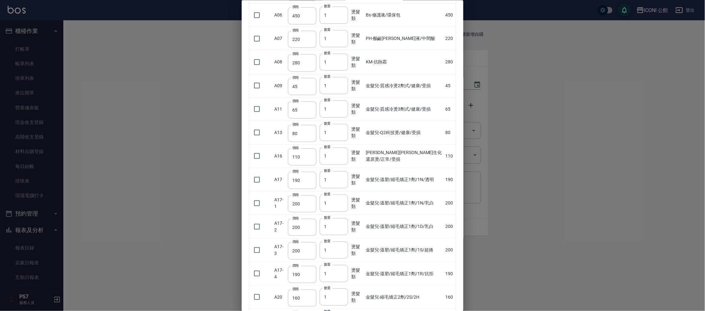
scroll to position [184, 0]
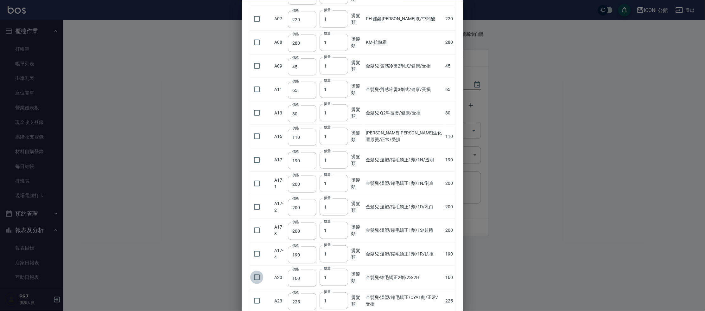
click at [253, 270] on input "checkbox" at bounding box center [256, 276] width 13 height 13
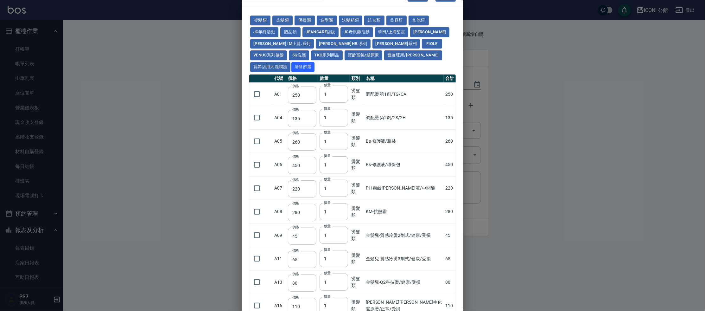
scroll to position [0, 0]
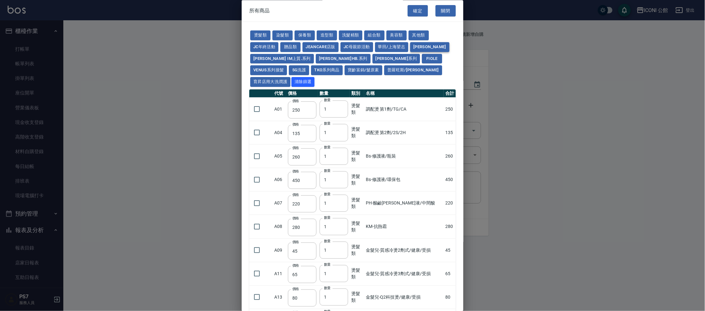
click at [422, 45] on button "娜普菈" at bounding box center [429, 47] width 39 height 10
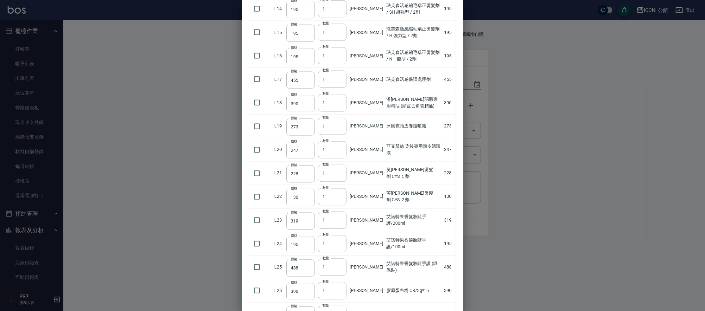
scroll to position [470, 0]
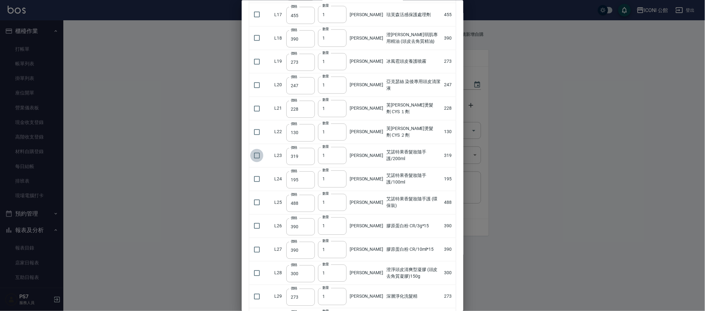
click at [259, 149] on input "checkbox" at bounding box center [256, 155] width 13 height 13
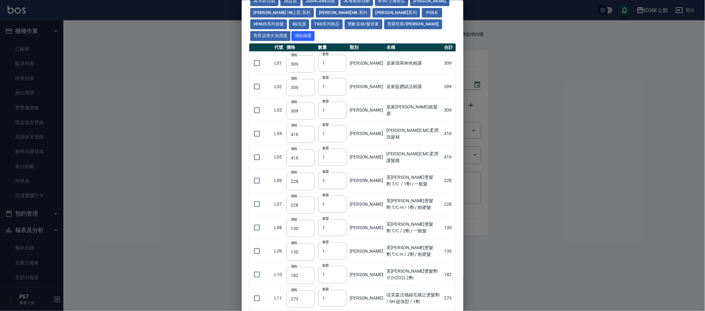
scroll to position [0, 0]
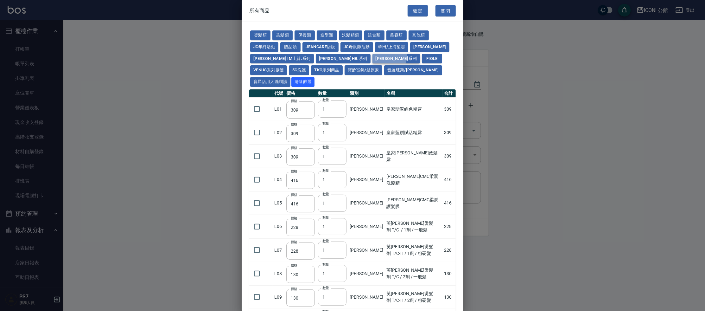
click at [372, 55] on button "娜普菈 N.系列" at bounding box center [396, 59] width 48 height 10
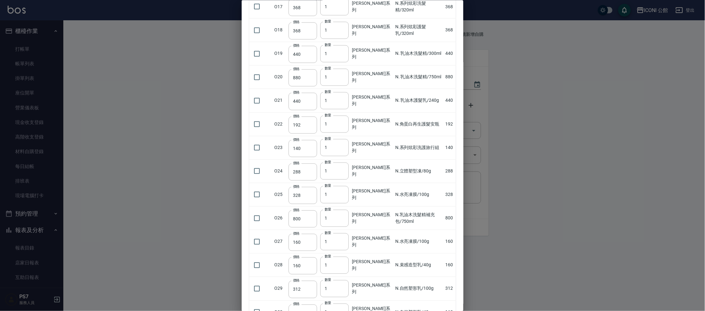
scroll to position [518, 0]
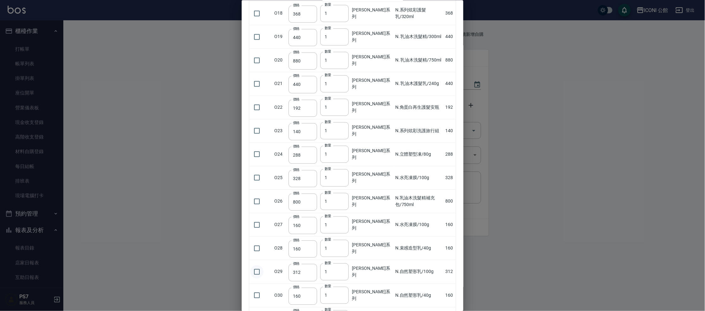
click at [256, 265] on input "checkbox" at bounding box center [256, 271] width 13 height 13
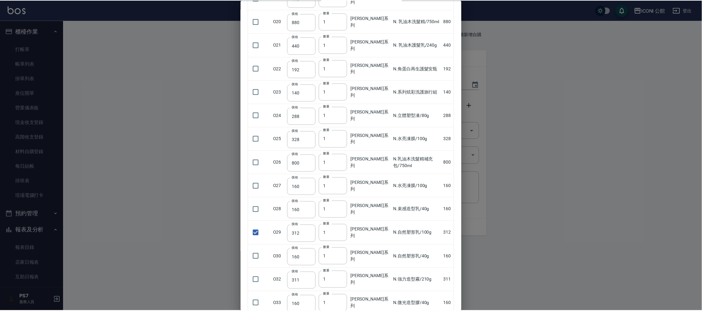
scroll to position [631, 0]
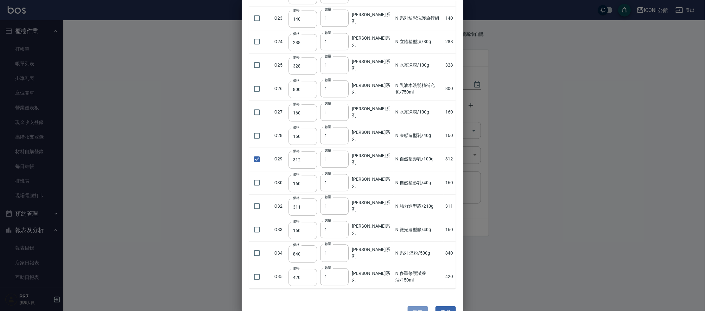
click at [411, 306] on button "確定" at bounding box center [418, 312] width 20 height 12
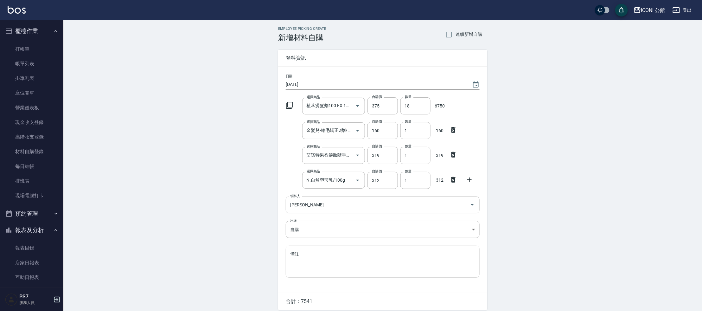
scroll to position [24, 0]
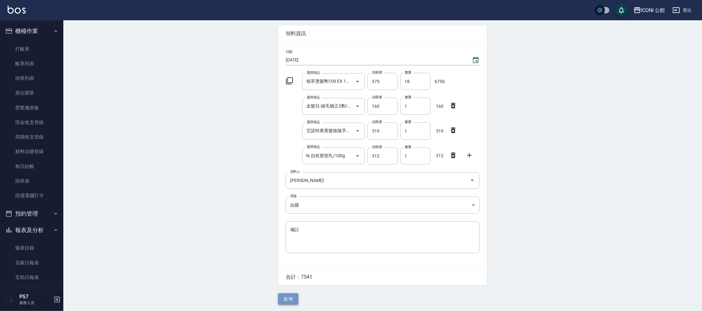
click at [297, 295] on button "新增" at bounding box center [288, 299] width 20 height 12
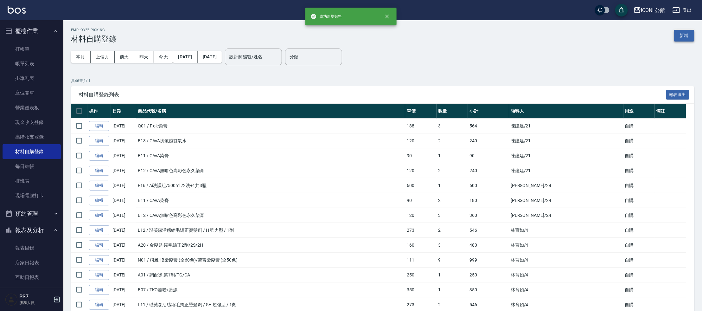
click at [683, 40] on button "新增" at bounding box center [684, 36] width 20 height 12
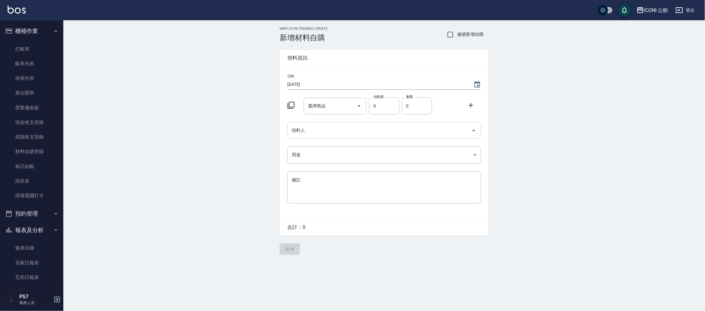
click at [334, 126] on input "領料人" at bounding box center [379, 130] width 179 height 11
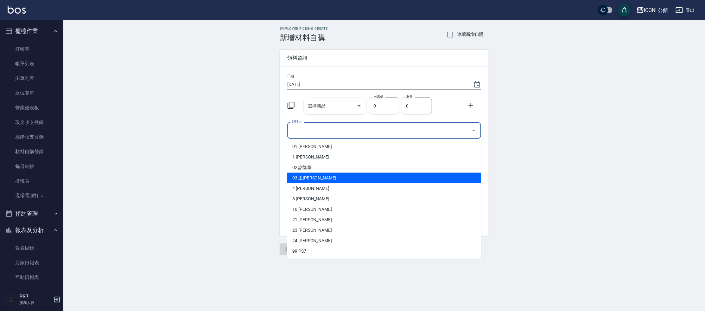
click at [307, 178] on li "03 王Lisa" at bounding box center [384, 178] width 194 height 10
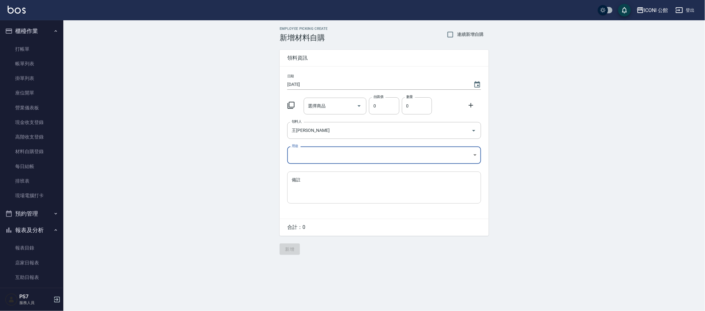
click at [307, 172] on div "x 備註" at bounding box center [384, 187] width 194 height 32
click at [311, 157] on body "ICONI 公館 登出 櫃檯作業 打帳單 帳單列表 掛單列表 座位開單 營業儀表板 現金收支登錄 高階收支登錄 材料自購登錄 每日結帳 排班表 現場電腦打卡 …" at bounding box center [352, 155] width 705 height 311
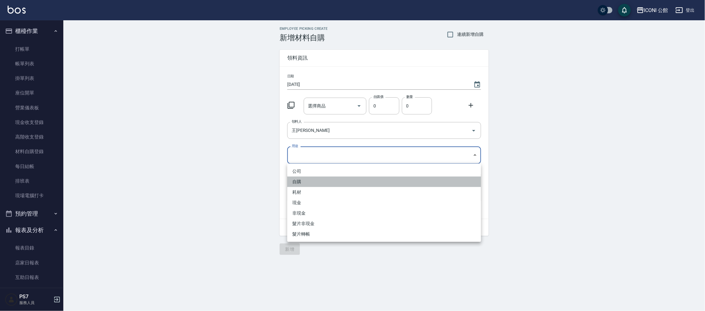
click at [305, 184] on li "自購" at bounding box center [384, 181] width 194 height 10
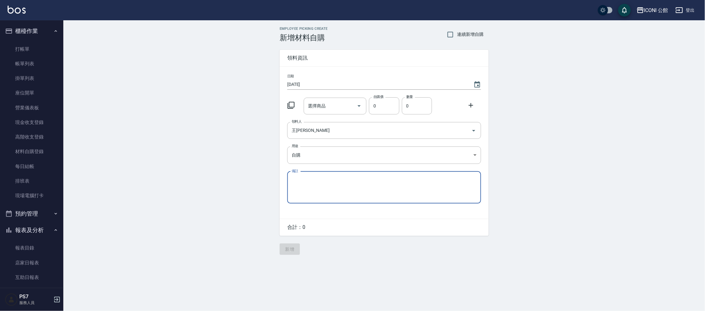
click at [294, 100] on div at bounding box center [293, 104] width 16 height 11
click at [295, 106] on icon at bounding box center [291, 105] width 7 height 7
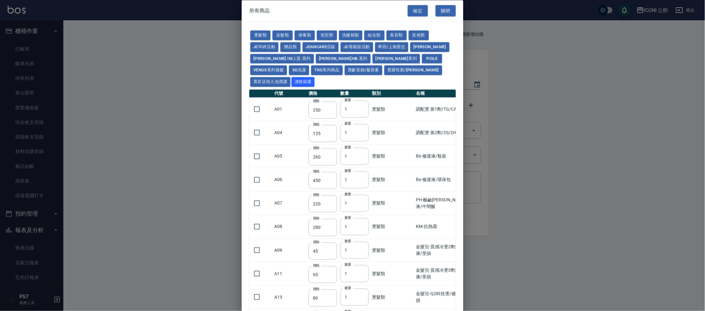
click at [367, 32] on button "組合類" at bounding box center [374, 36] width 20 height 10
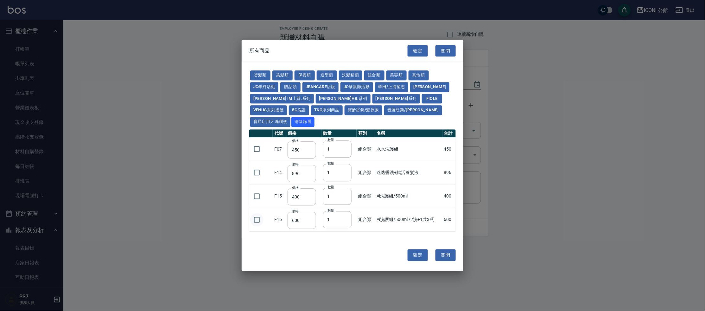
click at [262, 213] on input "checkbox" at bounding box center [256, 219] width 13 height 13
drag, startPoint x: 302, startPoint y: 79, endPoint x: 307, endPoint y: 101, distance: 21.7
click at [302, 79] on button "保養類" at bounding box center [305, 75] width 20 height 10
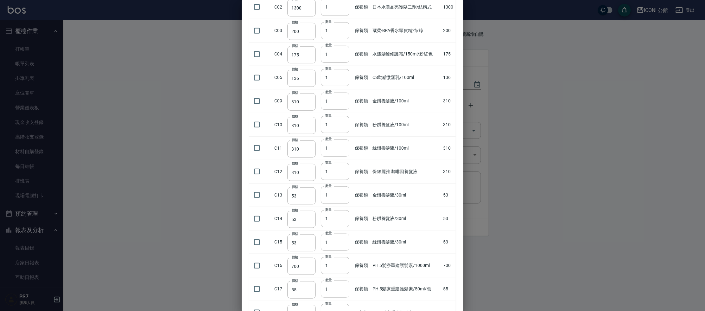
scroll to position [129, 0]
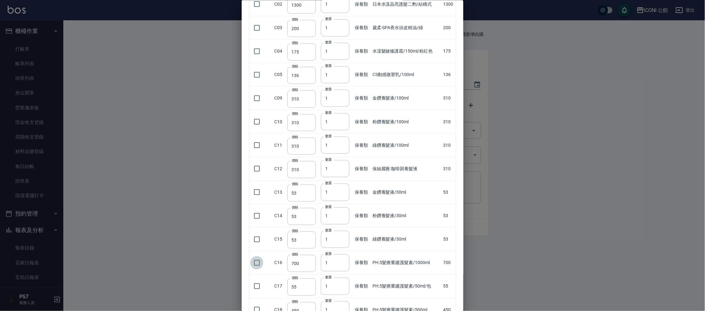
drag, startPoint x: 262, startPoint y: 251, endPoint x: 240, endPoint y: 232, distance: 28.5
click at [259, 256] on input "checkbox" at bounding box center [256, 262] width 13 height 13
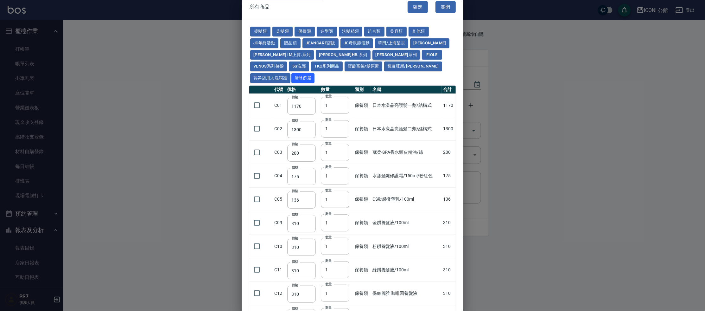
scroll to position [0, 0]
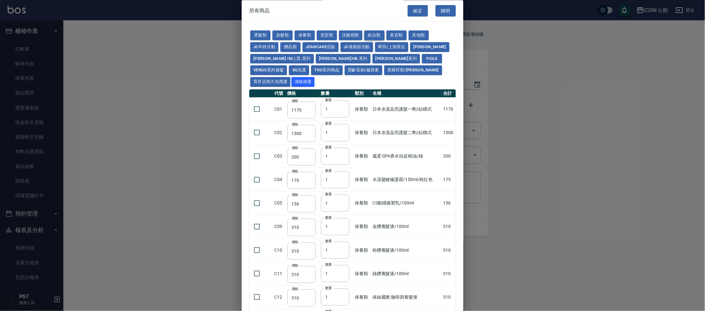
click at [378, 32] on button "組合類" at bounding box center [374, 36] width 20 height 10
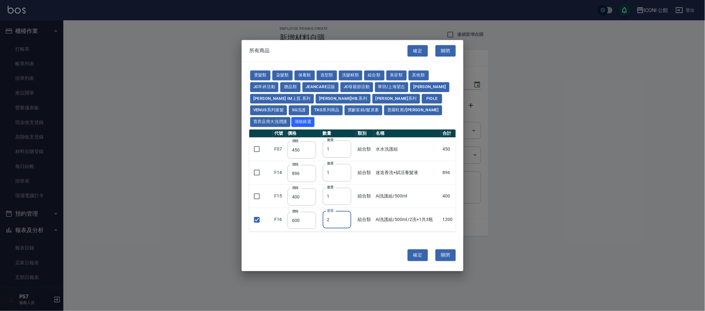
click at [344, 212] on input "2" at bounding box center [337, 219] width 29 height 17
click at [416, 249] on button "確定" at bounding box center [418, 255] width 20 height 12
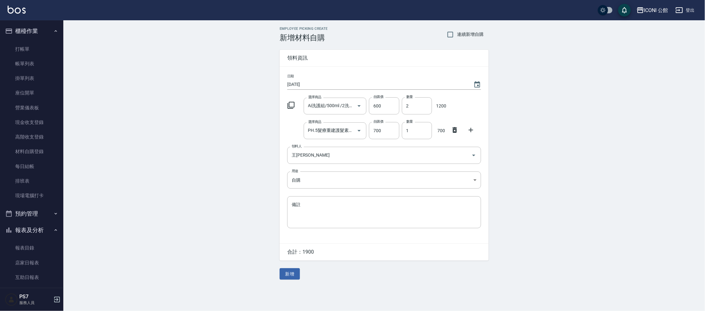
click at [289, 274] on button "新增" at bounding box center [290, 274] width 20 height 12
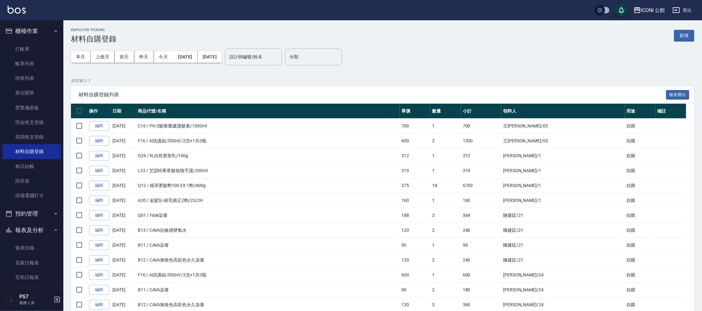
click at [687, 32] on button "新增" at bounding box center [684, 36] width 20 height 12
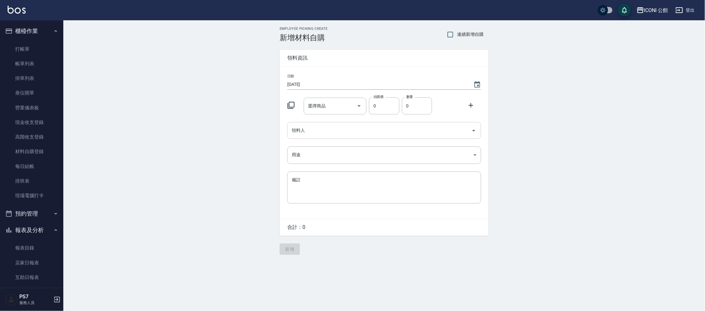
click at [305, 138] on div "領料人" at bounding box center [384, 130] width 194 height 17
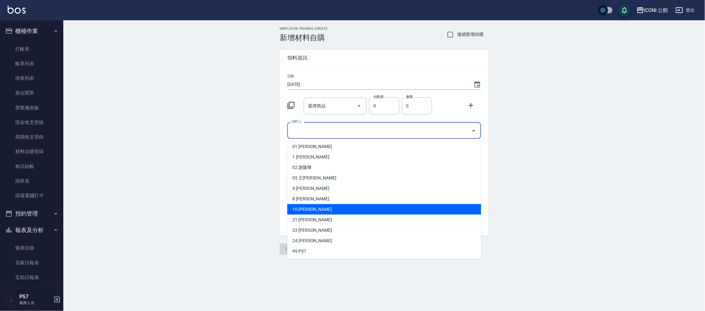
click at [318, 207] on li "10 陳心如" at bounding box center [384, 209] width 194 height 10
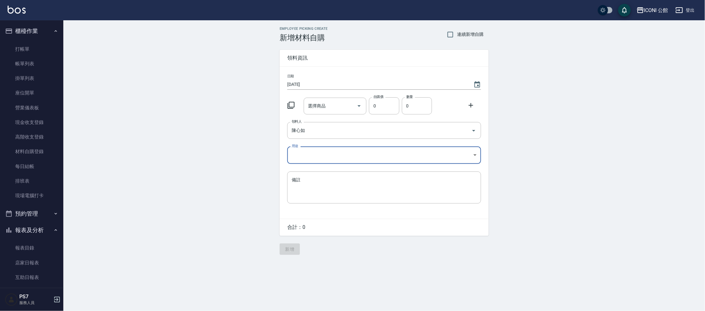
click at [315, 151] on body "ICONI 公館 登出 櫃檯作業 打帳單 帳單列表 掛單列表 座位開單 營業儀表板 現金收支登錄 高階收支登錄 材料自購登錄 每日結帳 排班表 現場電腦打卡 …" at bounding box center [352, 155] width 705 height 311
click at [306, 182] on li "自購" at bounding box center [384, 181] width 194 height 10
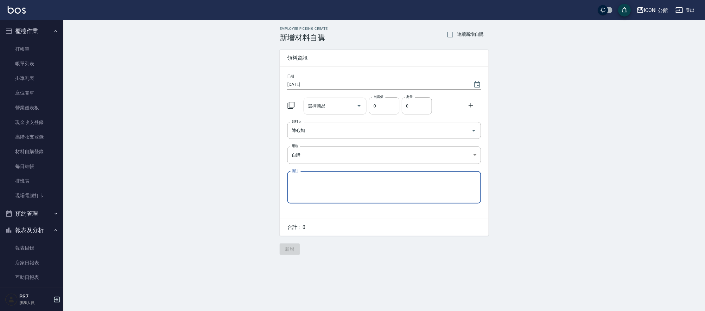
click at [287, 104] on icon at bounding box center [291, 105] width 8 height 8
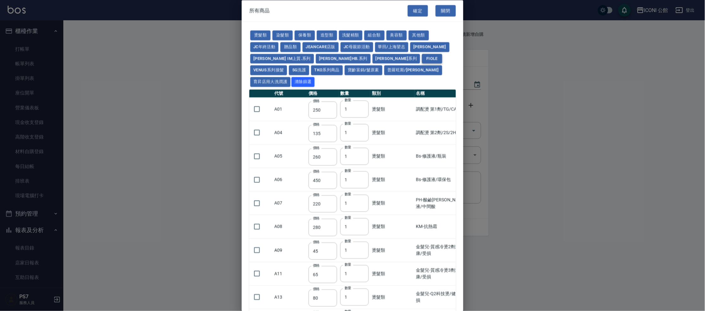
click at [422, 58] on button "Fiole" at bounding box center [432, 59] width 20 height 10
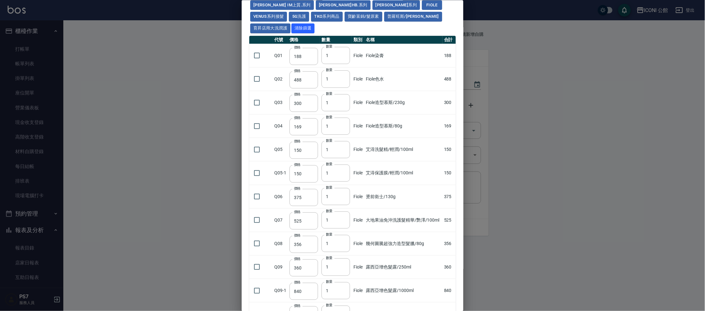
scroll to position [117, 0]
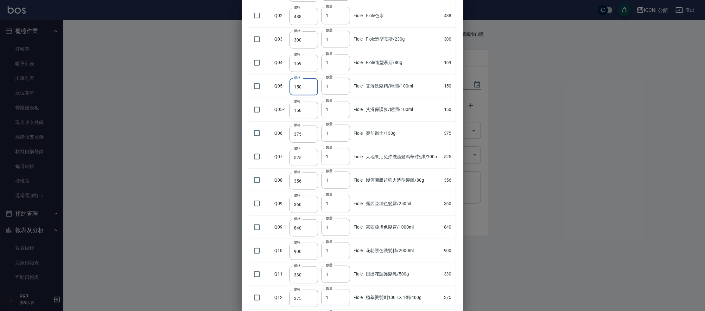
click at [302, 78] on input "150" at bounding box center [303, 86] width 29 height 17
click at [305, 78] on input "150" at bounding box center [303, 86] width 29 height 17
drag, startPoint x: 305, startPoint y: 72, endPoint x: 277, endPoint y: 85, distance: 30.5
click at [297, 78] on input "1600" at bounding box center [303, 86] width 29 height 17
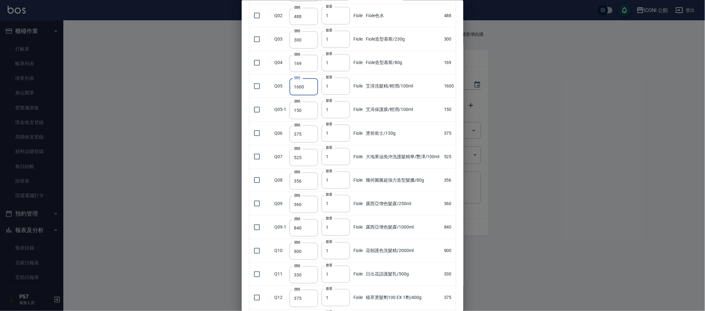
click at [296, 78] on input "1600" at bounding box center [303, 86] width 29 height 17
click at [263, 79] on input "checkbox" at bounding box center [256, 85] width 13 height 13
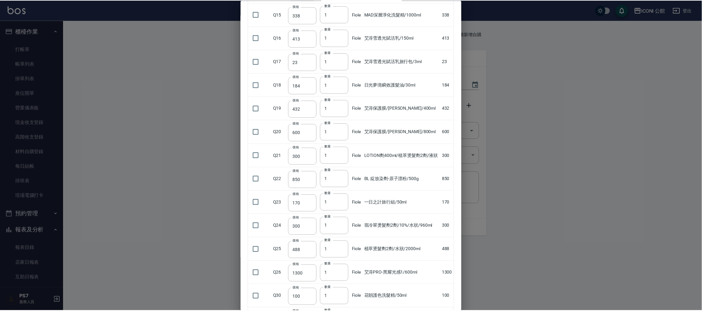
scroll to position [514, 0]
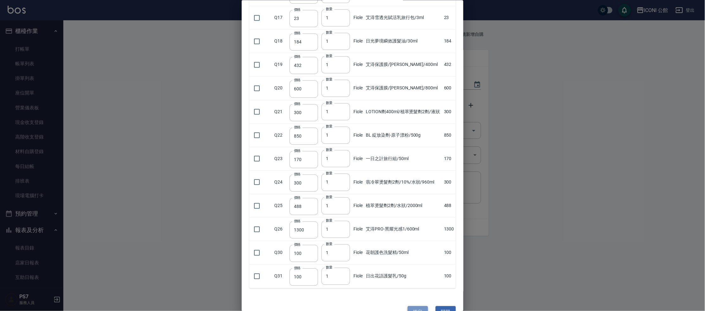
click at [414, 306] on button "確定" at bounding box center [418, 312] width 20 height 12
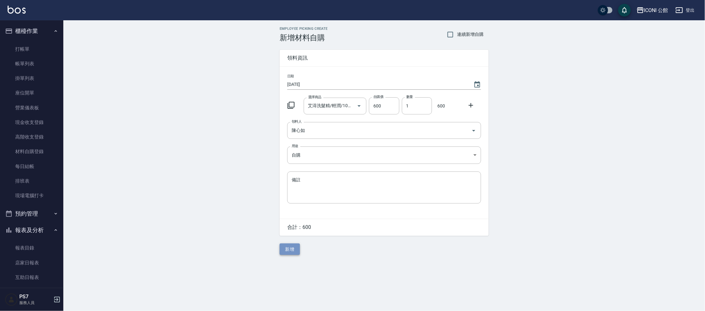
click at [288, 250] on button "新增" at bounding box center [290, 249] width 20 height 12
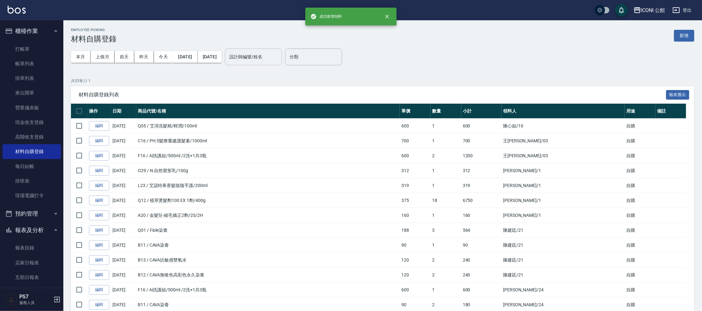
click at [279, 56] on input "設計師編號/姓名" at bounding box center [253, 56] width 51 height 11
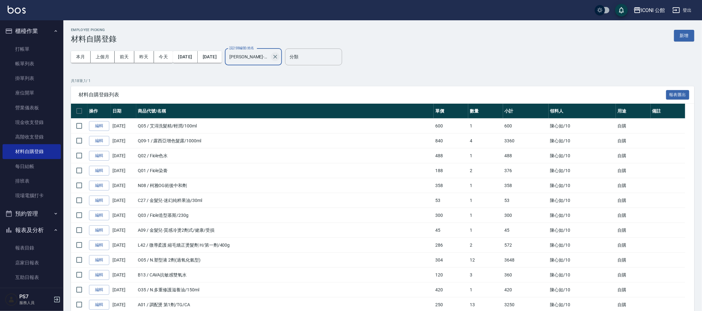
click at [280, 58] on button "Clear" at bounding box center [275, 56] width 9 height 9
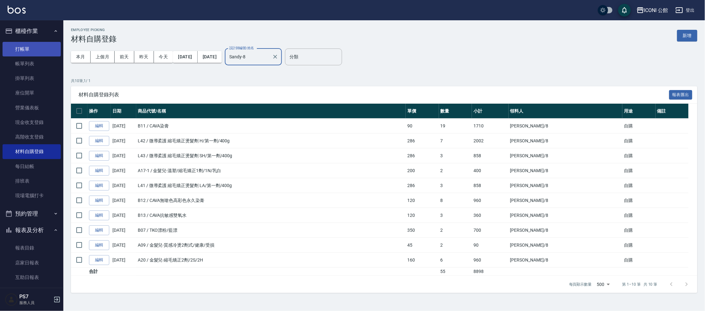
click at [30, 51] on link "打帳單" at bounding box center [32, 49] width 58 height 15
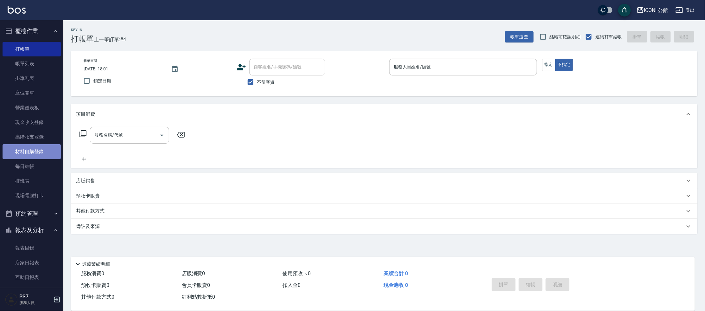
click at [48, 151] on link "材料自購登錄" at bounding box center [32, 151] width 58 height 15
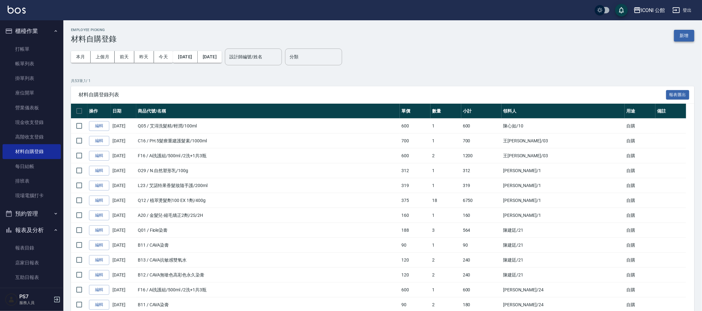
click at [680, 33] on button "新增" at bounding box center [684, 36] width 20 height 12
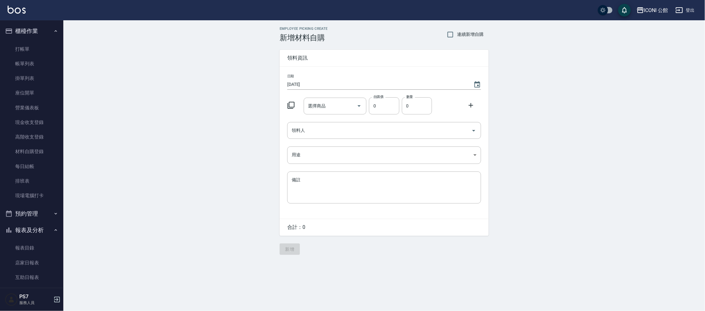
click at [298, 141] on div "日期 2025/09/26 選擇商品 選擇商品 自購價 0 自購價 數量 0 數量 領料人 領料人 用途 ​ 用途 備註 x 備註" at bounding box center [384, 143] width 209 height 152
drag, startPoint x: 305, startPoint y: 129, endPoint x: 298, endPoint y: 138, distance: 11.3
click at [304, 129] on input "領料人" at bounding box center [379, 130] width 179 height 11
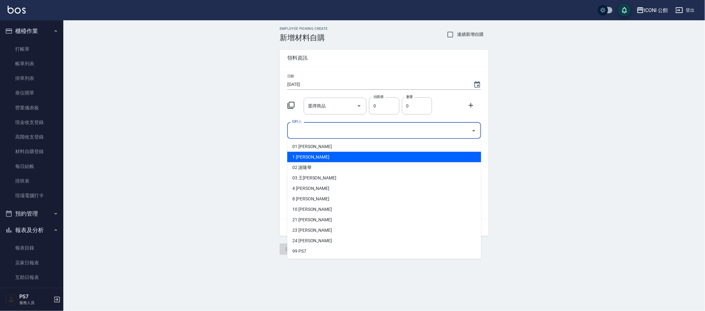
click at [299, 154] on li "1 謝宗汶" at bounding box center [384, 157] width 194 height 10
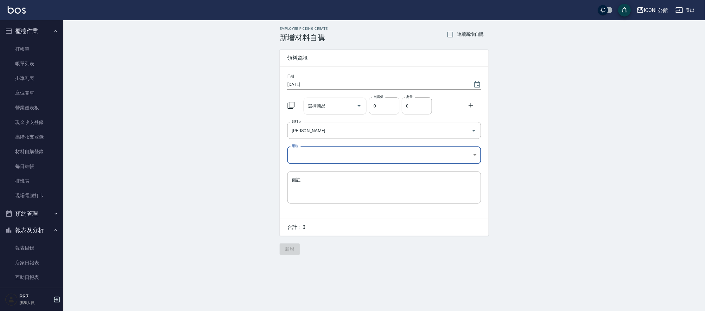
click at [302, 156] on body "ICONI 公館 登出 櫃檯作業 打帳單 帳單列表 掛單列表 座位開單 營業儀表板 現金收支登錄 高階收支登錄 材料自購登錄 每日結帳 排班表 現場電腦打卡 …" at bounding box center [352, 155] width 705 height 311
click at [300, 178] on li "自購" at bounding box center [384, 181] width 194 height 10
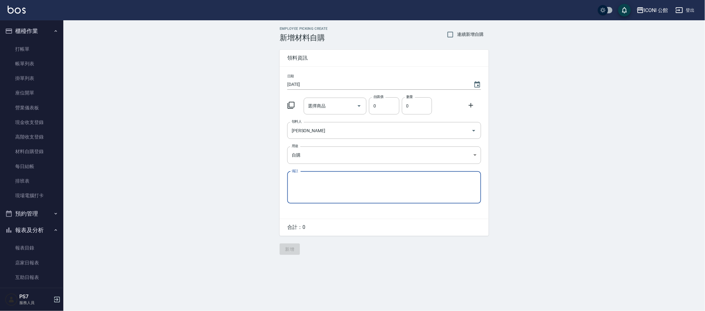
click at [288, 105] on icon at bounding box center [291, 105] width 7 height 7
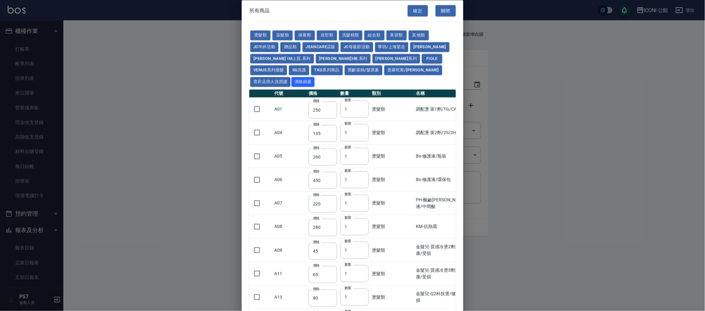
click at [422, 60] on button "Fiole" at bounding box center [432, 59] width 20 height 10
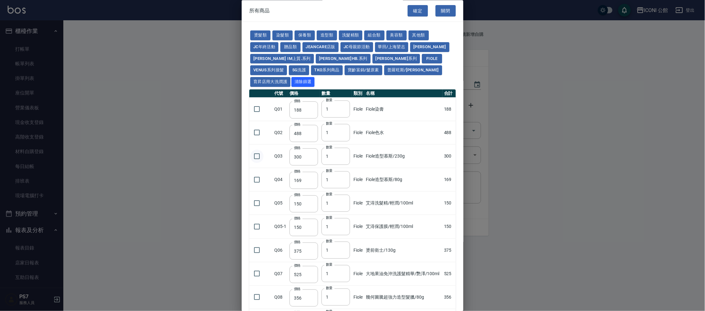
click at [255, 149] on input "checkbox" at bounding box center [256, 155] width 13 height 13
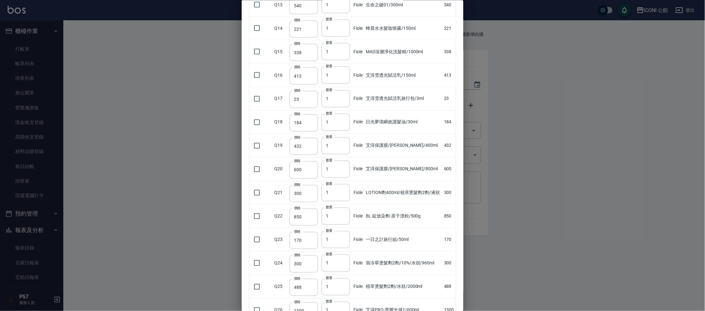
scroll to position [514, 0]
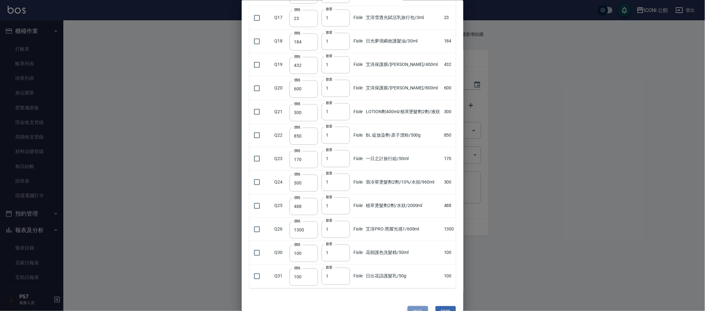
click at [408, 306] on button "確定" at bounding box center [418, 312] width 20 height 12
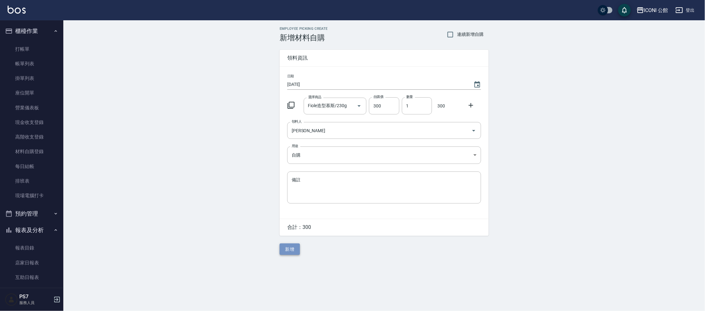
click at [287, 246] on button "新增" at bounding box center [290, 249] width 20 height 12
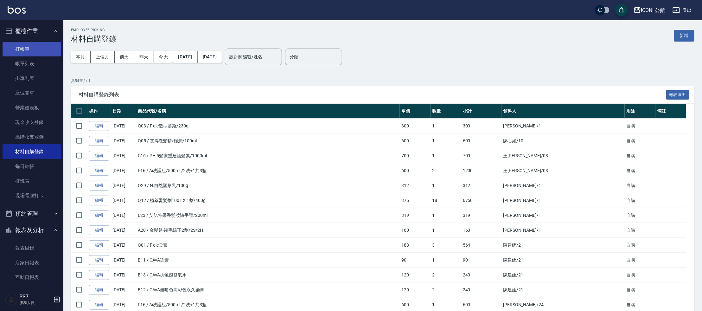
click at [28, 50] on link "打帳單" at bounding box center [32, 49] width 58 height 15
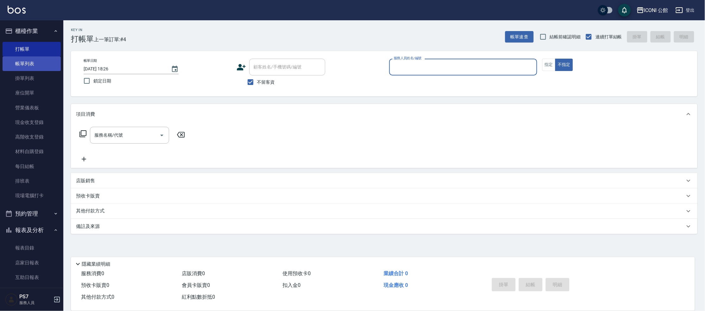
click at [44, 70] on link "帳單列表" at bounding box center [32, 63] width 58 height 15
click at [46, 68] on link "帳單列表" at bounding box center [32, 63] width 58 height 15
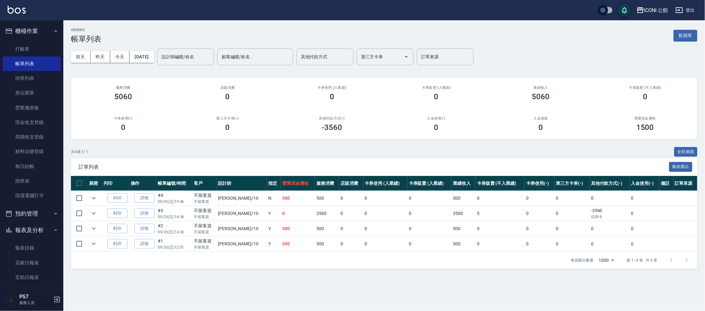
click at [35, 38] on button "櫃檯作業" at bounding box center [32, 31] width 58 height 16
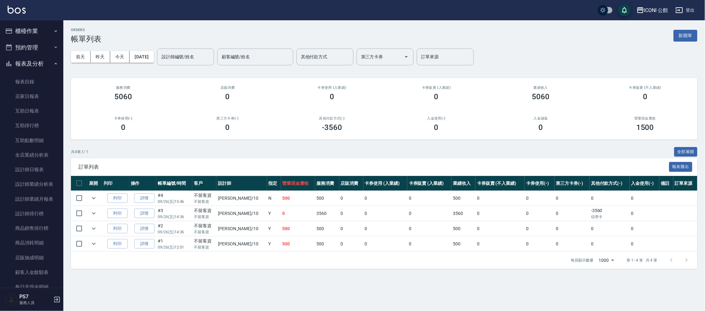
click at [35, 46] on ul "櫃檯作業 打帳單 帳單列表 掛單列表 座位開單 營業儀表板 現金收支登錄 高階收支登錄 材料自購登錄 每日結帳 排班表 現場電腦打卡 預約管理 預約管理 單日…" at bounding box center [32, 190] width 58 height 341
click at [35, 46] on button "預約管理" at bounding box center [32, 47] width 58 height 16
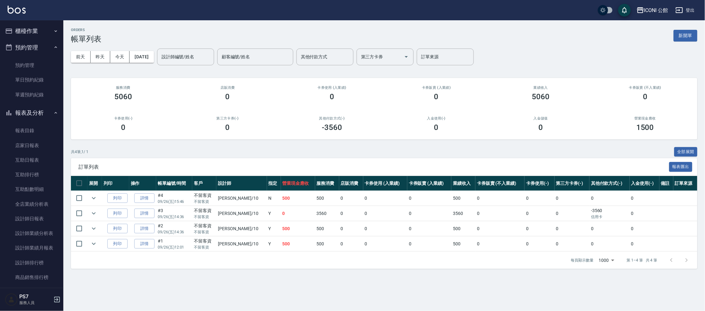
click at [41, 33] on button "櫃檯作業" at bounding box center [32, 31] width 58 height 16
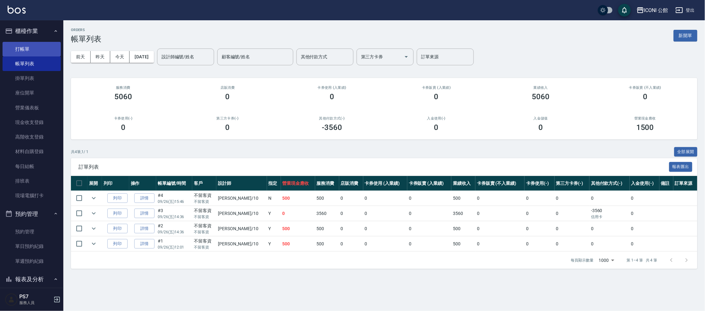
click at [43, 46] on link "打帳單" at bounding box center [32, 49] width 58 height 15
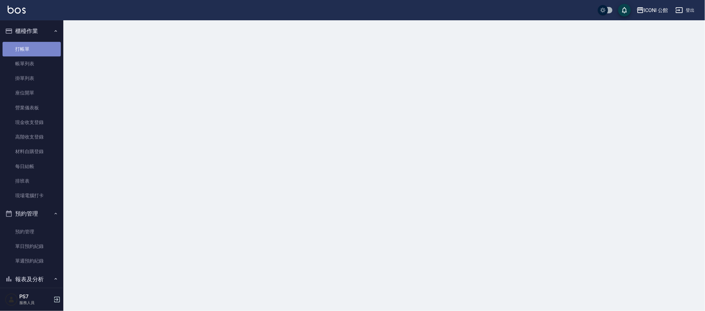
click at [43, 46] on link "打帳單" at bounding box center [32, 49] width 58 height 15
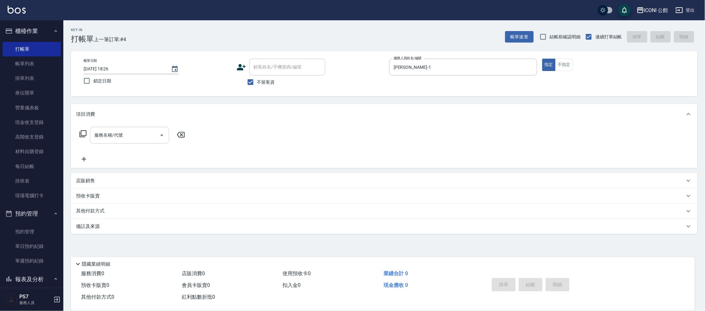
click at [125, 138] on input "服務名稱/代號" at bounding box center [125, 135] width 64 height 11
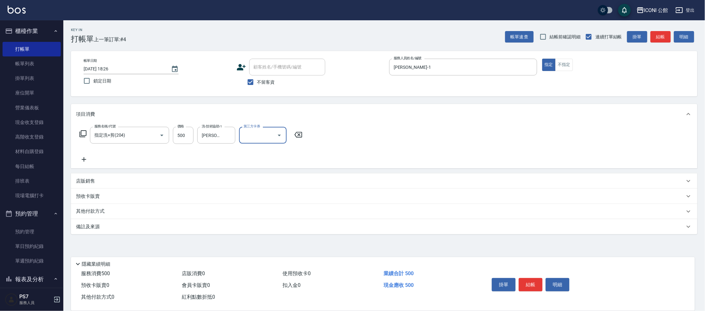
click at [100, 214] on div "其他付款方式" at bounding box center [384, 211] width 626 height 15
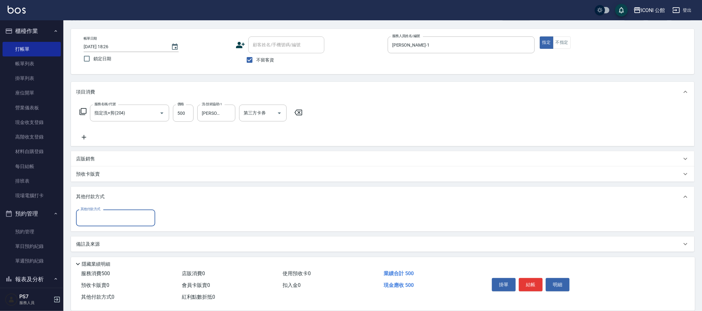
scroll to position [22, 0]
click at [98, 212] on input "其他付款方式" at bounding box center [115, 217] width 73 height 11
click at [94, 274] on span "服務消費 500" at bounding box center [95, 273] width 29 height 6
click at [95, 216] on input "其他付款方式" at bounding box center [115, 217] width 73 height 11
click at [89, 266] on span "信用卡" at bounding box center [115, 265] width 79 height 10
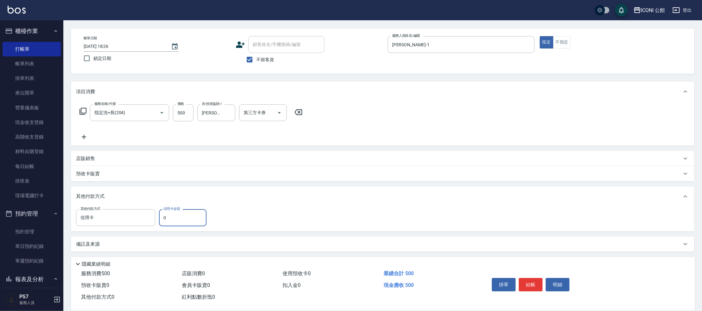
click at [191, 219] on input "0" at bounding box center [183, 217] width 48 height 17
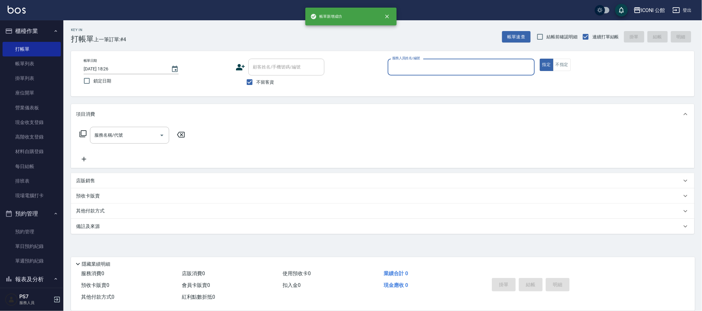
scroll to position [0, 0]
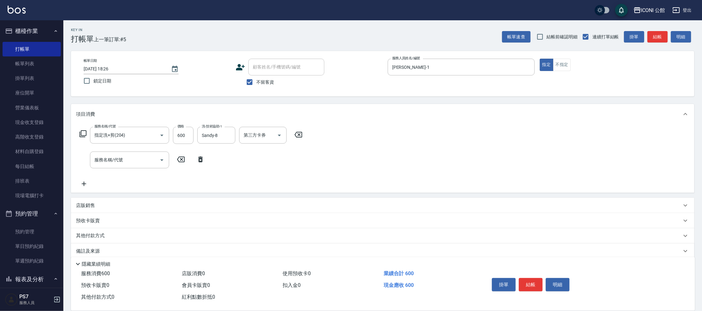
click at [105, 238] on p "其他付款方式" at bounding box center [92, 235] width 32 height 7
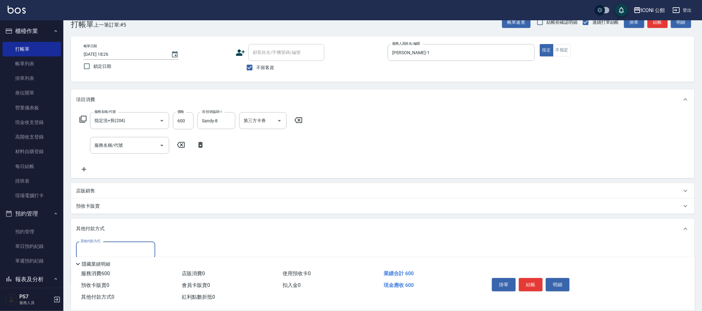
scroll to position [46, 0]
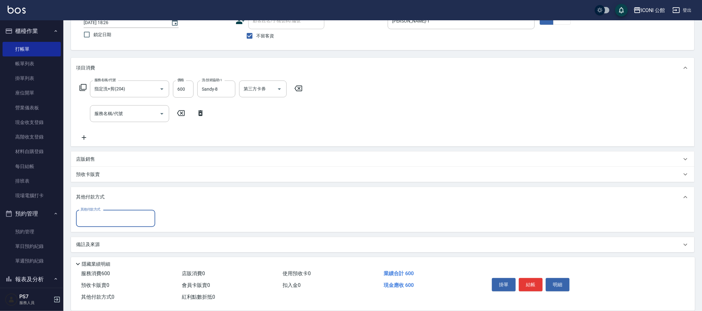
click at [103, 223] on div "其他付款方式" at bounding box center [115, 218] width 79 height 17
click at [109, 263] on span "信用卡" at bounding box center [115, 265] width 79 height 10
click at [171, 220] on input "0" at bounding box center [183, 218] width 48 height 17
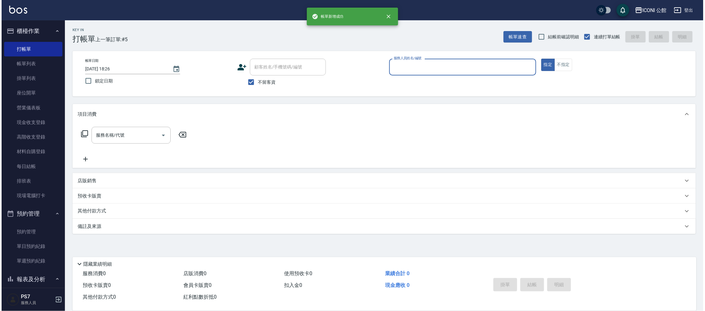
scroll to position [0, 0]
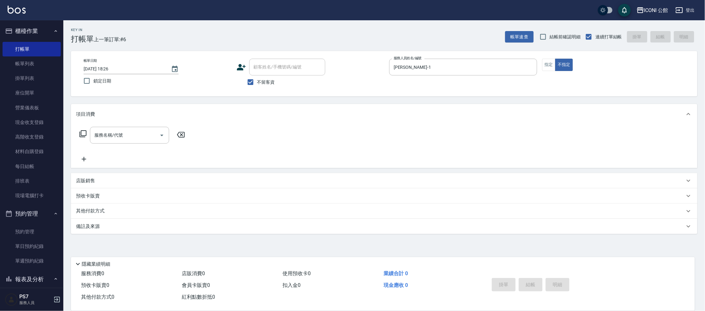
click at [112, 137] on input "服務名稱/代號" at bounding box center [125, 135] width 64 height 11
click at [87, 134] on div "服務名稱/代號 服務名稱/代號" at bounding box center [132, 135] width 113 height 17
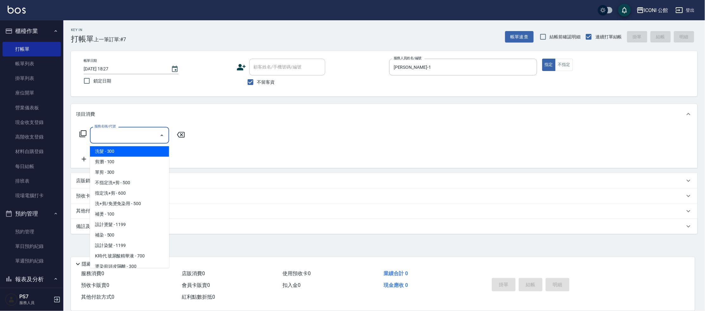
click at [109, 137] on input "服務名稱/代號" at bounding box center [125, 135] width 64 height 11
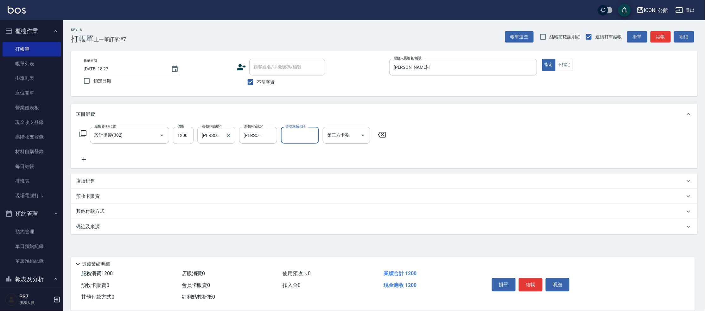
click at [219, 131] on input "[PERSON_NAME]-1" at bounding box center [211, 135] width 23 height 11
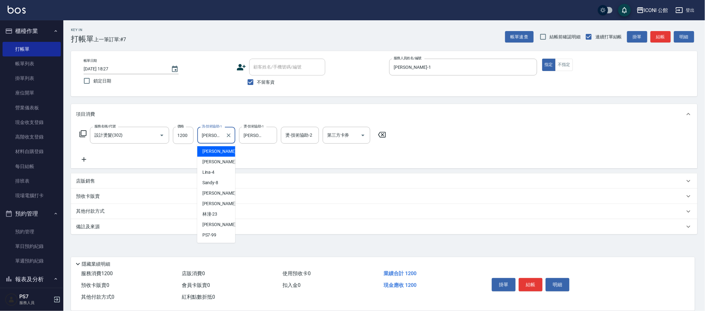
click at [222, 132] on input "[PERSON_NAME]-1" at bounding box center [211, 135] width 23 height 11
click at [214, 184] on span "Sandy -8" at bounding box center [210, 182] width 16 height 7
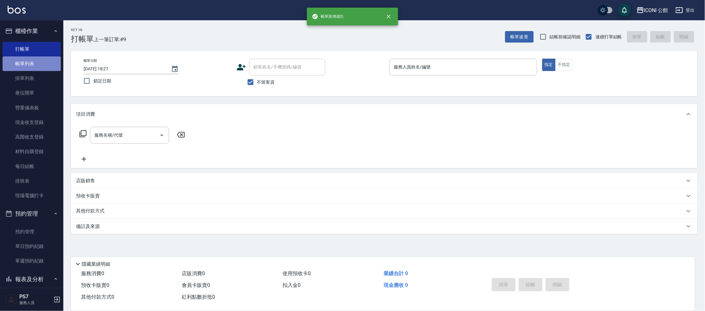
click at [46, 66] on link "帳單列表" at bounding box center [32, 63] width 58 height 15
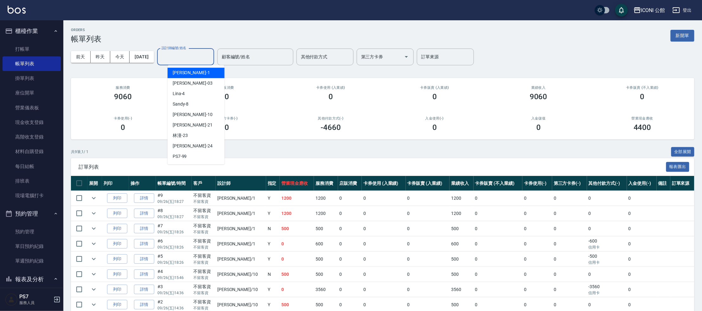
click at [183, 59] on input "設計師編號/姓名" at bounding box center [185, 56] width 51 height 11
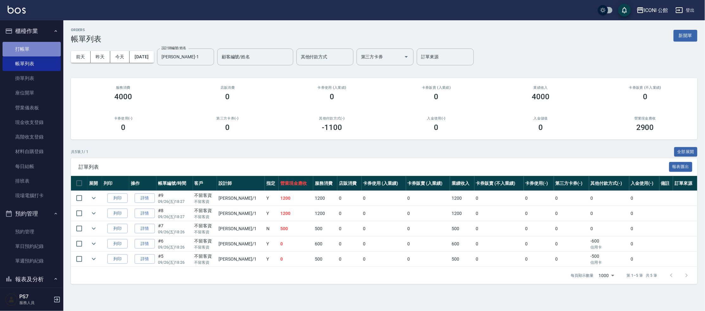
click at [46, 53] on link "打帳單" at bounding box center [32, 49] width 58 height 15
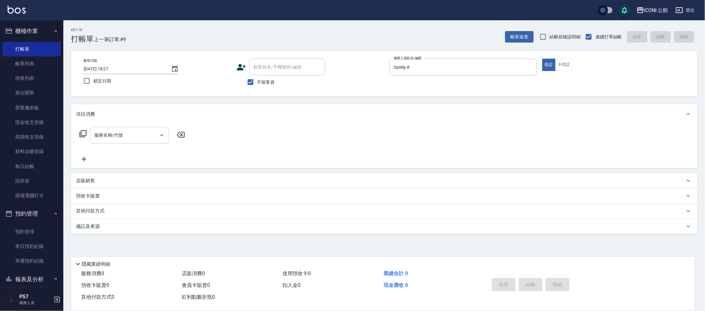
click at [132, 138] on input "服務名稱/代號" at bounding box center [125, 135] width 64 height 11
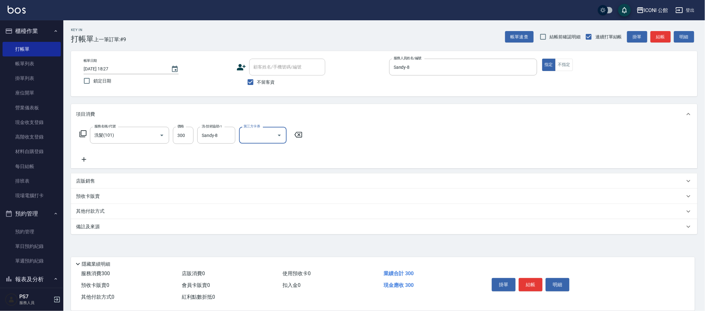
click at [81, 132] on icon at bounding box center [83, 134] width 8 height 8
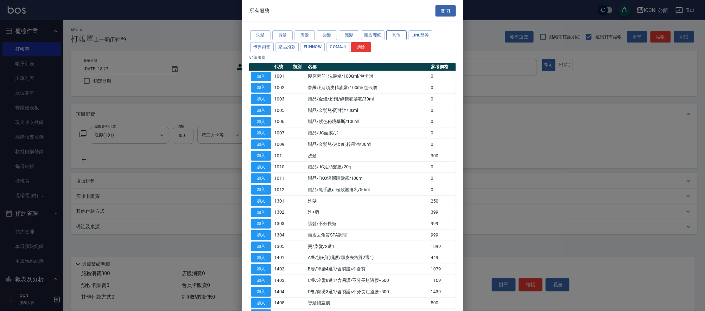
click at [404, 38] on button "其他" at bounding box center [396, 36] width 20 height 10
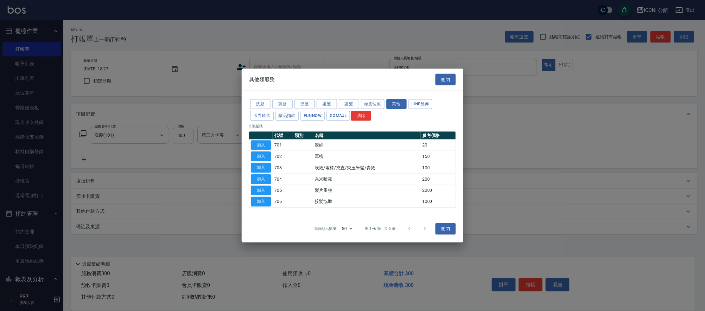
click at [266, 139] on th at bounding box center [260, 135] width 23 height 8
click at [265, 143] on button "加入" at bounding box center [261, 145] width 20 height 10
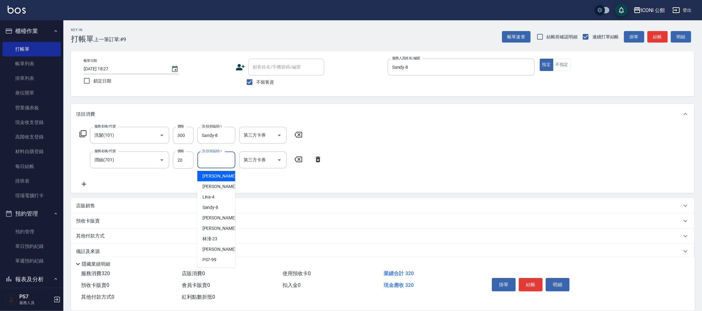
click at [221, 158] on input "洗-技術協助-1" at bounding box center [216, 159] width 32 height 11
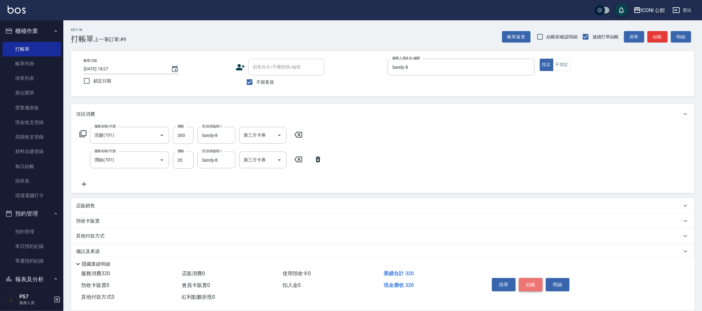
click at [534, 284] on button "結帳" at bounding box center [531, 284] width 24 height 13
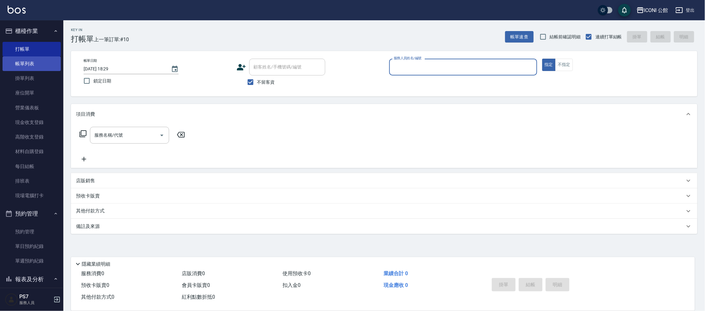
click at [27, 62] on link "帳單列表" at bounding box center [32, 63] width 58 height 15
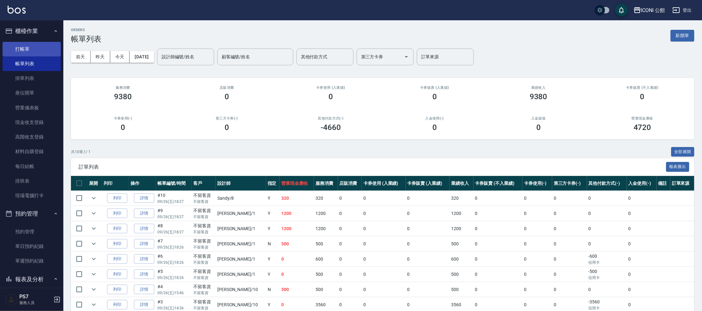
click at [21, 51] on link "打帳單" at bounding box center [32, 49] width 58 height 15
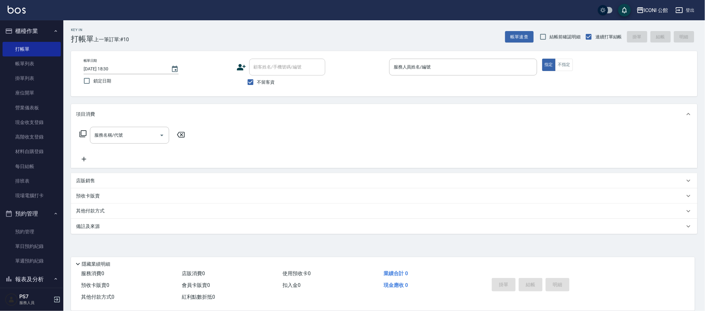
click at [91, 179] on p "店販銷售" at bounding box center [85, 180] width 19 height 7
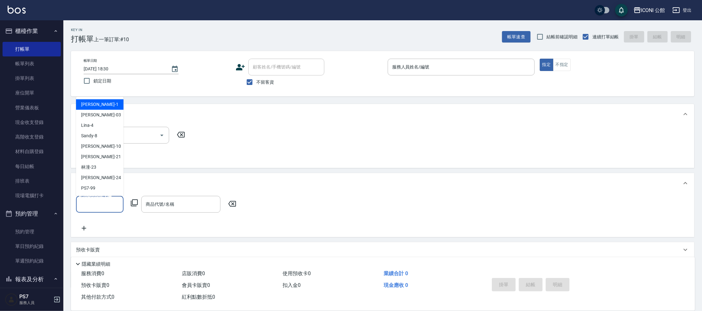
click at [102, 206] on input "服務人員姓名/編號" at bounding box center [100, 204] width 42 height 11
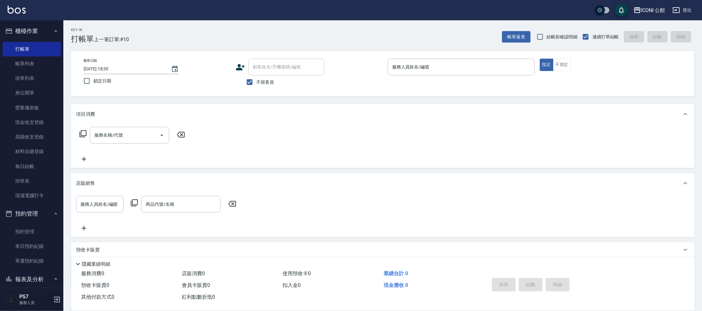
click at [136, 199] on icon at bounding box center [134, 202] width 7 height 7
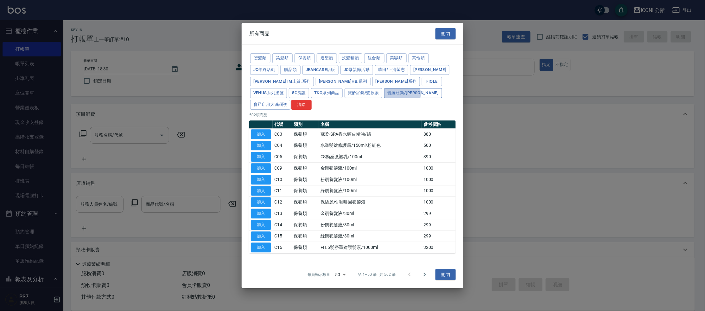
click at [384, 98] on button "普羅旺斯/麗媛" at bounding box center [413, 93] width 58 height 10
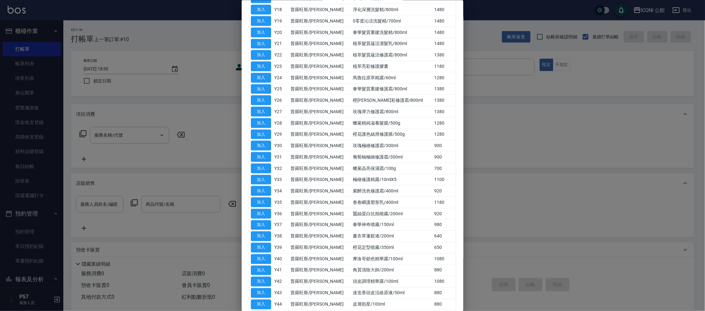
scroll to position [287, 0]
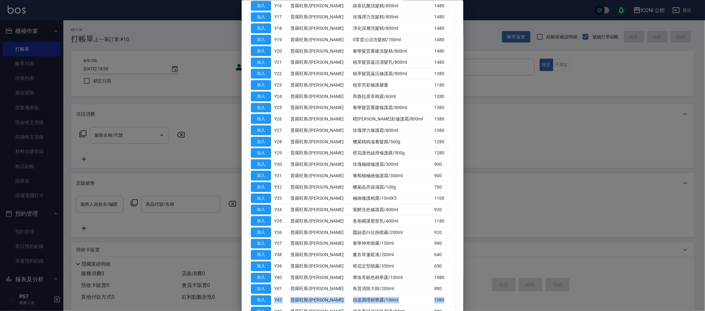
drag, startPoint x: 437, startPoint y: 272, endPoint x: 440, endPoint y: 283, distance: 11.9
click at [440, 283] on tbody "加入 Y01 普羅旺斯/麗媛 控油保濕洗髮精/400ml/黑天使系列 880 加入 Y02 普羅旺斯/麗媛 每日平衡洗髮精/400ml/黑天使系列 880 加…" at bounding box center [352, 96] width 207 height 555
click at [27, 64] on div at bounding box center [352, 155] width 705 height 311
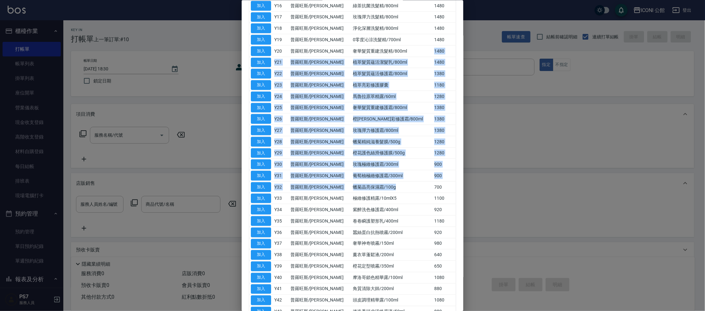
drag, startPoint x: 391, startPoint y: 37, endPoint x: 464, endPoint y: 127, distance: 116.2
click at [424, 170] on tbody "加入 Y01 普羅旺斯/麗媛 控油保濕洗髮精/400ml/黑天使系列 880 加入 Y02 普羅旺斯/麗媛 每日平衡洗髮精/400ml/黑天使系列 880 加…" at bounding box center [352, 96] width 207 height 555
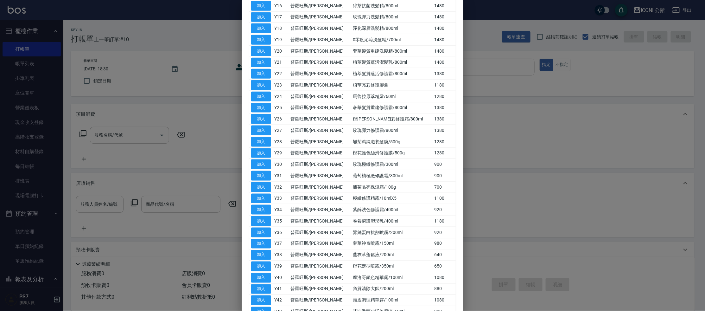
click at [502, 124] on div at bounding box center [352, 155] width 705 height 311
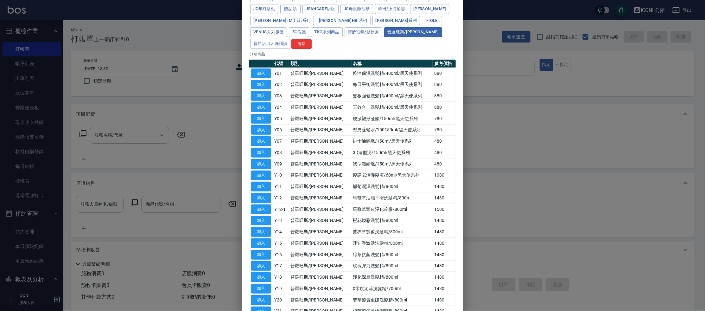
scroll to position [0, 0]
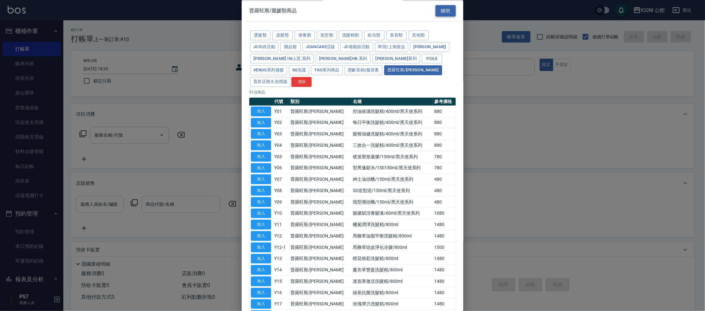
click at [449, 12] on button "關閉" at bounding box center [445, 11] width 20 height 12
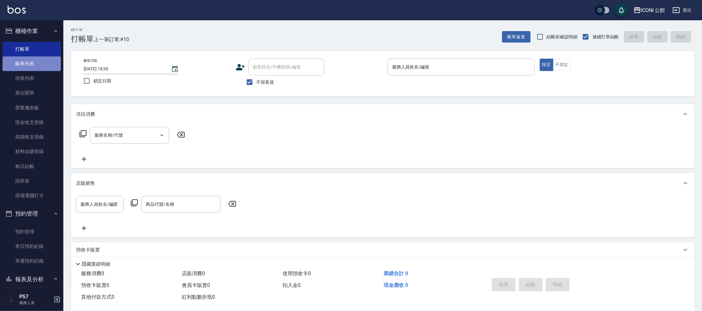
click at [40, 67] on link "帳單列表" at bounding box center [32, 63] width 58 height 15
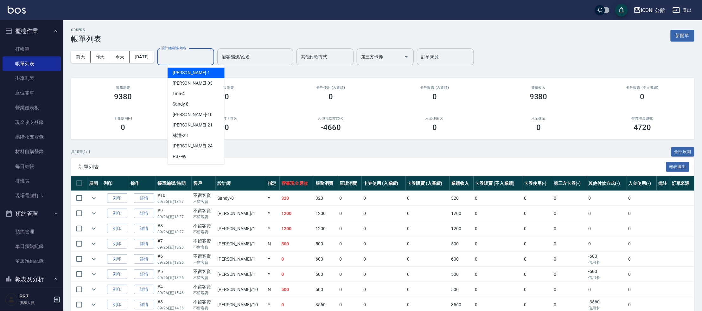
click at [195, 56] on input "設計師編號/姓名" at bounding box center [185, 56] width 51 height 11
click at [198, 115] on div "Anna -10" at bounding box center [196, 115] width 57 height 10
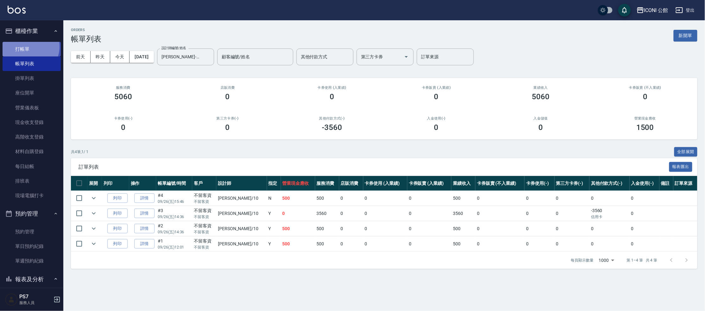
click at [29, 47] on link "打帳單" at bounding box center [32, 49] width 58 height 15
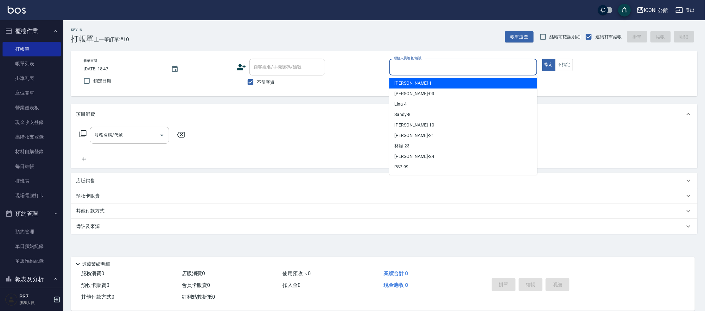
click at [423, 68] on input "服務人員姓名/編號" at bounding box center [463, 66] width 142 height 11
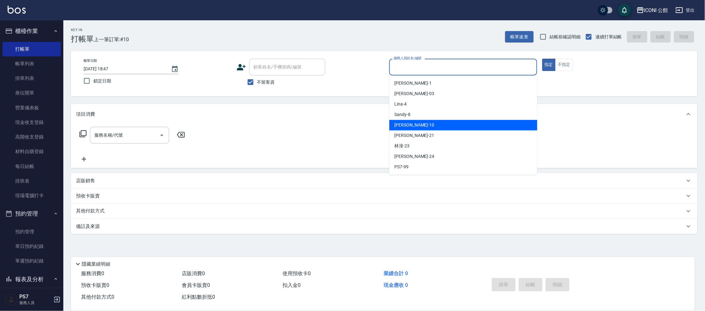
click at [429, 126] on div "Anna -10" at bounding box center [463, 125] width 148 height 10
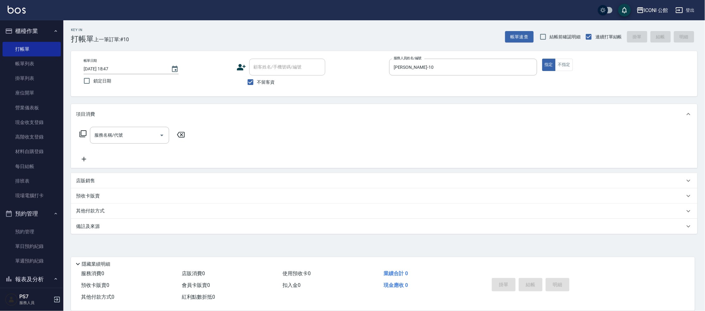
click at [85, 133] on icon at bounding box center [83, 134] width 8 height 8
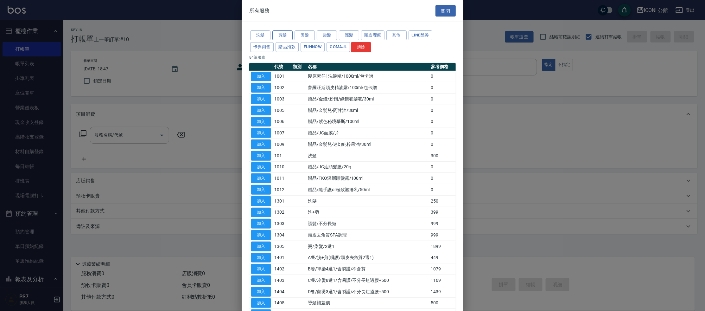
click at [284, 33] on button "剪髮" at bounding box center [282, 36] width 20 height 10
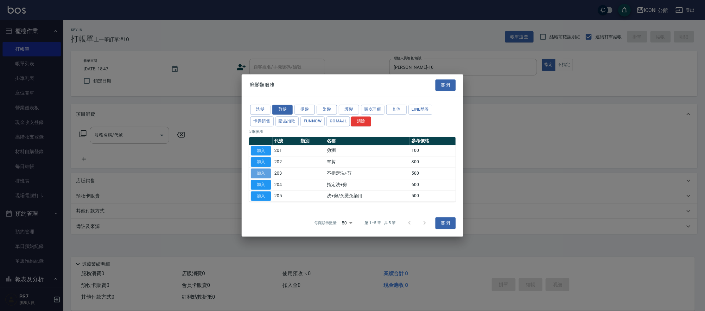
click at [254, 174] on button "加入" at bounding box center [261, 173] width 20 height 10
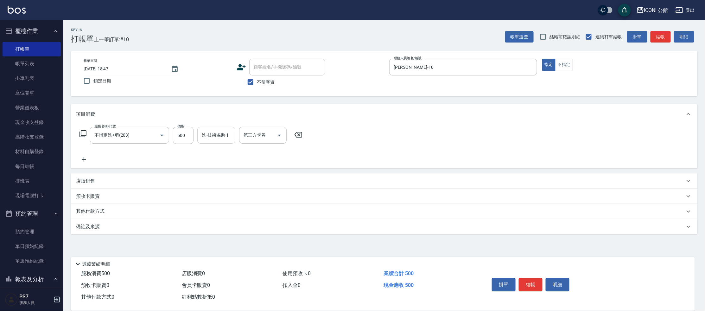
click at [222, 135] on input "洗-技術協助-1" at bounding box center [216, 135] width 32 height 11
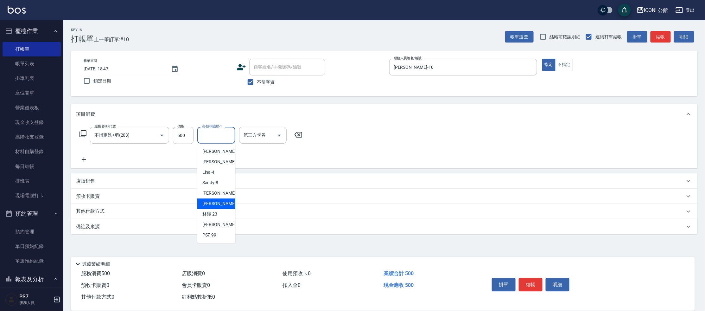
click at [228, 203] on div "Tim -21" at bounding box center [216, 203] width 38 height 10
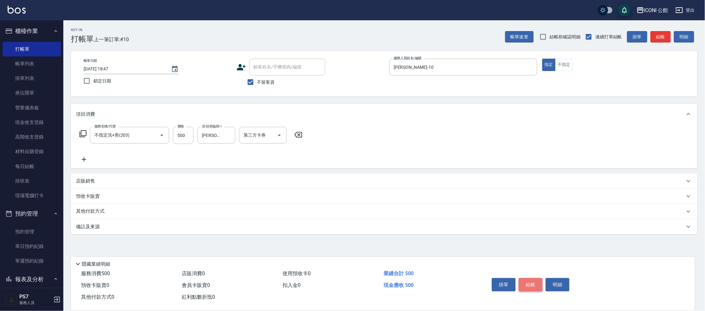
click at [532, 285] on button "結帳" at bounding box center [531, 284] width 24 height 13
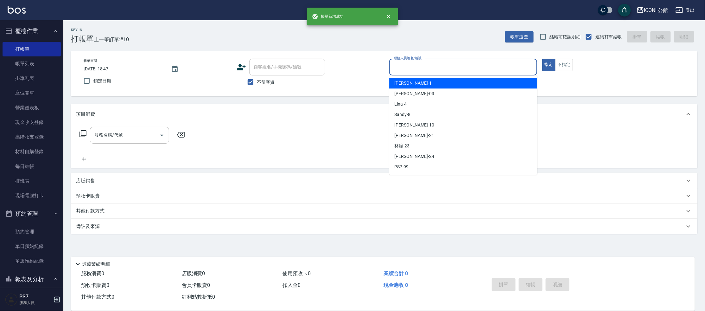
click at [401, 62] on input "服務人員姓名/編號" at bounding box center [463, 66] width 142 height 11
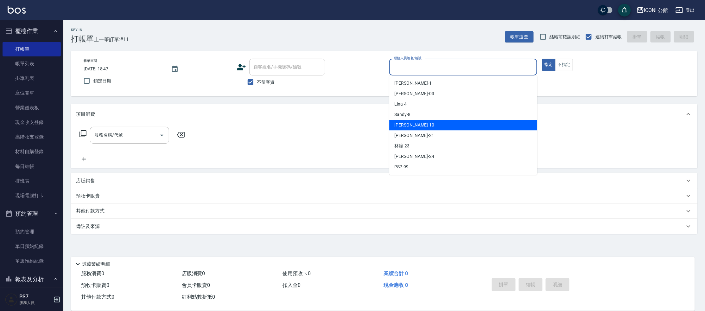
click at [411, 128] on div "Anna -10" at bounding box center [463, 125] width 148 height 10
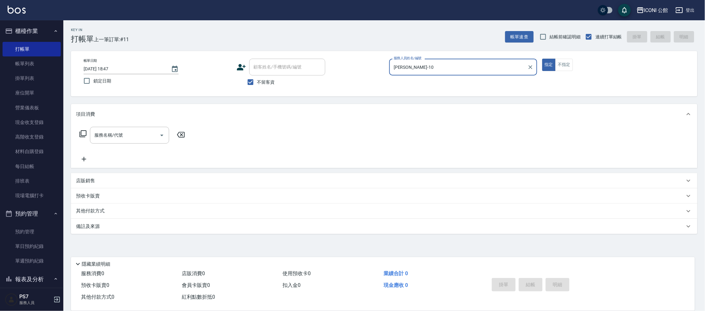
click at [84, 134] on icon at bounding box center [83, 134] width 8 height 8
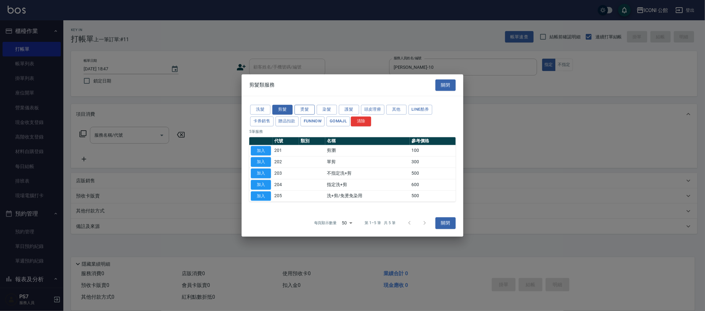
click at [298, 107] on button "燙髮" at bounding box center [305, 110] width 20 height 10
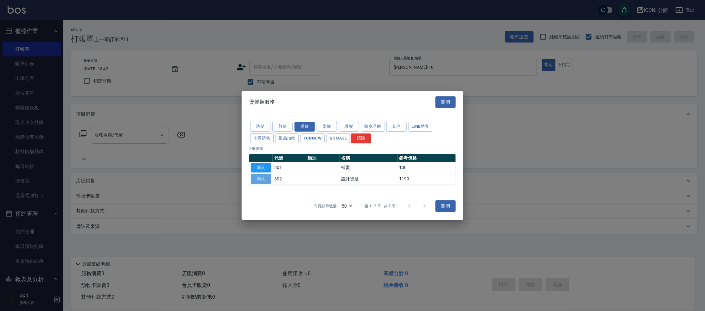
click at [260, 180] on button "加入" at bounding box center [261, 179] width 20 height 10
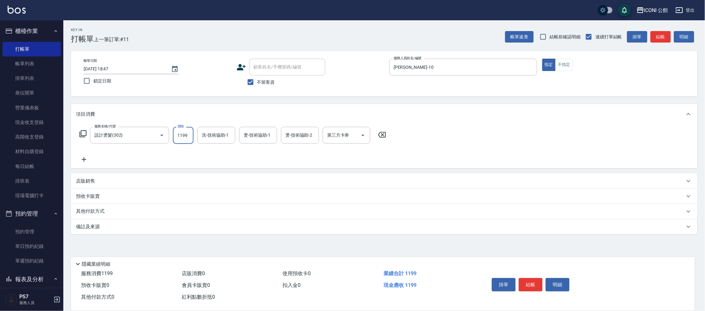
drag, startPoint x: 177, startPoint y: 132, endPoint x: 226, endPoint y: 143, distance: 50.9
click at [226, 143] on div "服務名稱/代號 設計燙髮(302) 服務名稱/代號 價格 1199 價格 洗-技術協助-1 洗-技術協助-1 燙-技術協助-1 燙-技術協助-1 燙-技術協助…" at bounding box center [233, 135] width 314 height 17
click at [86, 136] on icon at bounding box center [82, 133] width 7 height 7
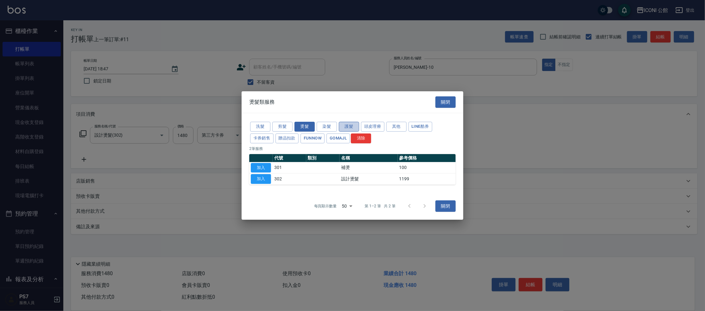
click at [346, 127] on button "護髮" at bounding box center [349, 127] width 20 height 10
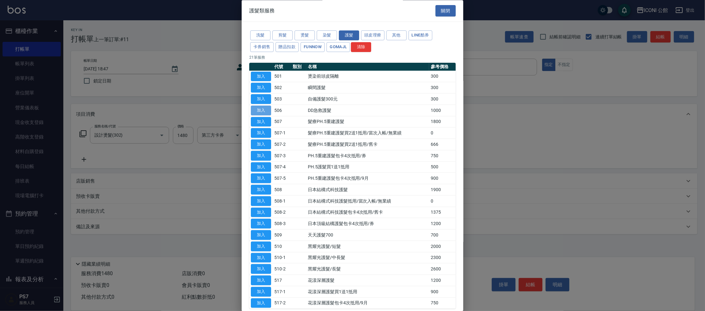
click at [262, 113] on button "加入" at bounding box center [261, 110] width 20 height 10
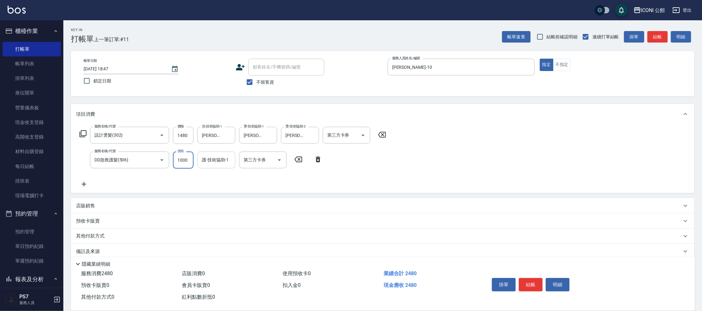
drag, startPoint x: 178, startPoint y: 160, endPoint x: 209, endPoint y: 166, distance: 31.9
click at [213, 167] on div "服務名稱/代號 DD急救護髮(506) 服務名稱/代號 價格 1000 價格 護-技術協助-1 護-技術協助-1 第三方卡券 第三方卡券" at bounding box center [201, 159] width 250 height 17
click at [528, 286] on button "結帳" at bounding box center [531, 284] width 24 height 13
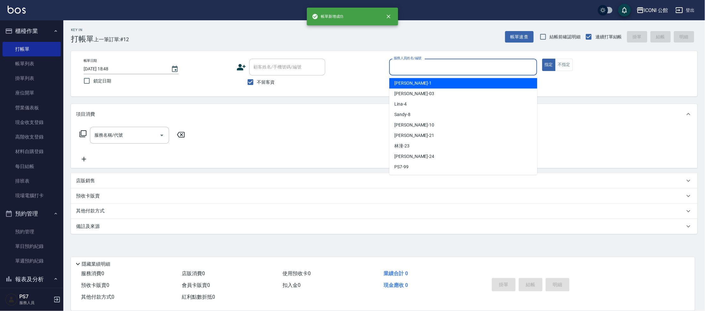
click at [399, 71] on input "服務人員姓名/編號" at bounding box center [463, 66] width 142 height 11
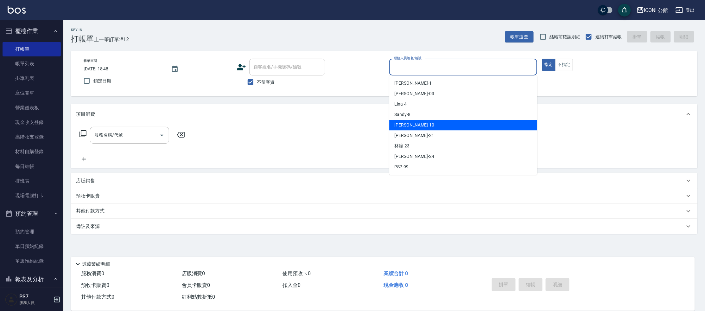
click at [412, 123] on div "Anna -10" at bounding box center [463, 125] width 148 height 10
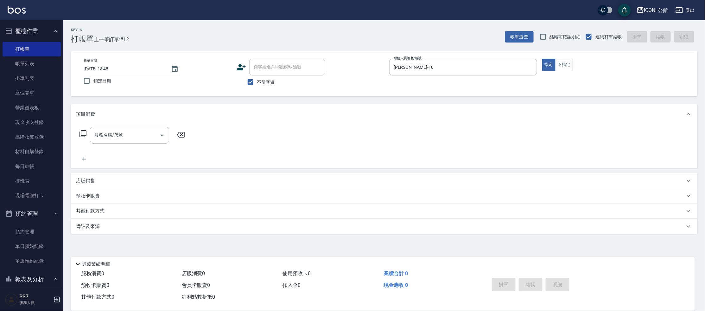
click at [82, 133] on icon at bounding box center [83, 134] width 8 height 8
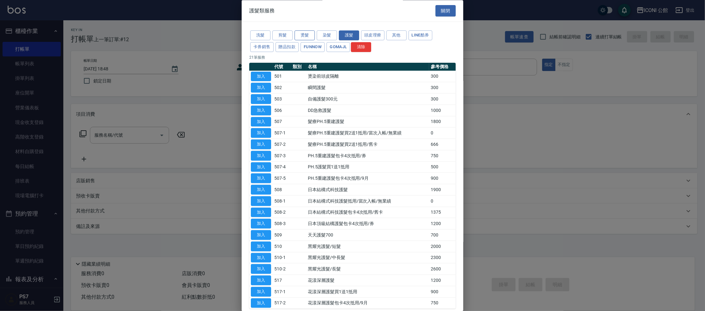
click at [297, 33] on button "燙髮" at bounding box center [305, 36] width 20 height 10
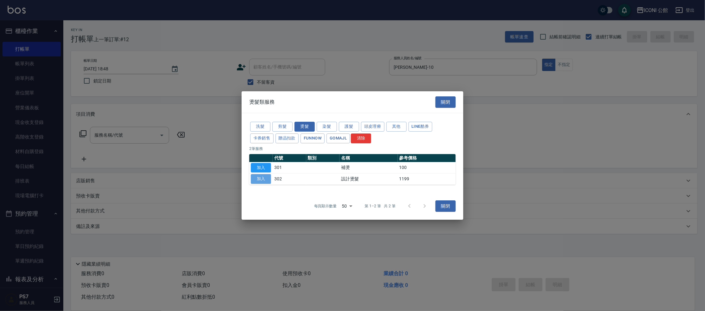
click at [254, 179] on button "加入" at bounding box center [261, 179] width 20 height 10
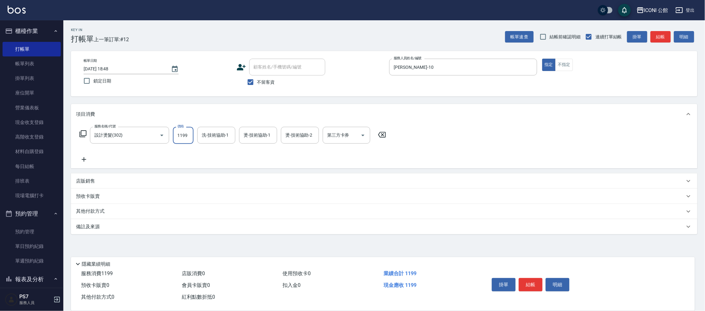
drag, startPoint x: 175, startPoint y: 134, endPoint x: 211, endPoint y: 145, distance: 37.6
click at [212, 145] on div "服務名稱/代號 設計燙髮(302) 服務名稱/代號 價格 1199 價格 洗-技術協助-1 洗-技術協助-1 燙-技術協助-1 燙-技術協助-1 燙-技術協助…" at bounding box center [233, 145] width 314 height 36
click at [80, 132] on icon at bounding box center [83, 134] width 8 height 8
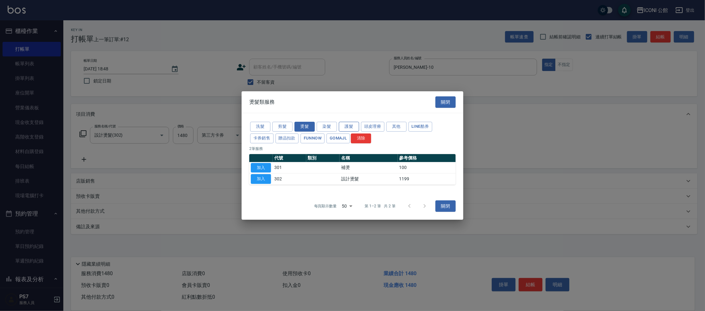
click at [347, 127] on button "護髮" at bounding box center [349, 127] width 20 height 10
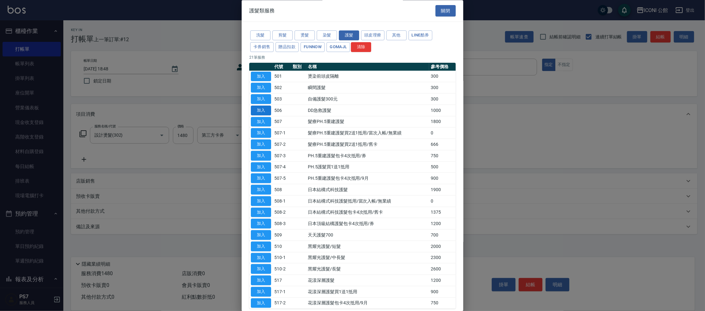
click at [264, 107] on button "加入" at bounding box center [261, 110] width 20 height 10
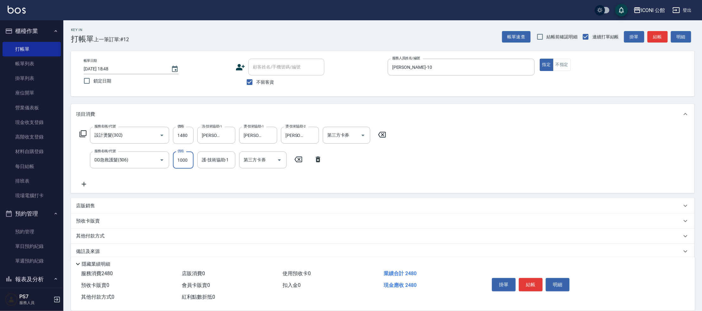
drag, startPoint x: 174, startPoint y: 160, endPoint x: 193, endPoint y: 161, distance: 19.3
click at [193, 161] on input "1000" at bounding box center [183, 159] width 21 height 17
click at [534, 281] on button "結帳" at bounding box center [531, 284] width 24 height 13
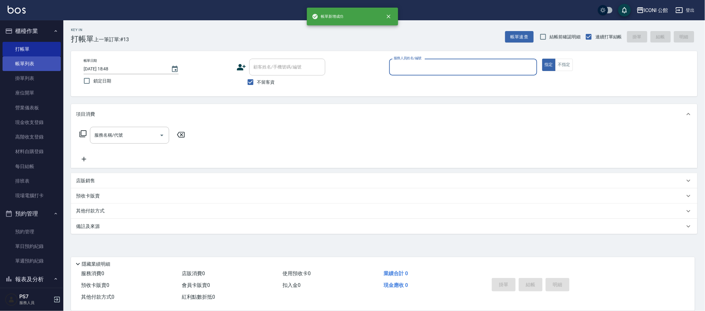
click at [32, 58] on link "帳單列表" at bounding box center [32, 63] width 58 height 15
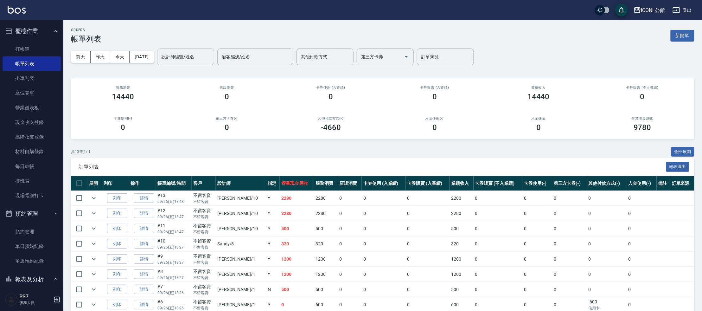
click at [205, 61] on input "設計師編號/姓名" at bounding box center [185, 56] width 51 height 11
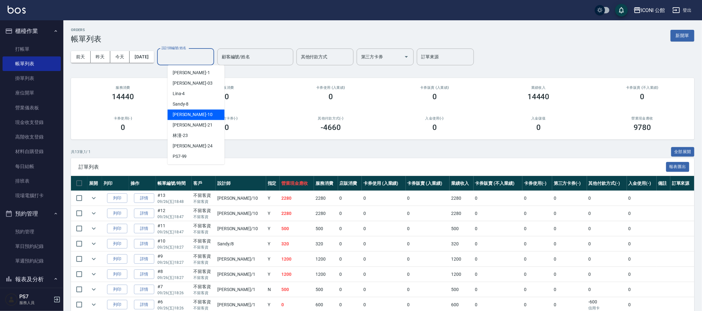
click at [212, 111] on div "Anna -10" at bounding box center [196, 115] width 57 height 10
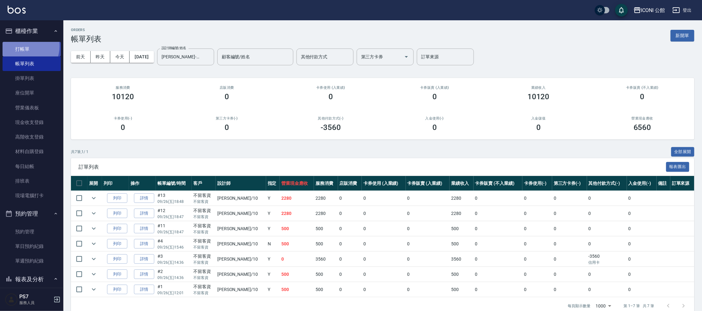
click at [22, 46] on link "打帳單" at bounding box center [32, 49] width 58 height 15
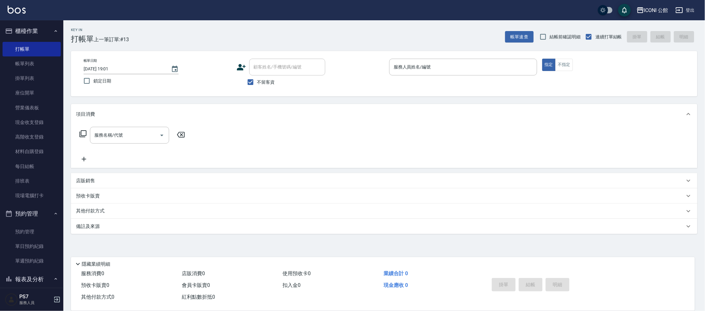
click at [419, 78] on p at bounding box center [463, 78] width 148 height 7
click at [421, 68] on input "服務人員姓名/編號" at bounding box center [463, 66] width 142 height 11
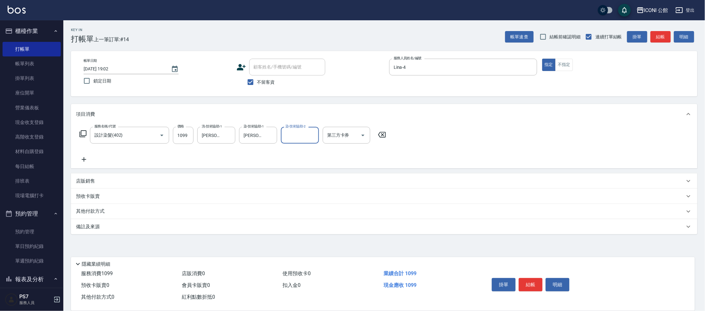
click at [82, 180] on p "店販銷售" at bounding box center [85, 181] width 19 height 7
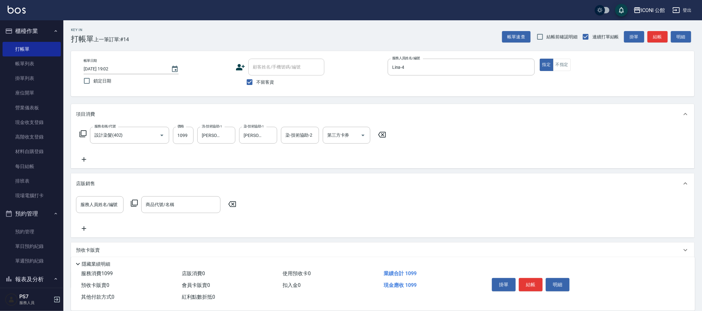
click at [82, 181] on p "店販銷售" at bounding box center [85, 183] width 19 height 7
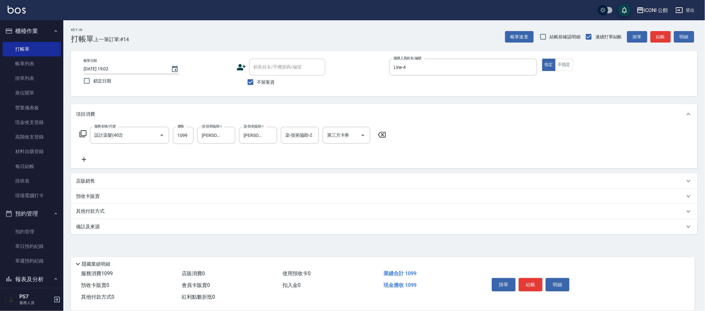
click at [90, 213] on p "其他付款方式" at bounding box center [92, 211] width 32 height 7
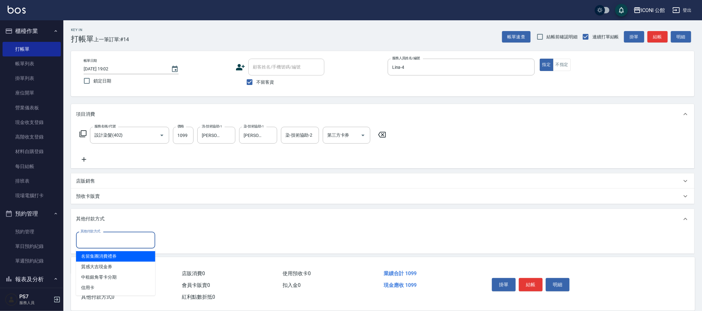
click at [94, 243] on input "其他付款方式" at bounding box center [115, 239] width 73 height 11
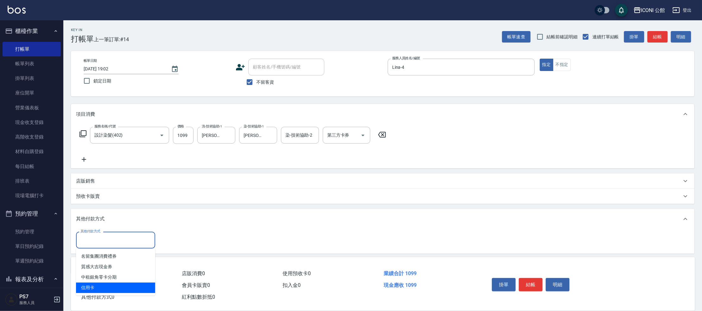
click at [104, 290] on span "信用卡" at bounding box center [115, 287] width 79 height 10
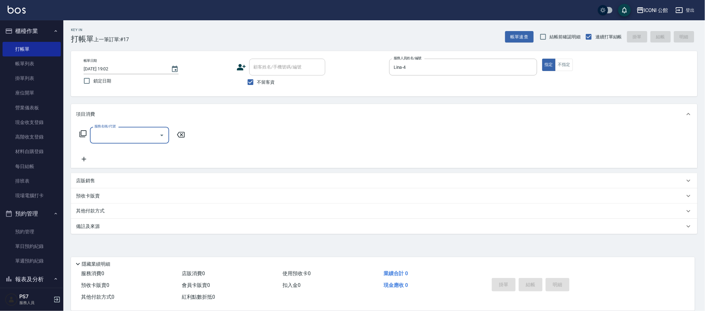
click at [260, 82] on span "不留客資" at bounding box center [266, 82] width 18 height 7
click at [257, 82] on input "不留客資" at bounding box center [250, 81] width 13 height 13
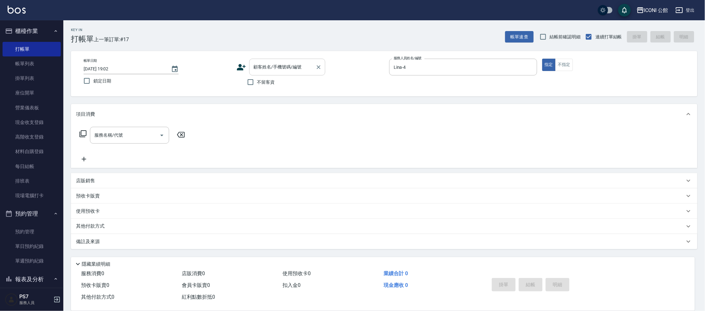
click at [259, 61] on div "顧客姓名/手機號碼/編號 顧客姓名/手機號碼/編號" at bounding box center [287, 67] width 76 height 17
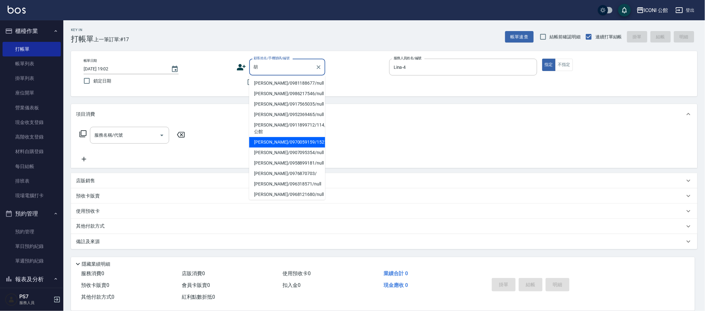
click at [289, 137] on li "胡美/0970059159/15210" at bounding box center [287, 142] width 76 height 10
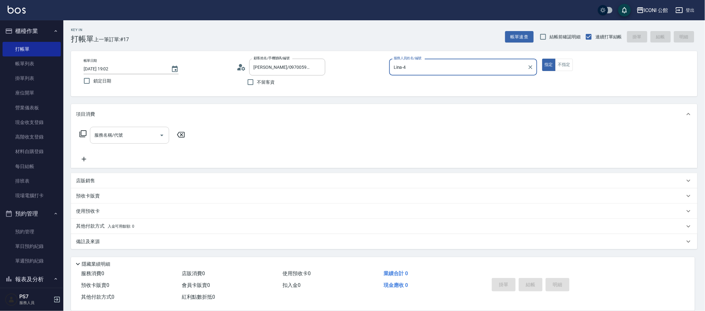
click at [128, 134] on input "服務名稱/代號" at bounding box center [125, 135] width 64 height 11
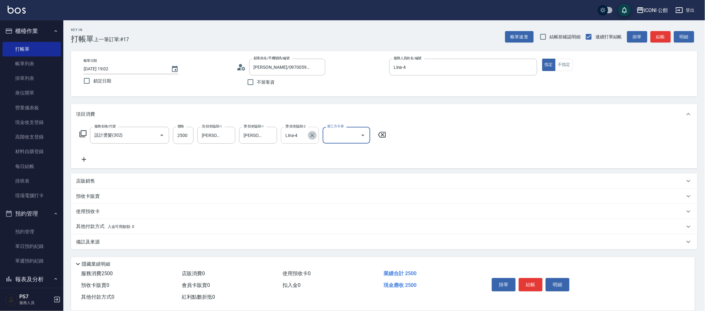
click at [312, 132] on icon "Clear" at bounding box center [312, 135] width 6 height 6
click at [300, 132] on input "燙-技術協助-2" at bounding box center [300, 135] width 32 height 11
click at [312, 136] on icon "Clear" at bounding box center [312, 135] width 4 height 4
click at [529, 281] on button "結帳" at bounding box center [531, 284] width 24 height 13
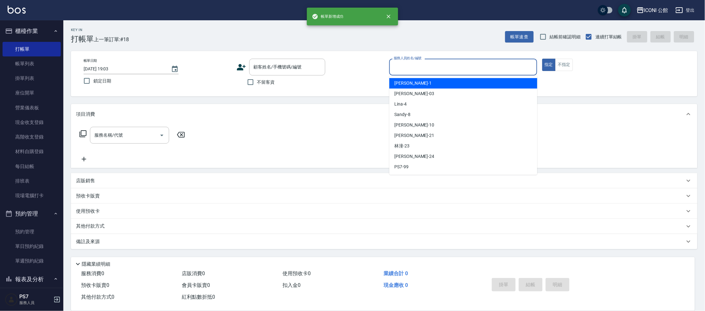
click at [442, 69] on input "服務人員姓名/編號" at bounding box center [463, 66] width 142 height 11
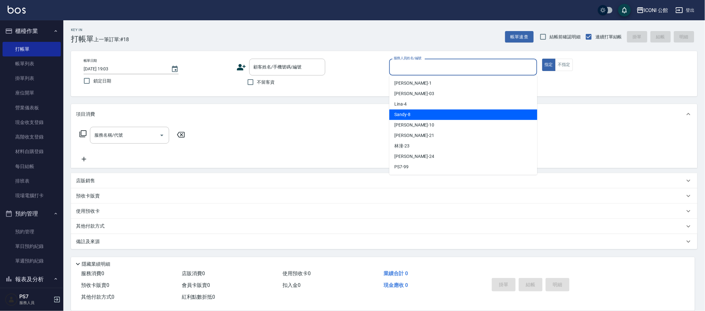
click at [28, 61] on link "帳單列表" at bounding box center [32, 63] width 58 height 15
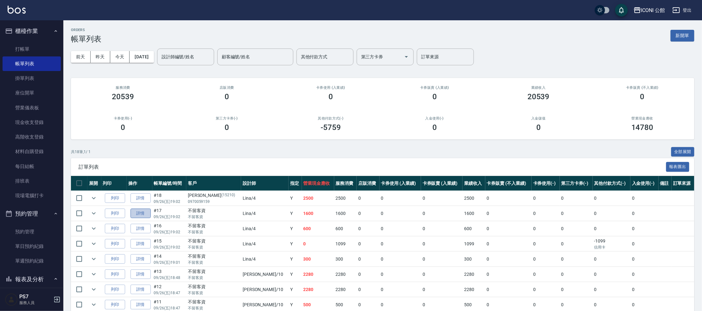
click at [147, 212] on link "詳情" at bounding box center [140, 213] width 20 height 10
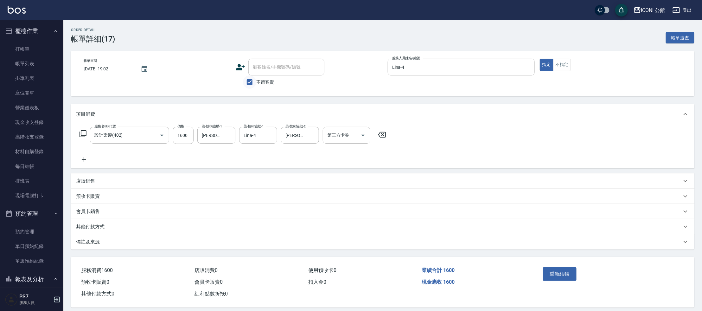
click at [248, 85] on input "不留客資" at bounding box center [249, 81] width 13 height 13
click at [261, 66] on input "顧客姓名/手機號碼/編號" at bounding box center [281, 66] width 61 height 11
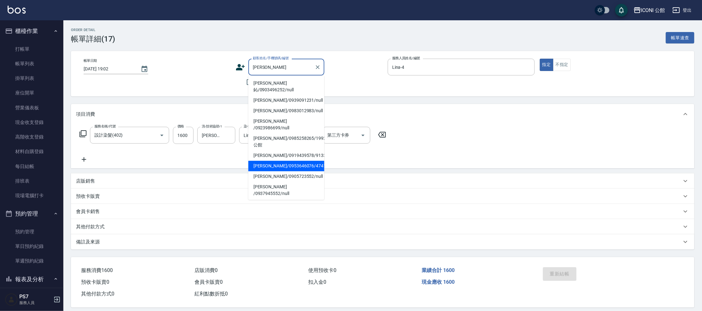
click at [276, 161] on li "朱瓊文/0953646076/4741" at bounding box center [286, 166] width 76 height 10
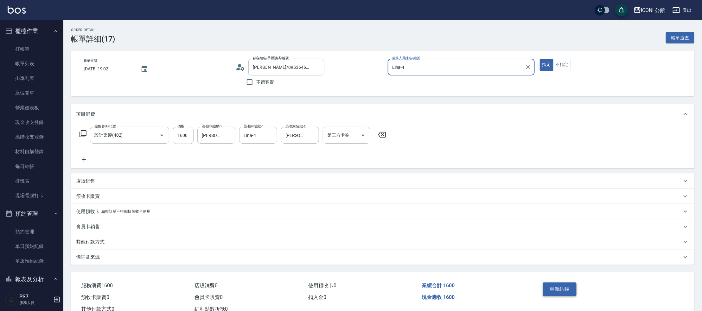
click at [548, 291] on button "重新結帳" at bounding box center [560, 288] width 34 height 13
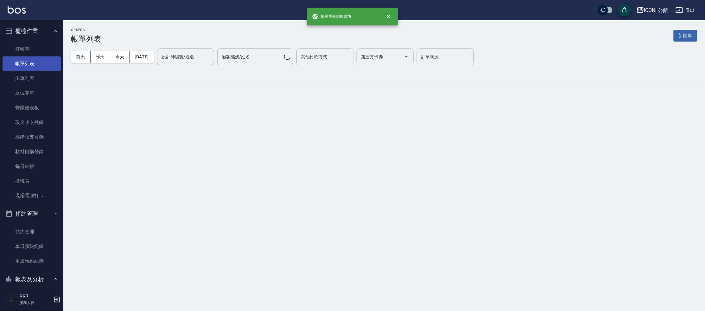
click at [22, 63] on link "帳單列表" at bounding box center [32, 63] width 58 height 15
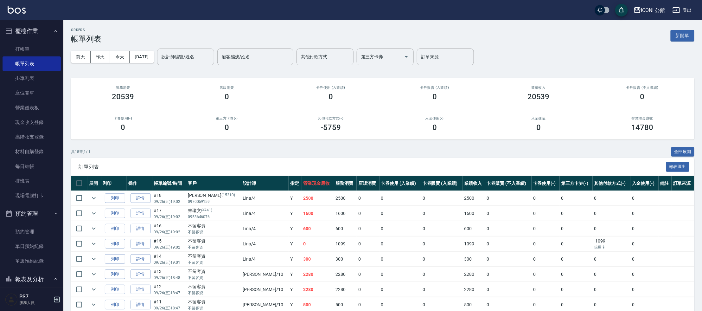
click at [178, 53] on input "設計師編號/姓名" at bounding box center [185, 56] width 51 height 11
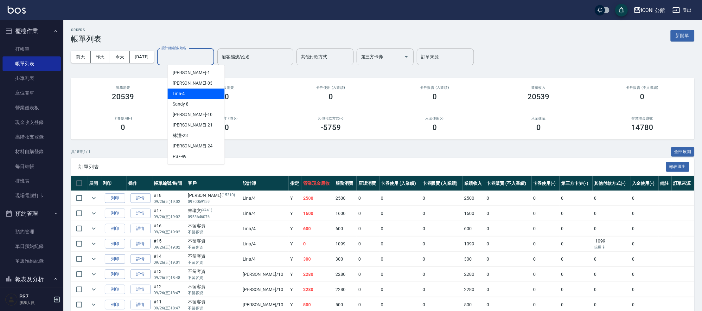
click at [188, 94] on div "Lina -4" at bounding box center [196, 94] width 57 height 10
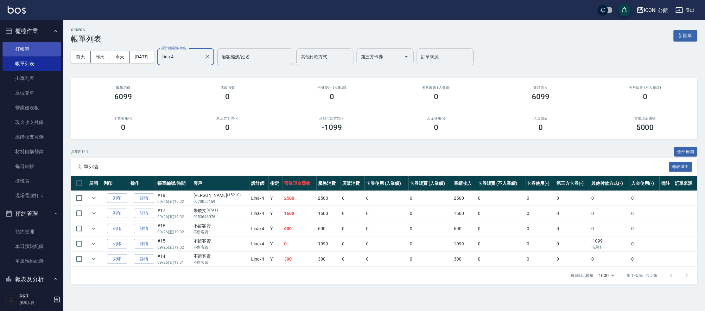
click at [36, 45] on link "打帳單" at bounding box center [32, 49] width 58 height 15
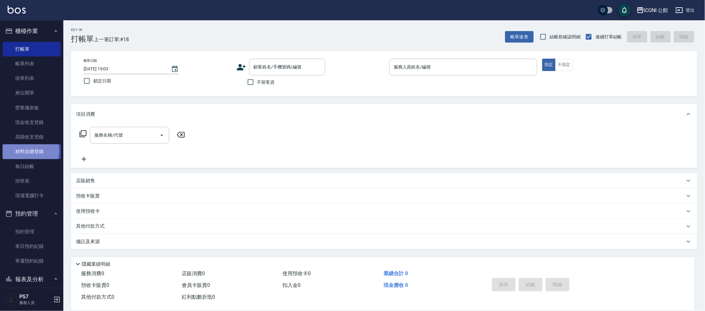
click at [29, 150] on link "材料自購登錄" at bounding box center [32, 151] width 58 height 15
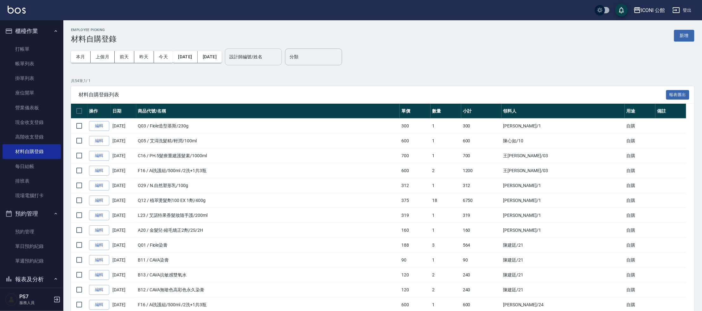
click at [265, 57] on input "設計師編號/姓名" at bounding box center [253, 56] width 51 height 11
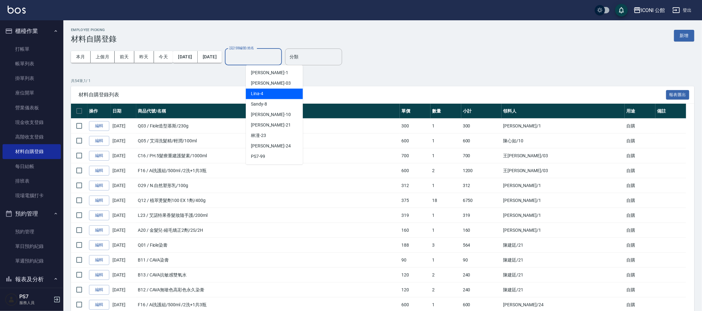
click at [265, 91] on div "Lina -4" at bounding box center [274, 94] width 57 height 10
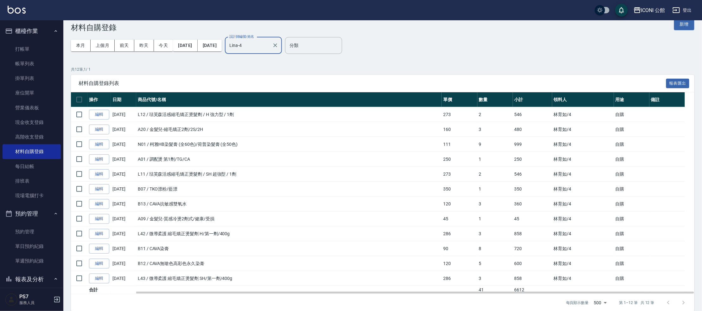
scroll to position [17, 0]
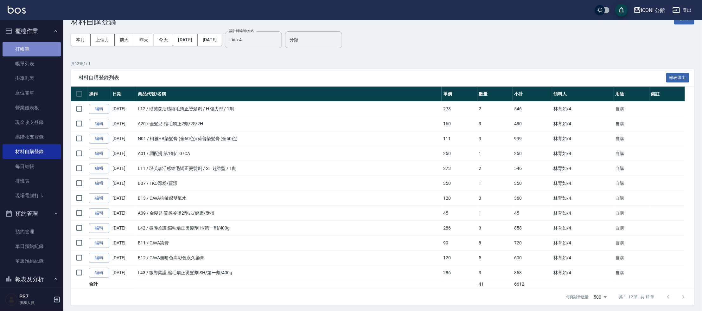
click at [32, 46] on link "打帳單" at bounding box center [32, 49] width 58 height 15
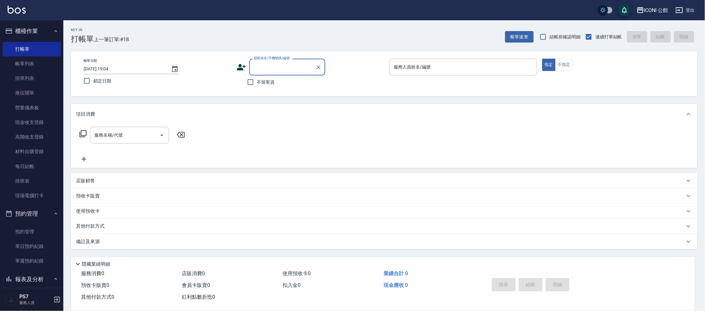
drag, startPoint x: 187, startPoint y: 13, endPoint x: 195, endPoint y: 4, distance: 11.6
click at [187, 13] on div "ICONI 公館 登出" at bounding box center [352, 10] width 705 height 20
click at [392, 68] on div "服務人員姓名/編號" at bounding box center [463, 67] width 148 height 17
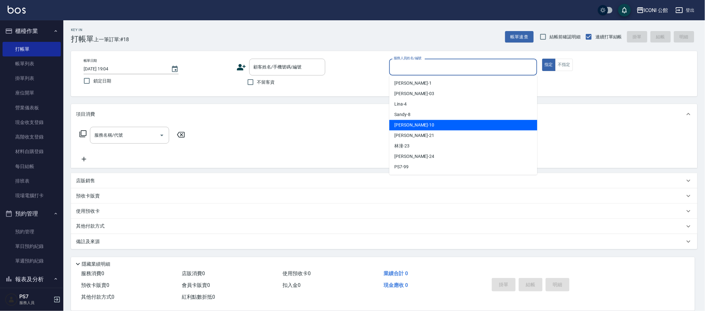
click at [405, 128] on span "Anna -10" at bounding box center [414, 125] width 40 height 7
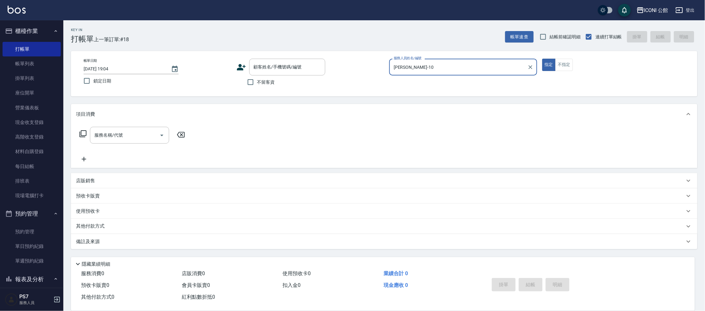
click at [80, 133] on icon at bounding box center [83, 134] width 8 height 8
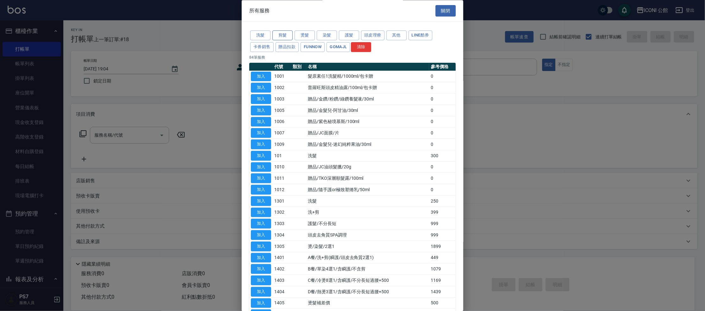
click at [283, 39] on button "剪髮" at bounding box center [282, 36] width 20 height 10
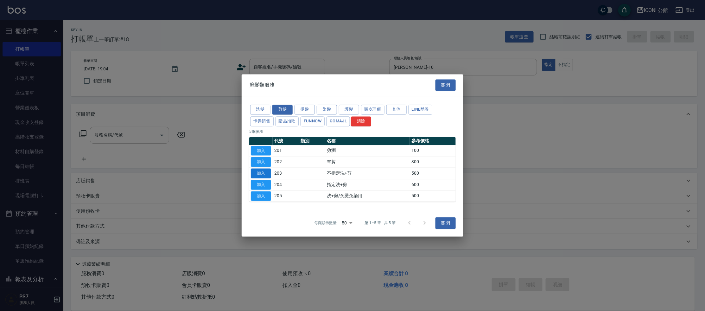
click at [270, 170] on button "加入" at bounding box center [261, 173] width 20 height 10
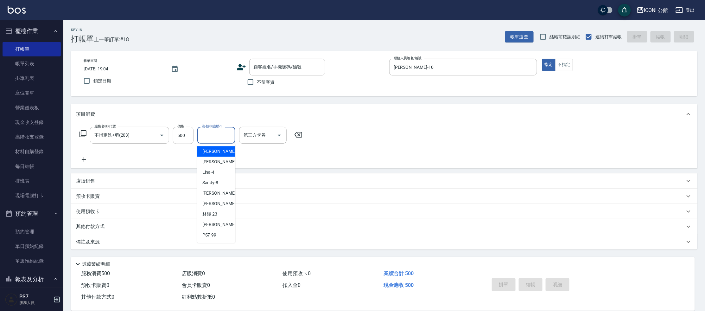
click at [217, 138] on input "洗-技術協助-1" at bounding box center [216, 135] width 32 height 11
click at [223, 194] on div "Anna -10" at bounding box center [216, 193] width 38 height 10
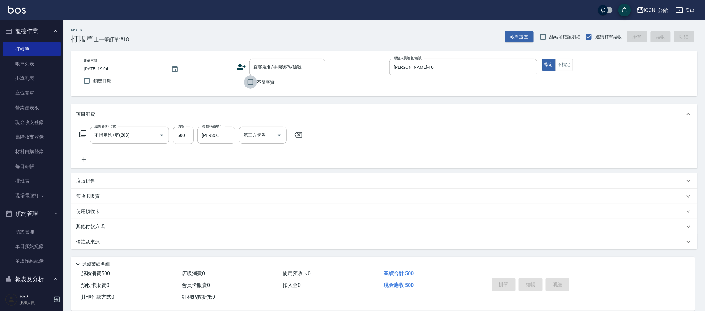
click at [249, 82] on input "不留客資" at bounding box center [250, 81] width 13 height 13
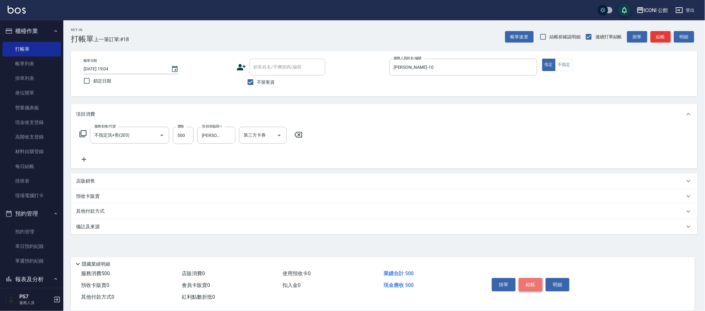
click at [533, 281] on button "結帳" at bounding box center [531, 284] width 24 height 13
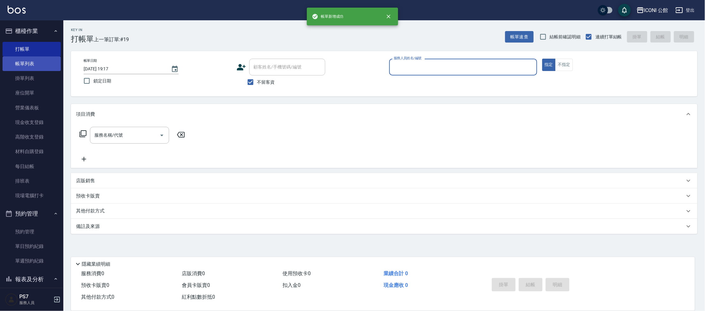
click at [32, 62] on link "帳單列表" at bounding box center [32, 63] width 58 height 15
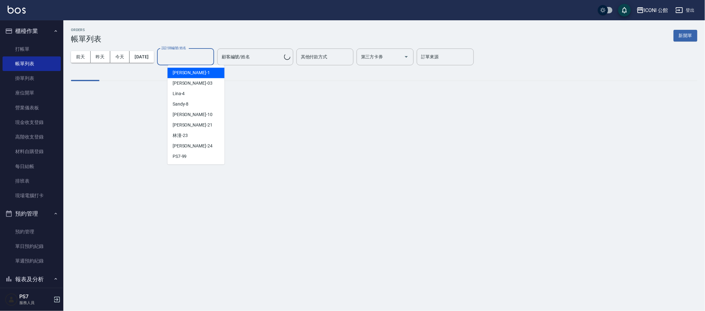
click at [181, 56] on input "設計師編號/姓名" at bounding box center [185, 56] width 51 height 11
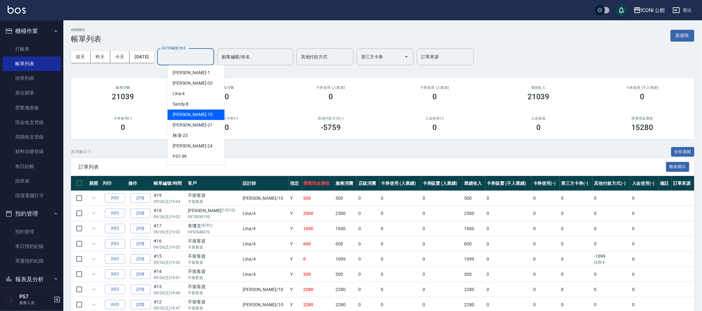
click at [199, 117] on div "Anna -10" at bounding box center [196, 115] width 57 height 10
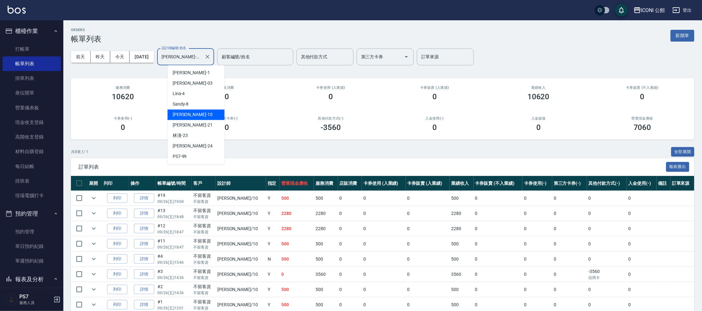
click at [202, 55] on input "[PERSON_NAME]-10" at bounding box center [181, 56] width 42 height 11
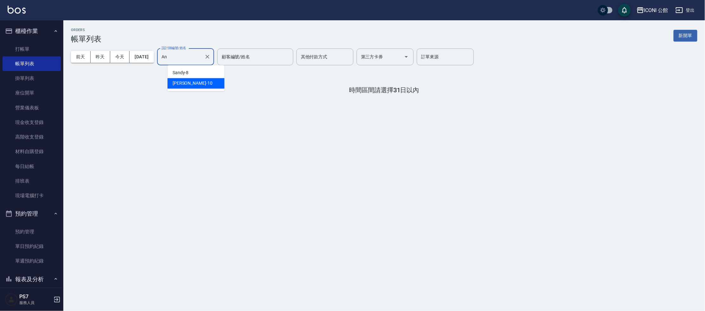
type input "A"
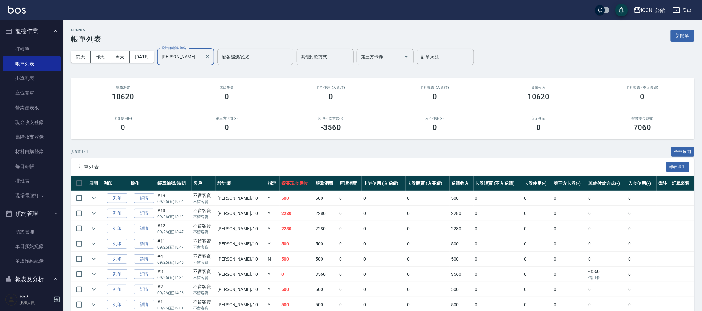
type input "[PERSON_NAME]-10"
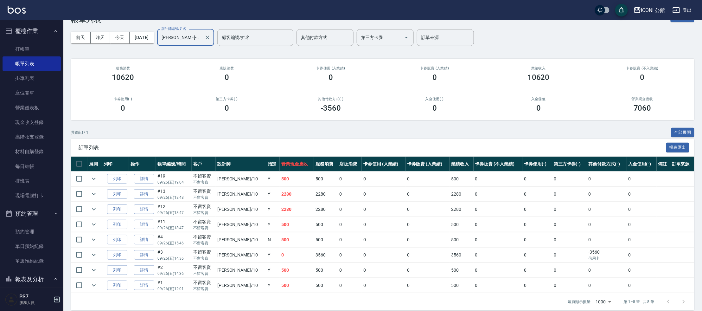
scroll to position [23, 0]
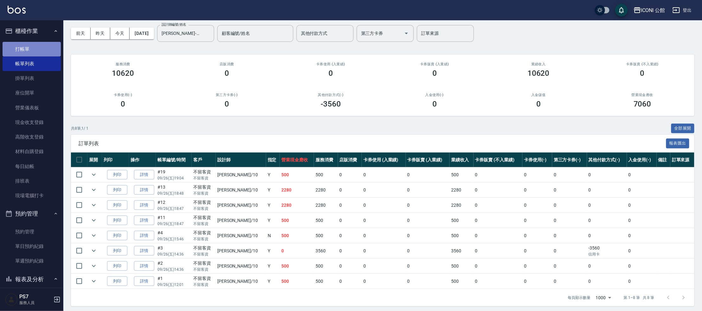
click at [34, 52] on link "打帳單" at bounding box center [32, 49] width 58 height 15
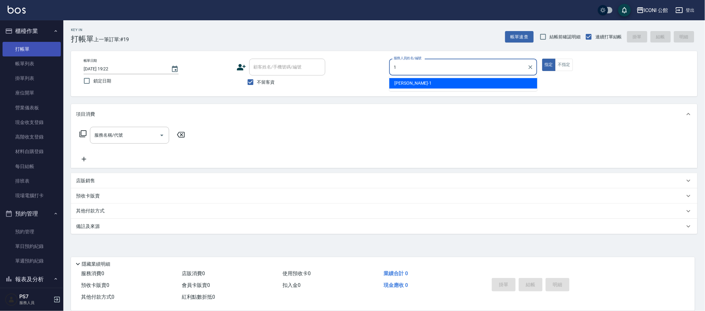
type input "[PERSON_NAME]-1"
type button "true"
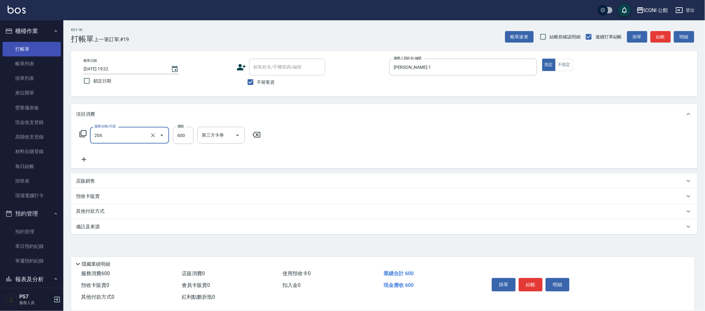
type input "指定洗+剪(204)"
type input "[PERSON_NAME]-1"
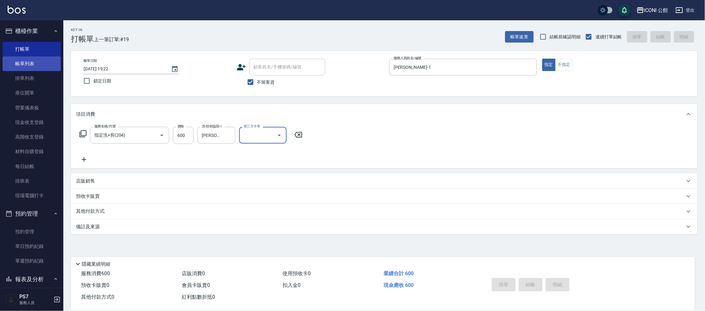
type input "[DATE] 19:23"
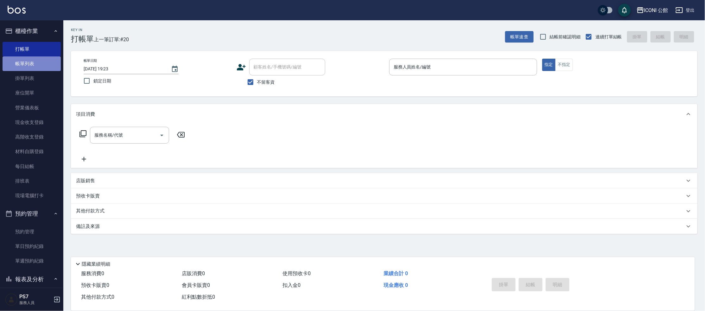
click at [41, 63] on link "帳單列表" at bounding box center [32, 63] width 58 height 15
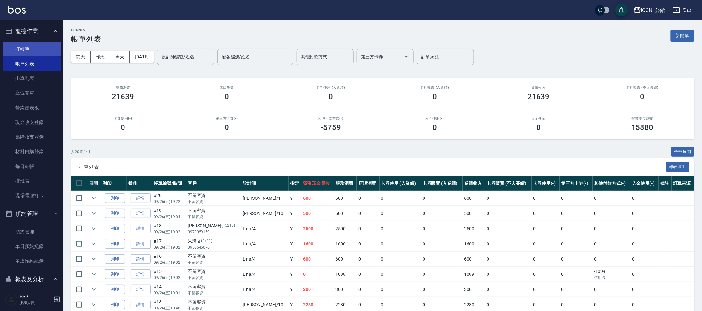
click at [13, 47] on link "打帳單" at bounding box center [32, 49] width 58 height 15
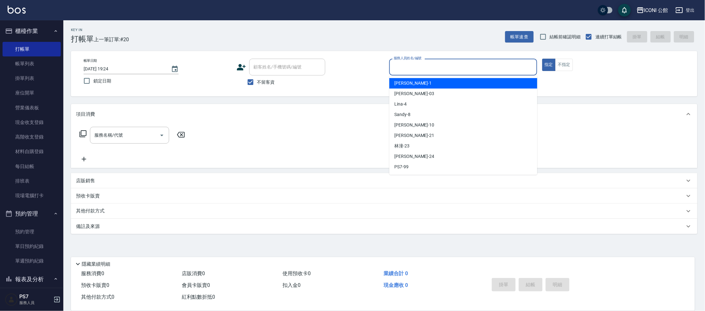
click at [411, 68] on input "服務人員姓名/編號" at bounding box center [463, 66] width 142 height 11
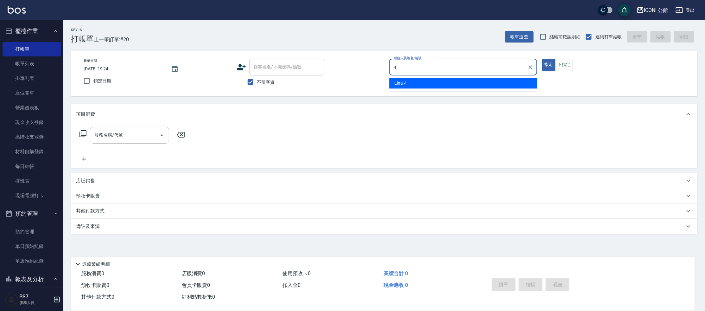
type input "Lina-4"
type button "true"
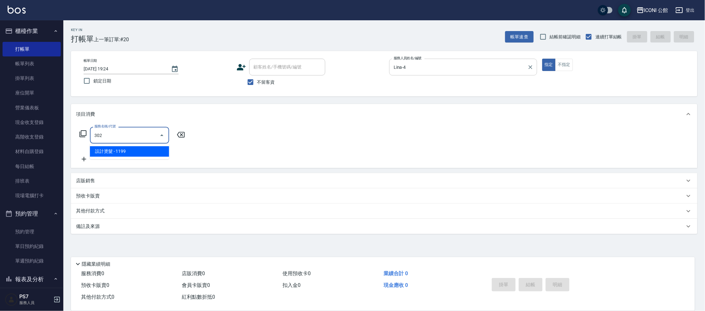
type input "設計燙髮(302)"
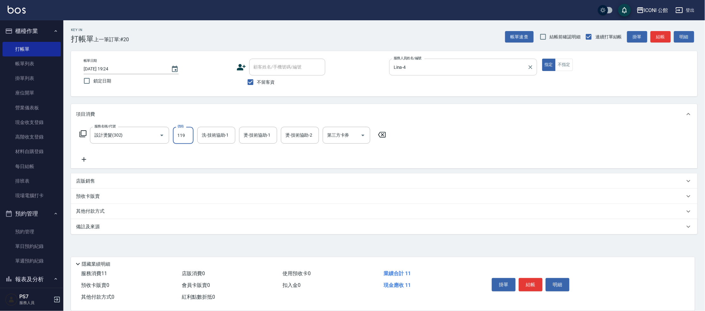
type input "1199"
type input "[PERSON_NAME]-24"
type input "Lina-4"
click at [532, 280] on button "結帳" at bounding box center [531, 284] width 24 height 13
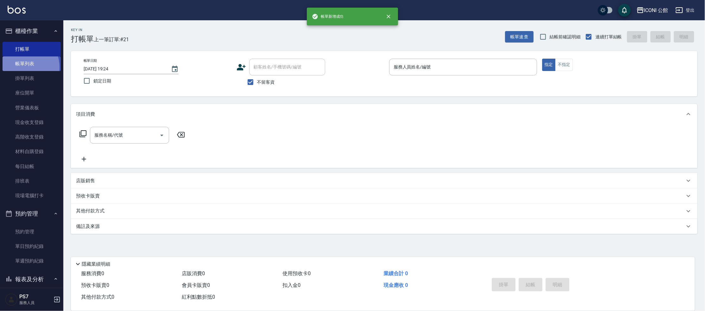
click at [23, 67] on link "帳單列表" at bounding box center [32, 63] width 58 height 15
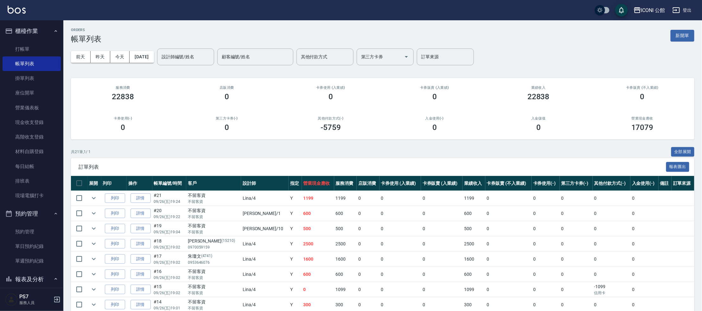
click at [188, 65] on div "[DATE] [DATE] [DATE] [DATE] 設計師編號/姓名 設計師編號/姓名 顧客編號/姓名 顧客編號/姓名 其他付款方式 其他付款方式 第三方…" at bounding box center [382, 56] width 623 height 27
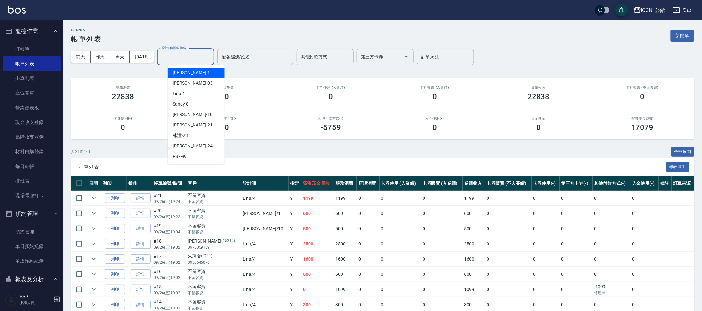
click at [183, 56] on input "設計師編號/姓名" at bounding box center [185, 56] width 51 height 11
click at [186, 93] on div "Lina -4" at bounding box center [196, 94] width 57 height 10
type input "Lina-4"
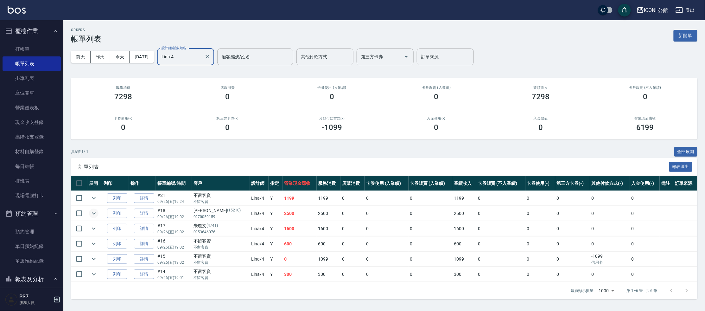
click at [91, 212] on icon "expand row" at bounding box center [94, 213] width 8 height 8
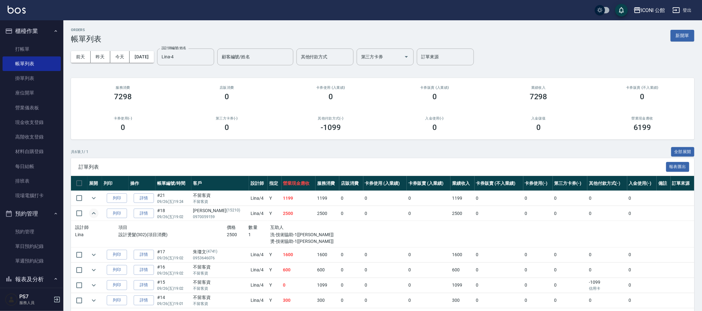
click at [91, 212] on icon "expand row" at bounding box center [94, 213] width 8 height 8
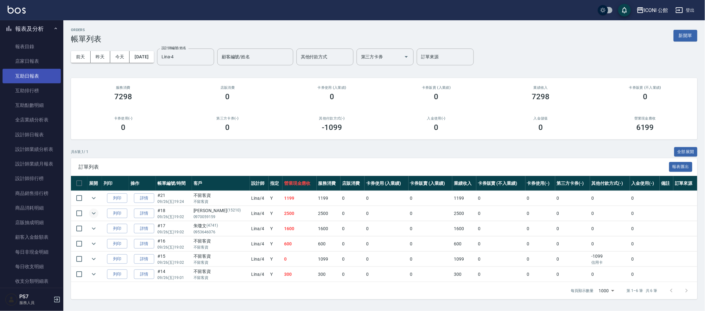
scroll to position [276, 0]
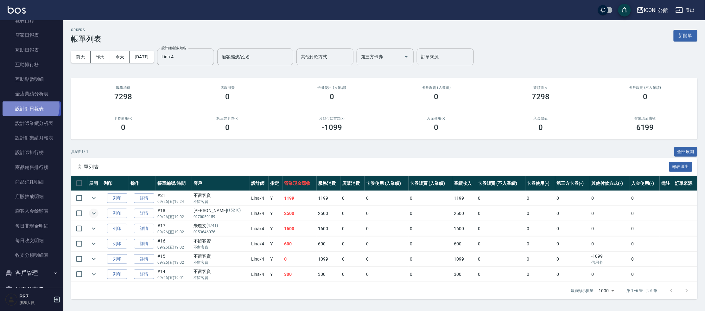
click at [27, 106] on link "設計師日報表" at bounding box center [32, 108] width 58 height 15
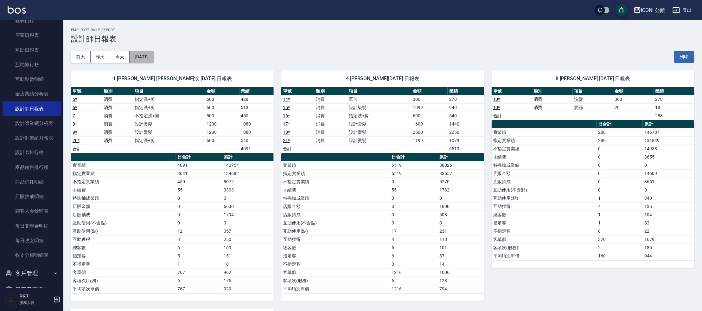
click at [148, 58] on button "[DATE]" at bounding box center [142, 57] width 24 height 12
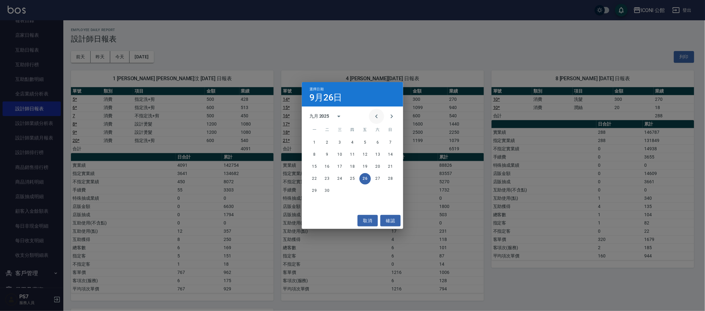
click at [377, 118] on icon "Previous month" at bounding box center [376, 116] width 2 height 4
click at [322, 187] on div "25 26 27 28 29 30 31" at bounding box center [352, 190] width 101 height 11
click at [328, 191] on button "26" at bounding box center [326, 190] width 11 height 11
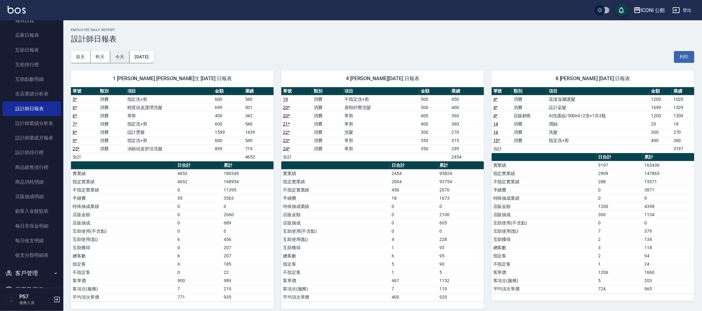
click at [124, 54] on button "今天" at bounding box center [120, 57] width 20 height 12
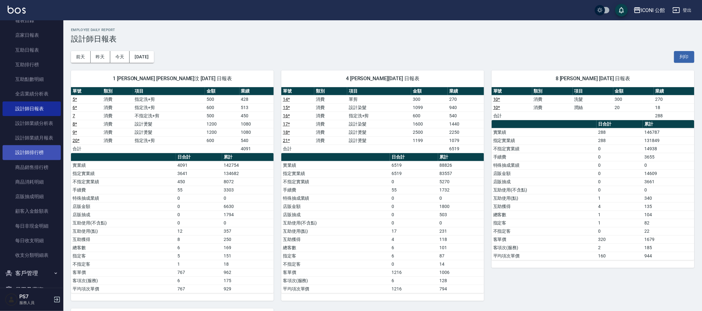
click at [43, 153] on link "設計師排行榜" at bounding box center [32, 152] width 58 height 15
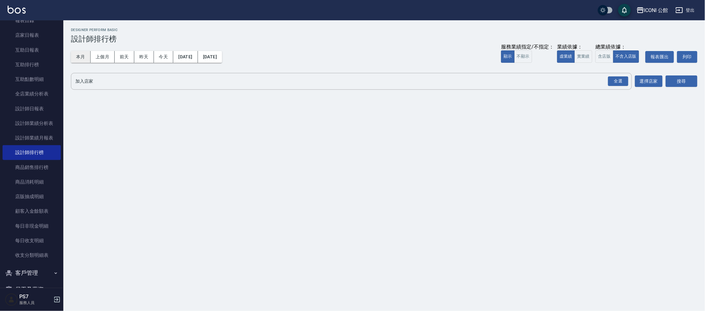
click at [71, 59] on button "本月" at bounding box center [81, 57] width 20 height 12
click at [75, 60] on button "本月" at bounding box center [81, 57] width 20 height 12
click at [603, 54] on button "含店販" at bounding box center [604, 56] width 18 height 12
click at [617, 81] on div "全選" at bounding box center [618, 81] width 20 height 10
click at [690, 87] on div "搜尋" at bounding box center [682, 82] width 32 height 18
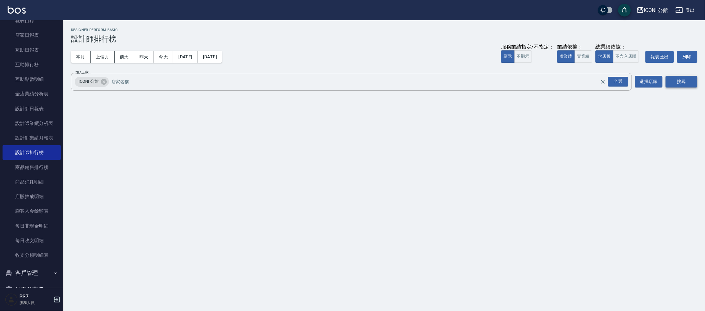
click at [679, 79] on button "搜尋" at bounding box center [682, 82] width 32 height 12
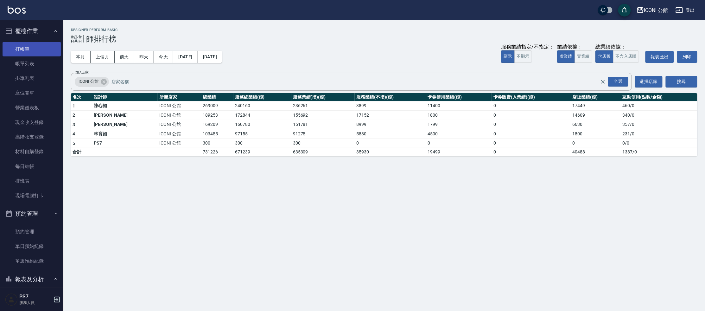
click at [34, 53] on link "打帳單" at bounding box center [32, 49] width 58 height 15
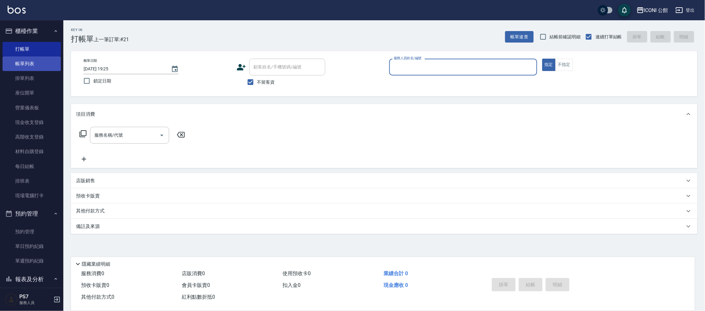
click at [43, 64] on link "帳單列表" at bounding box center [32, 63] width 58 height 15
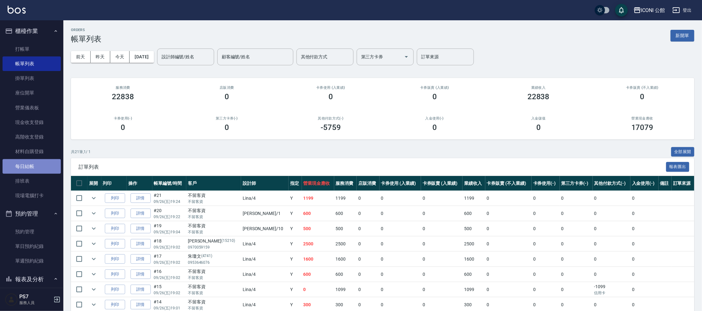
click at [34, 167] on link "每日結帳" at bounding box center [32, 166] width 58 height 15
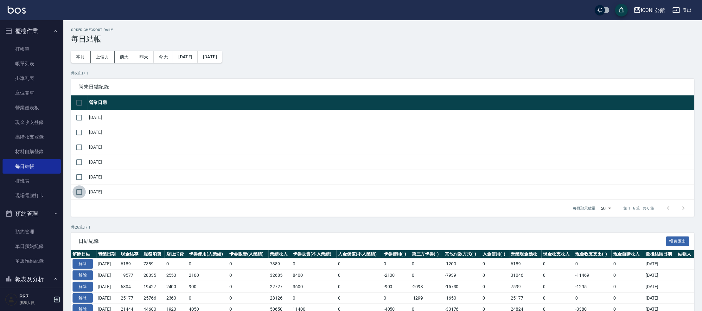
click at [77, 190] on input "checkbox" at bounding box center [79, 191] width 13 height 13
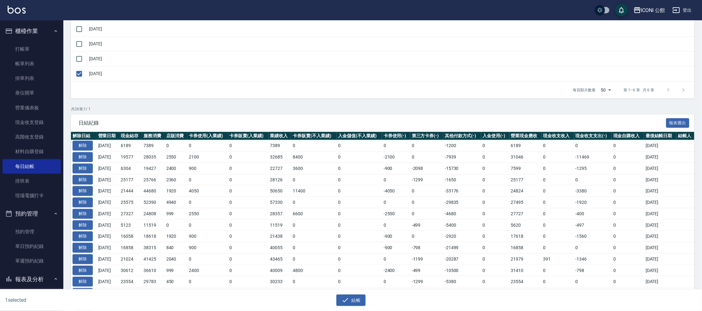
scroll to position [79, 0]
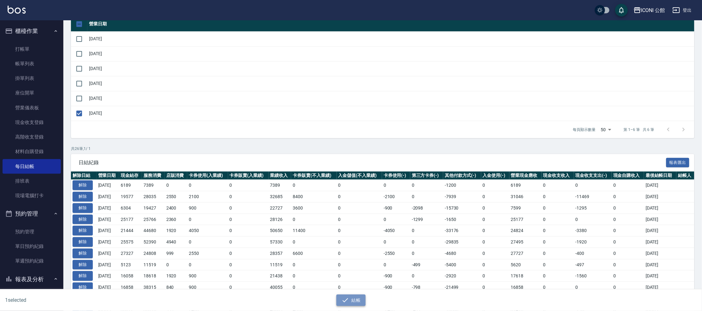
click at [357, 303] on button "結帳" at bounding box center [350, 300] width 29 height 12
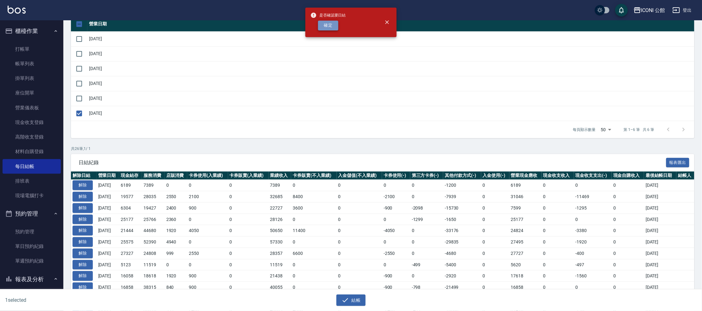
click at [325, 27] on button "確定" at bounding box center [328, 26] width 20 height 10
checkbox input "false"
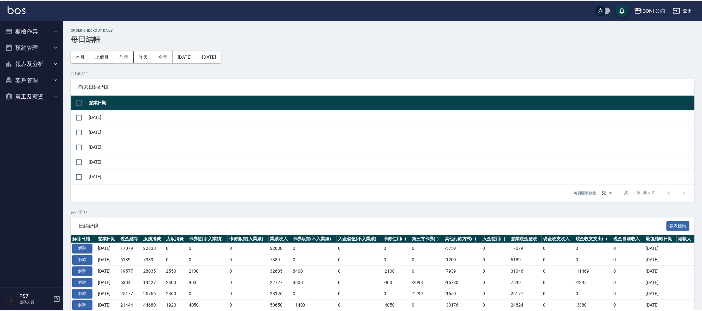
scroll to position [209, 0]
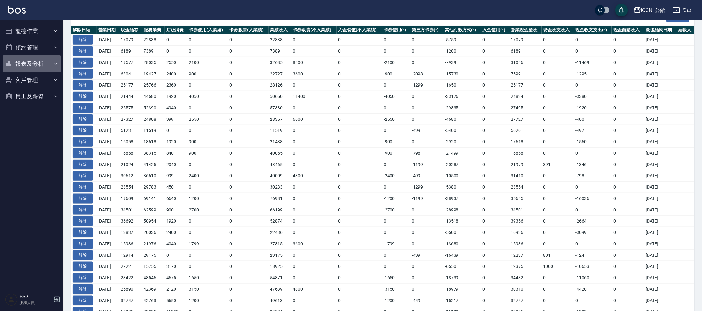
click at [40, 65] on button "報表及分析" at bounding box center [32, 63] width 58 height 16
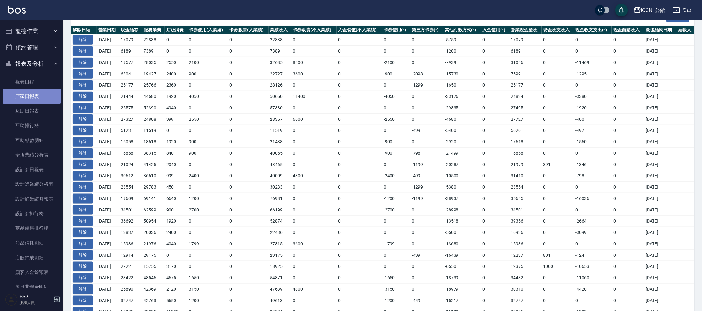
click at [40, 100] on link "店家日報表" at bounding box center [32, 96] width 58 height 15
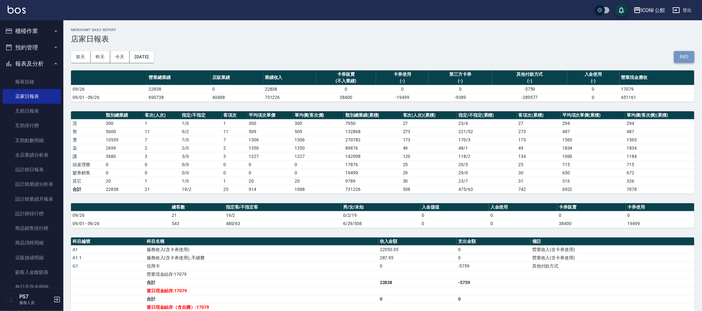
click at [691, 53] on button "列印" at bounding box center [684, 57] width 20 height 12
click at [29, 214] on link "設計師排行榜" at bounding box center [32, 213] width 58 height 15
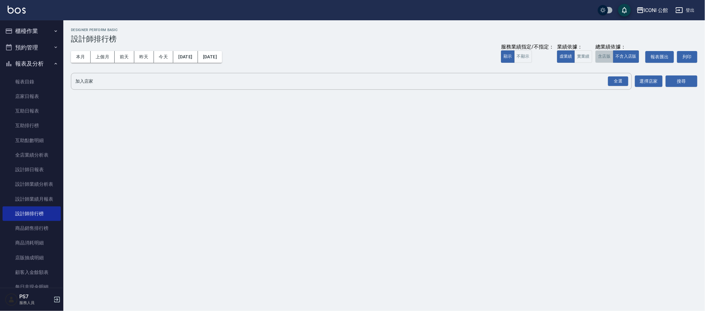
click at [601, 57] on button "含店販" at bounding box center [604, 56] width 18 height 12
click at [621, 78] on div "全選" at bounding box center [618, 81] width 20 height 10
click at [689, 84] on button "搜尋" at bounding box center [682, 82] width 32 height 12
